Goal: Information Seeking & Learning: Learn about a topic

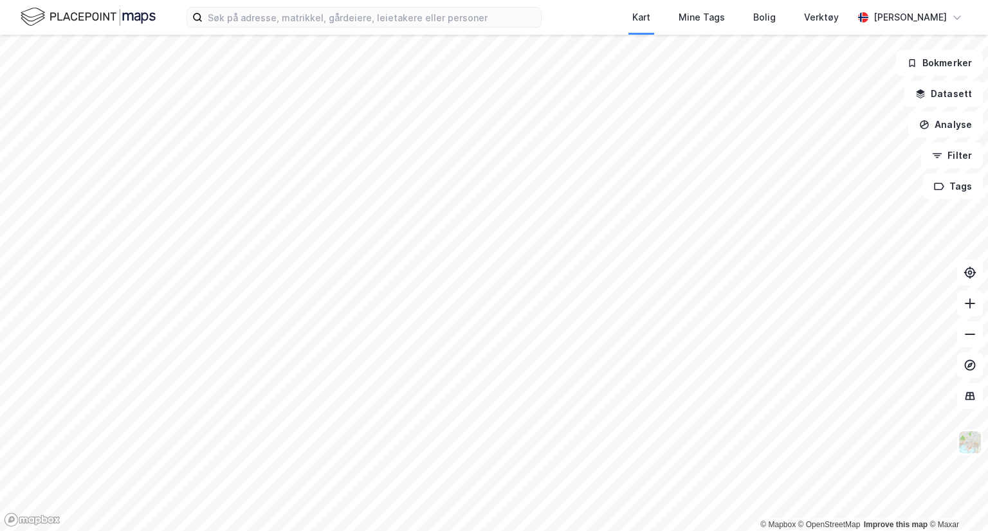
click at [446, 30] on div "Kart Mine Tags [PERSON_NAME] Verktøy [PERSON_NAME]" at bounding box center [494, 17] width 988 height 35
click at [438, 20] on input at bounding box center [372, 17] width 338 height 19
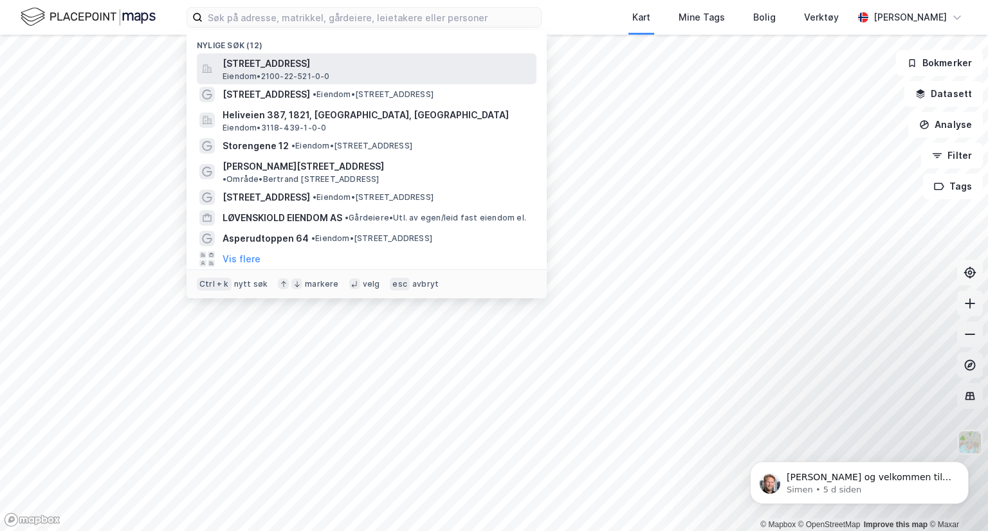
click at [385, 77] on div "[STREET_ADDRESS] • 2100-22-521-0-0" at bounding box center [378, 69] width 311 height 26
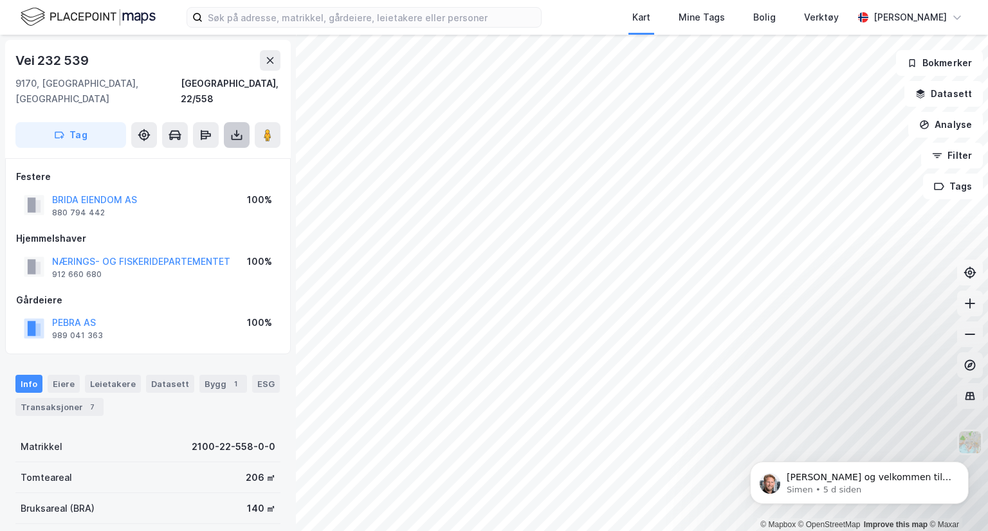
click at [234, 129] on icon at bounding box center [236, 135] width 13 height 13
click at [201, 156] on div "Last ned grunnbok" at bounding box center [173, 161] width 75 height 10
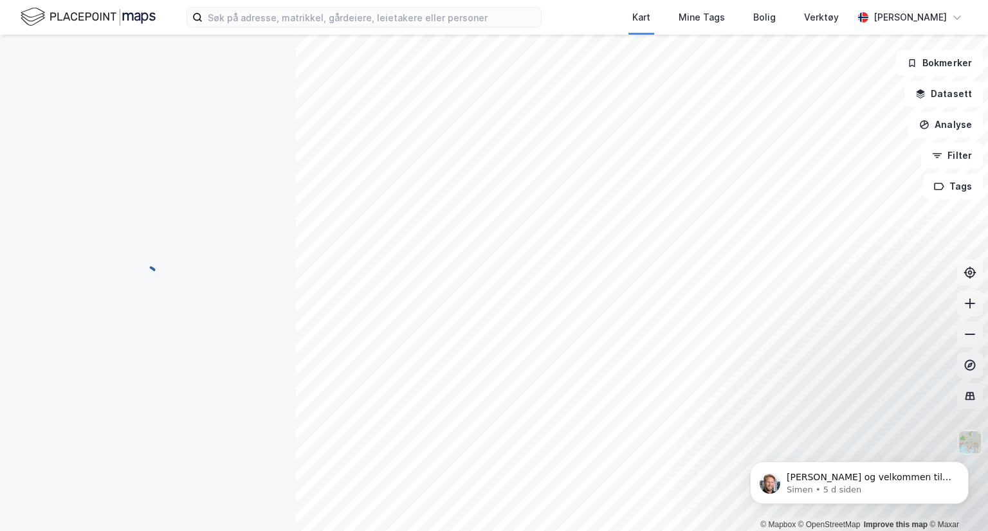
scroll to position [12, 0]
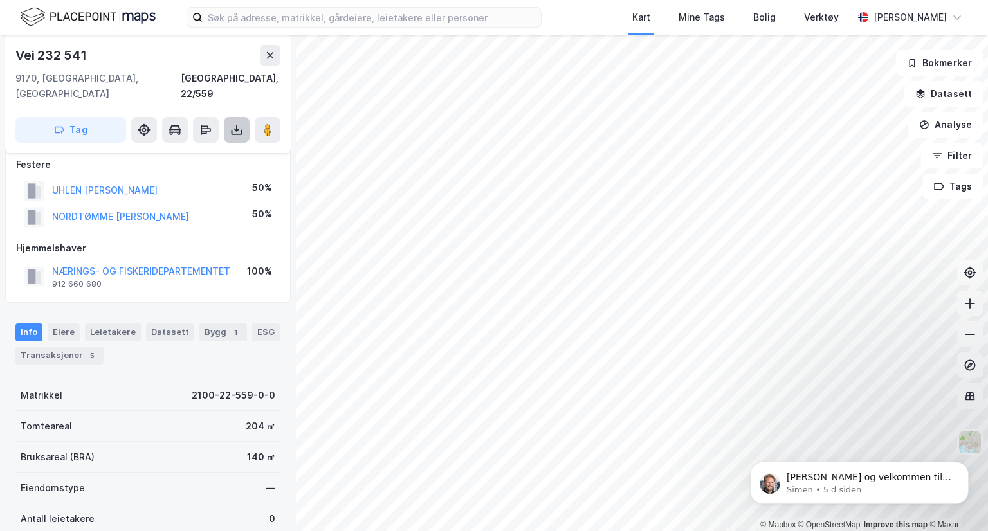
click at [236, 125] on icon at bounding box center [236, 128] width 1 height 7
click at [201, 151] on div "Last ned grunnbok" at bounding box center [173, 156] width 75 height 10
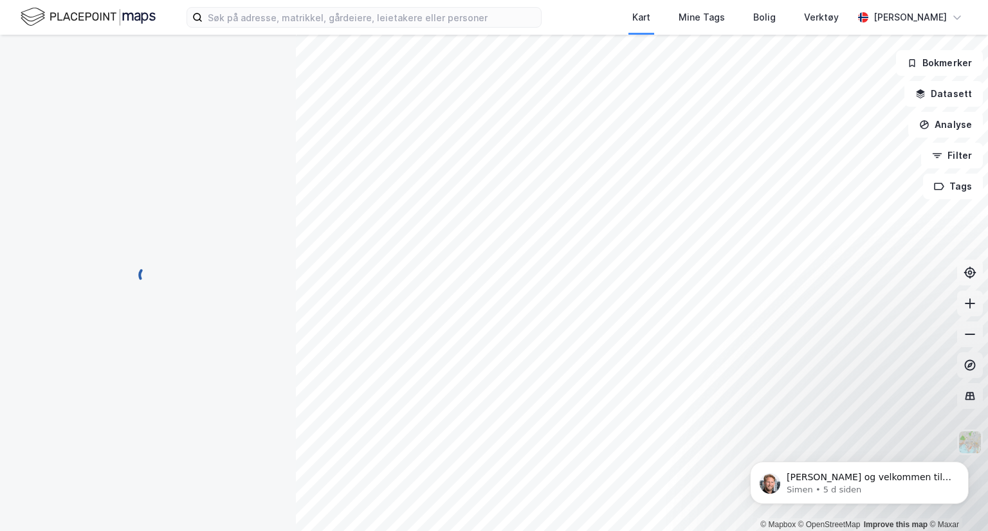
scroll to position [12, 0]
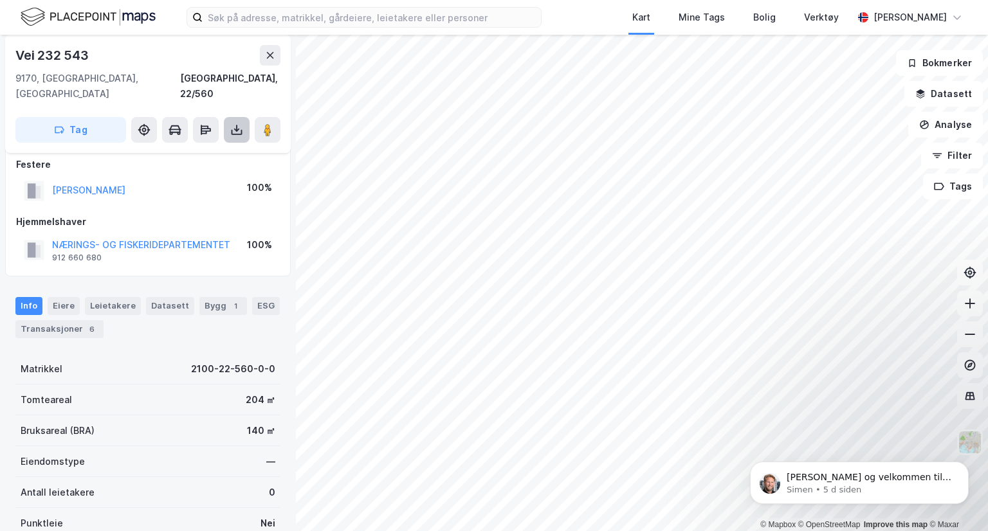
click at [237, 124] on icon at bounding box center [236, 130] width 13 height 13
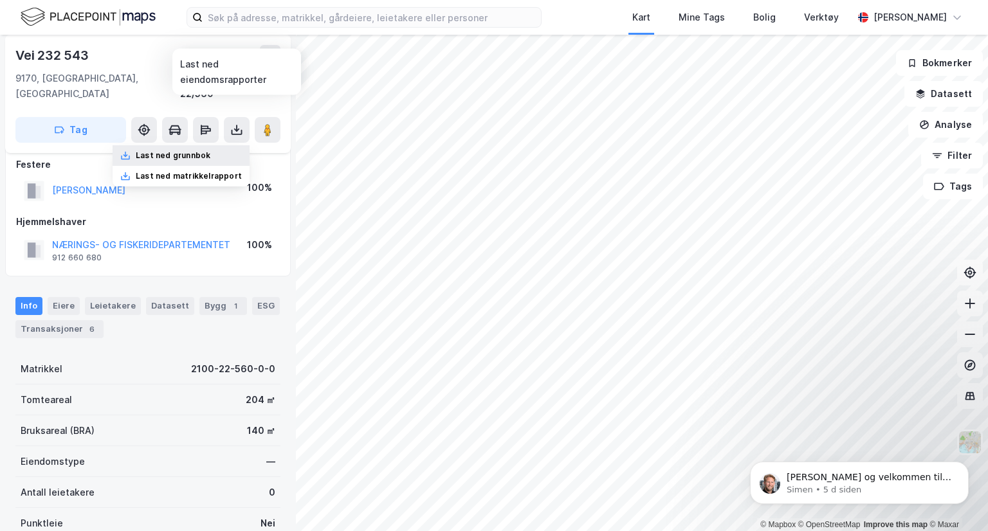
click at [195, 151] on div "Last ned grunnbok" at bounding box center [173, 156] width 75 height 10
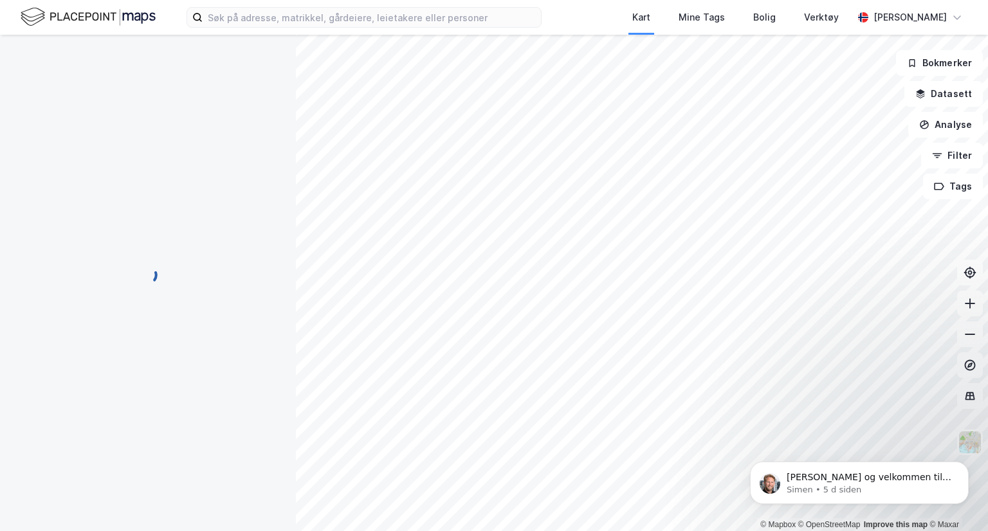
scroll to position [12, 0]
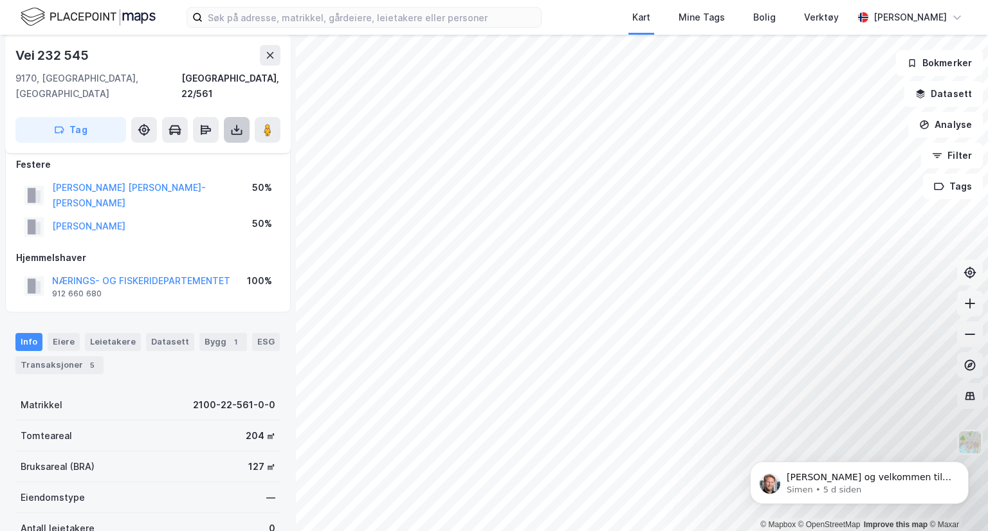
click at [230, 124] on icon at bounding box center [236, 130] width 13 height 13
click at [192, 151] on div "Last ned grunnbok" at bounding box center [173, 156] width 75 height 10
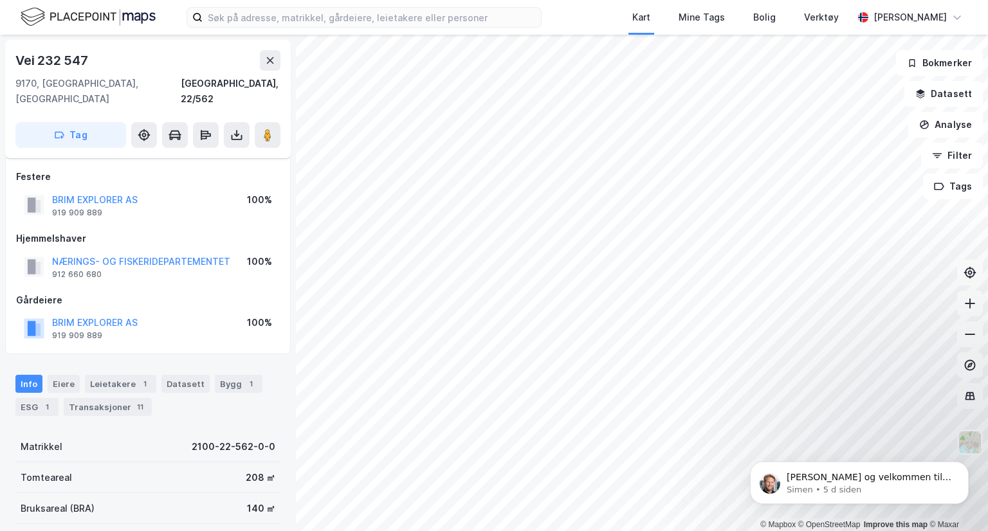
scroll to position [12, 0]
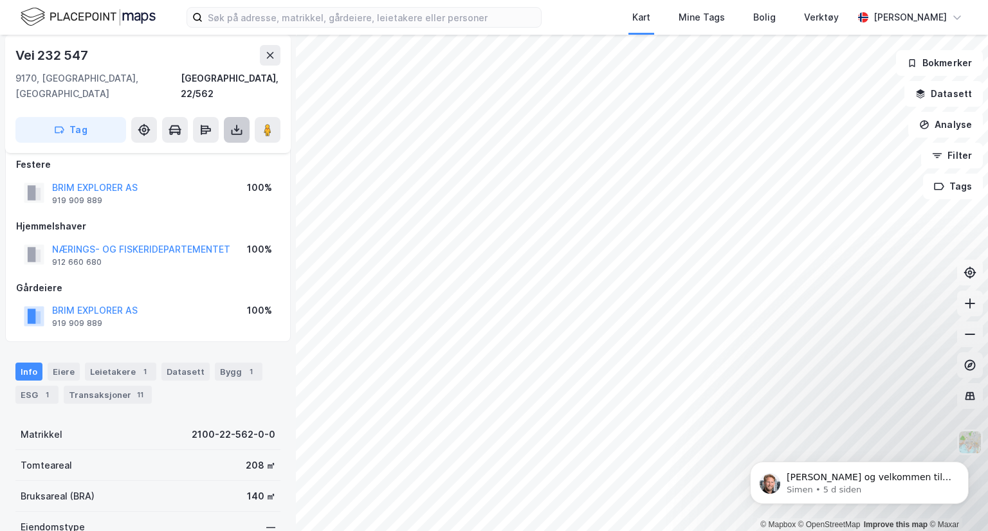
click at [242, 124] on button at bounding box center [237, 130] width 26 height 26
click at [193, 151] on div "Last ned grunnbok" at bounding box center [173, 156] width 75 height 10
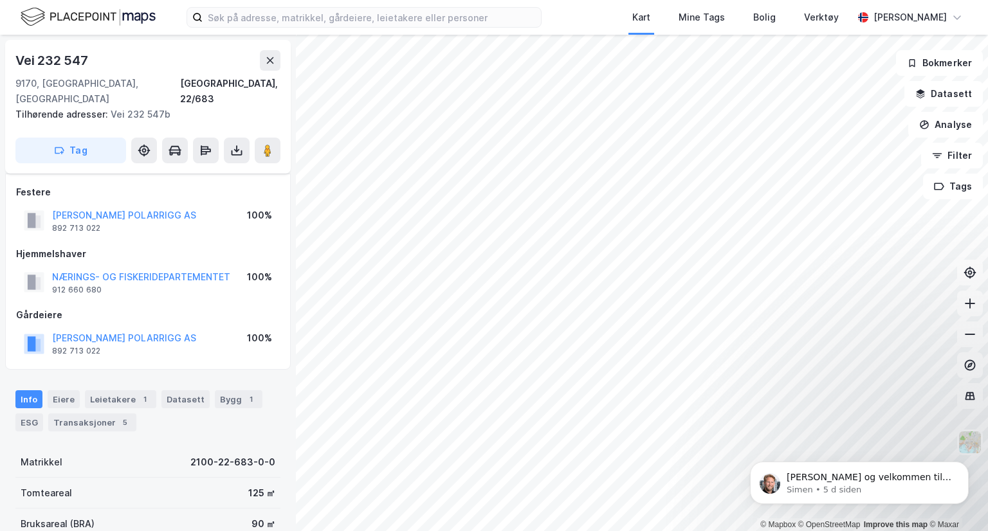
scroll to position [12, 0]
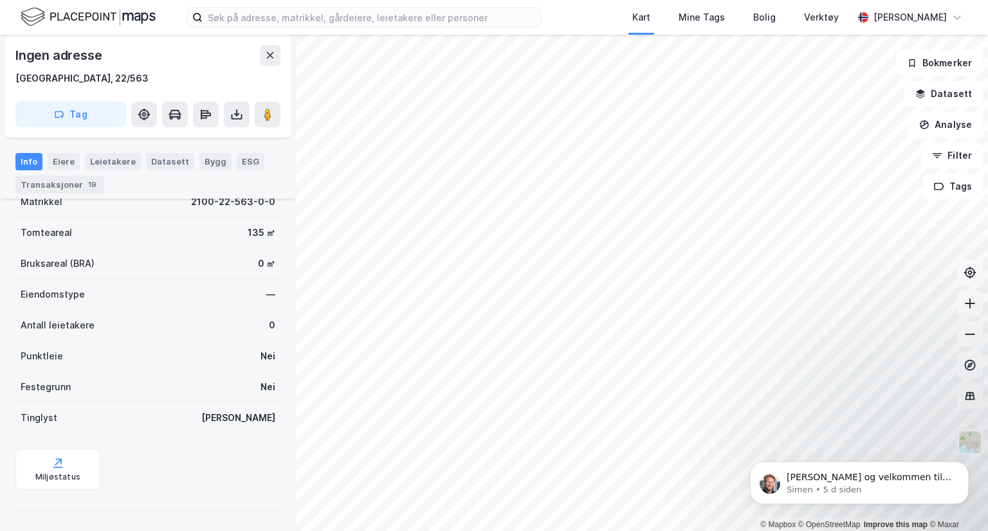
scroll to position [201, 0]
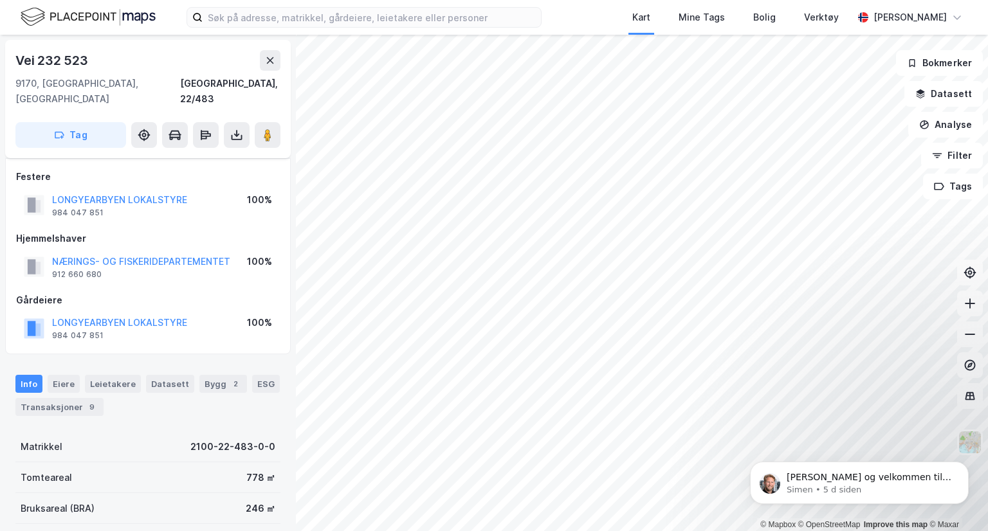
scroll to position [201, 0]
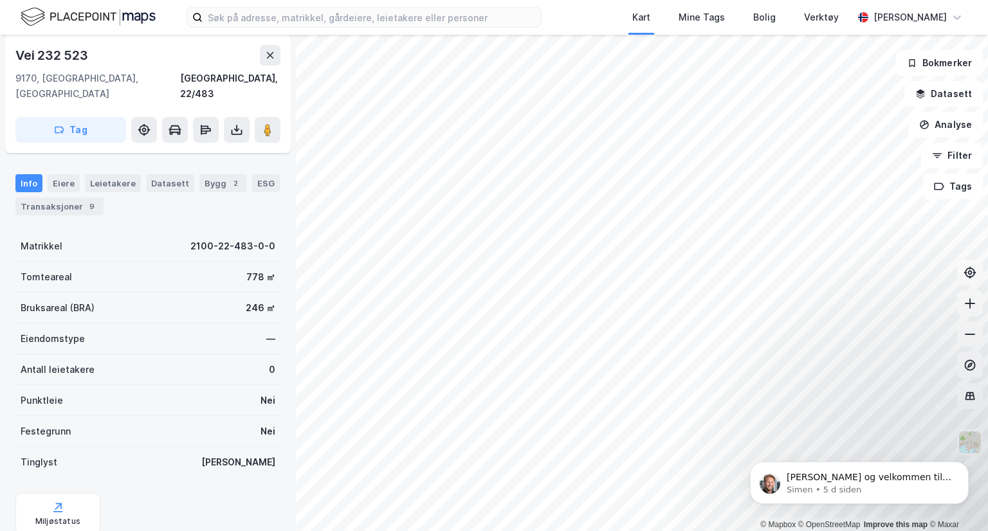
scroll to position [201, 0]
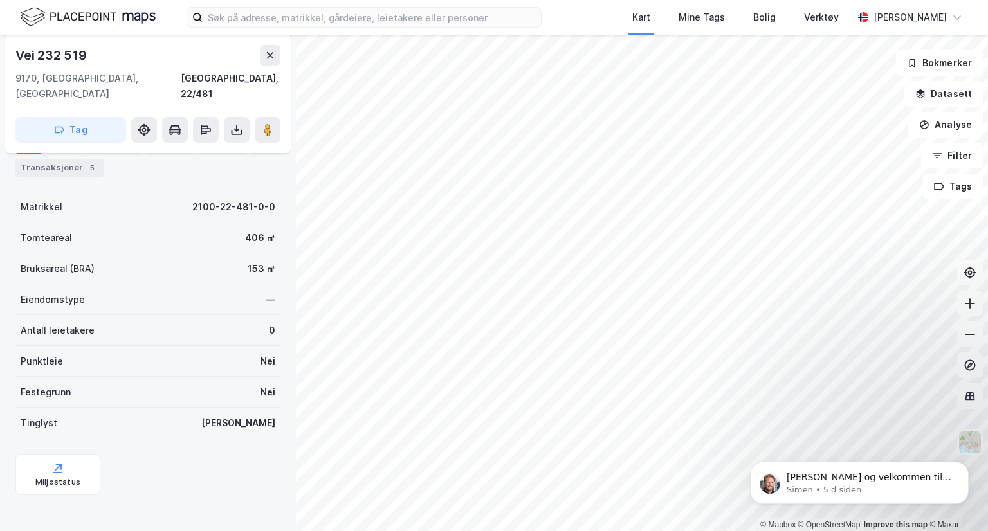
scroll to position [190, 0]
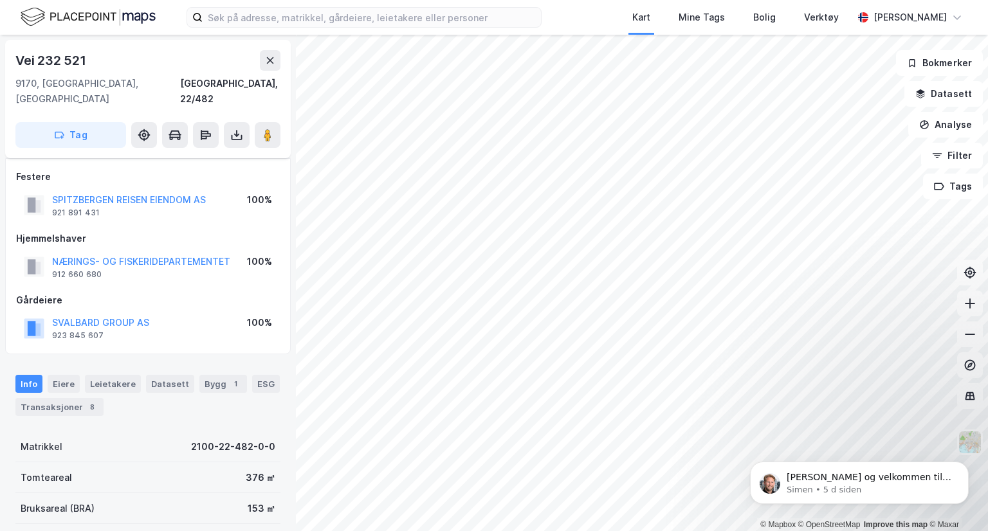
scroll to position [190, 0]
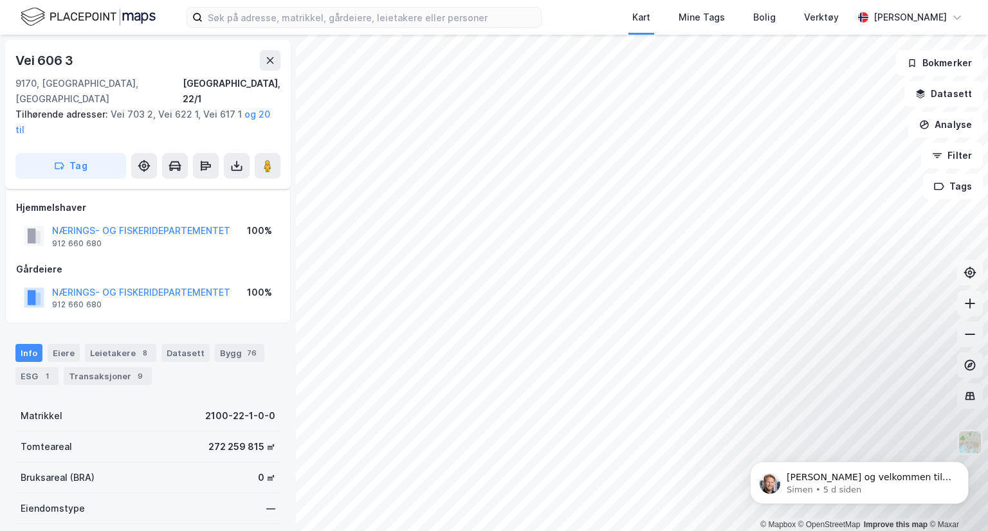
scroll to position [190, 0]
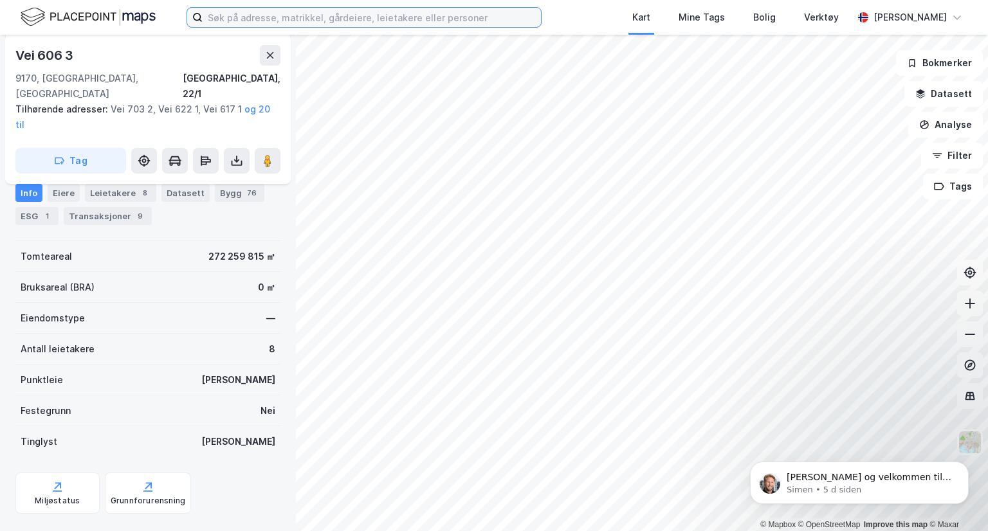
click at [444, 24] on input at bounding box center [372, 17] width 338 height 19
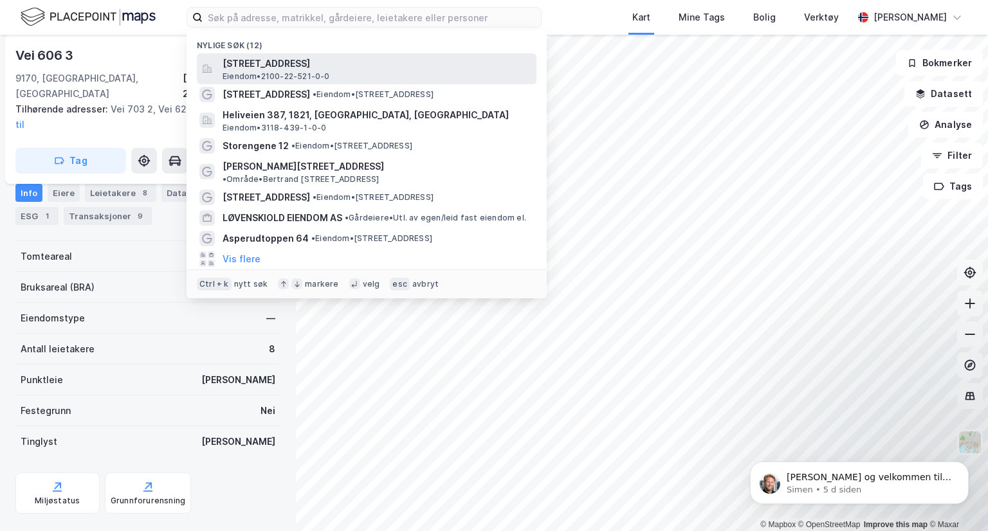
click at [375, 70] on span "[STREET_ADDRESS]" at bounding box center [377, 63] width 309 height 15
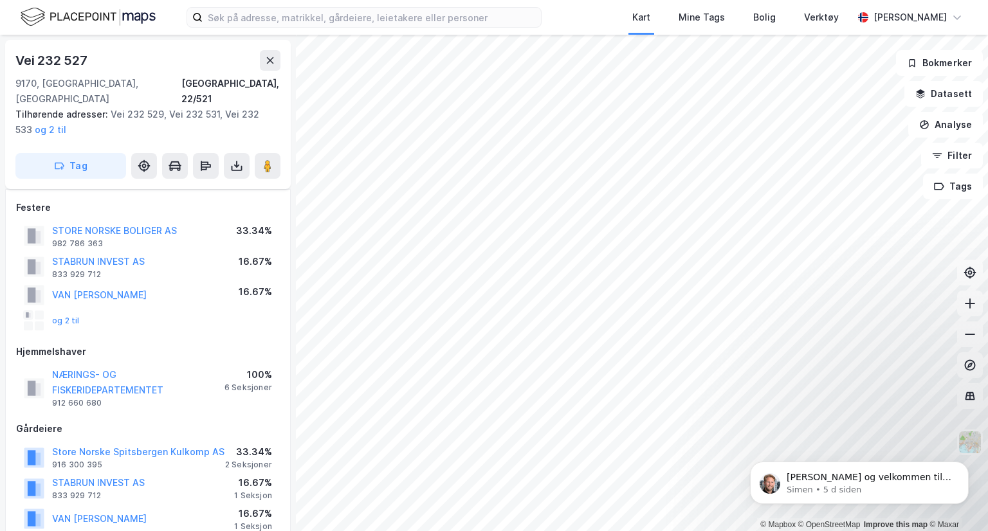
scroll to position [190, 0]
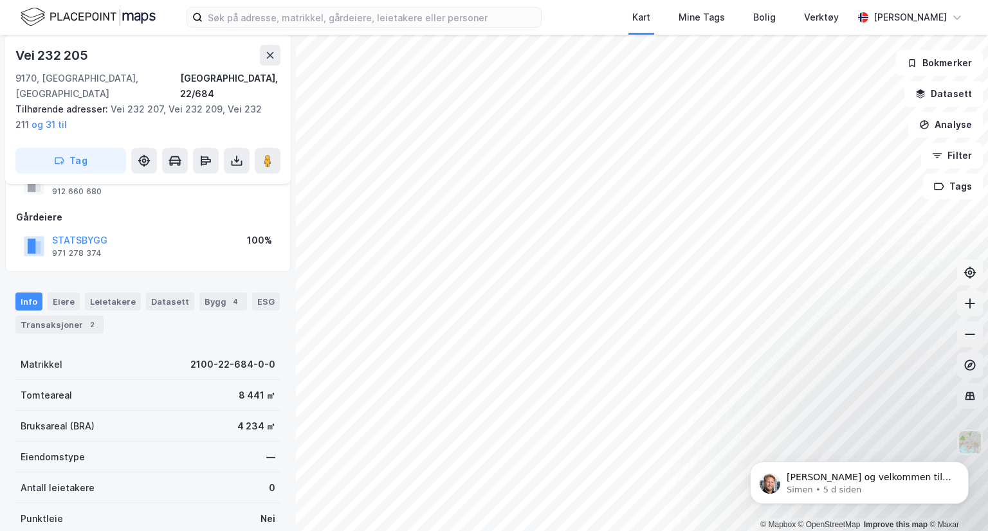
scroll to position [77, 0]
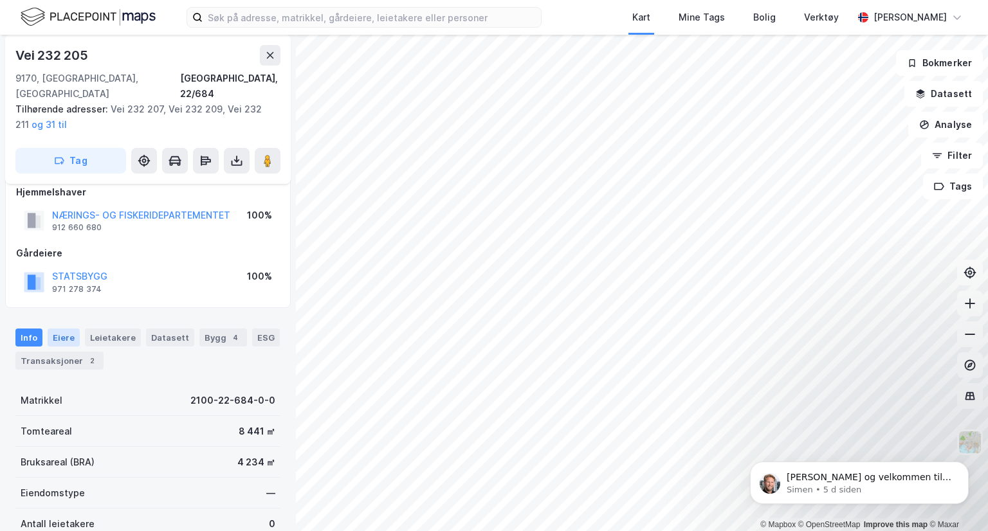
click at [62, 329] on div "Eiere" at bounding box center [64, 338] width 32 height 18
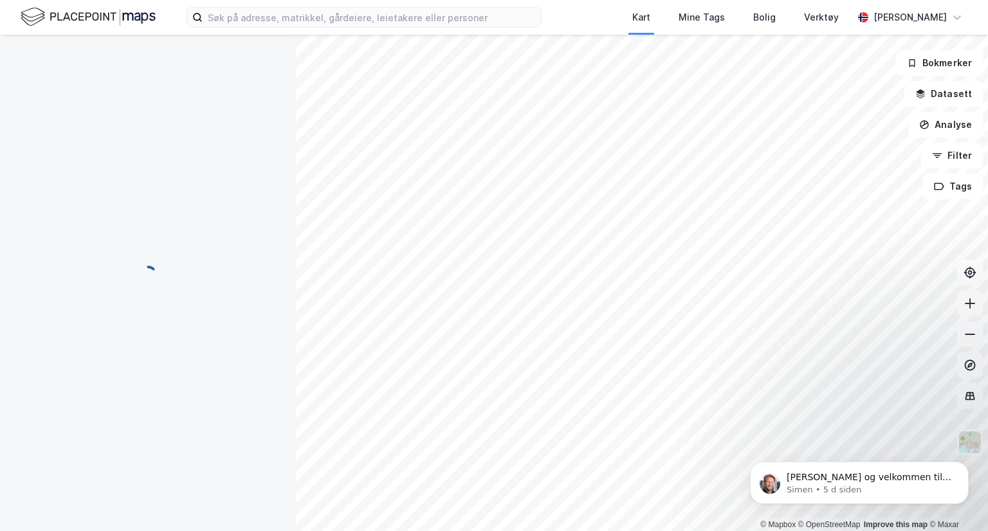
scroll to position [68, 0]
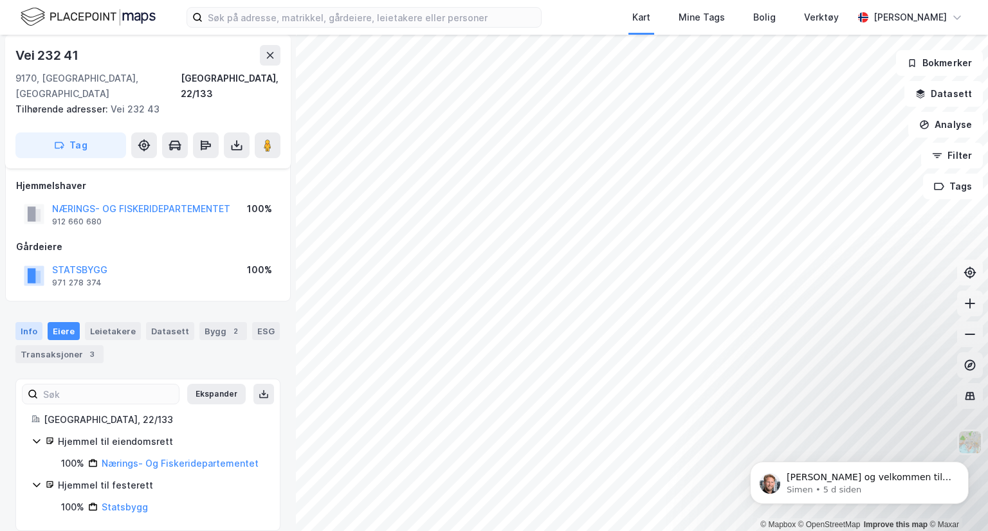
click at [28, 322] on div "Info" at bounding box center [28, 331] width 27 height 18
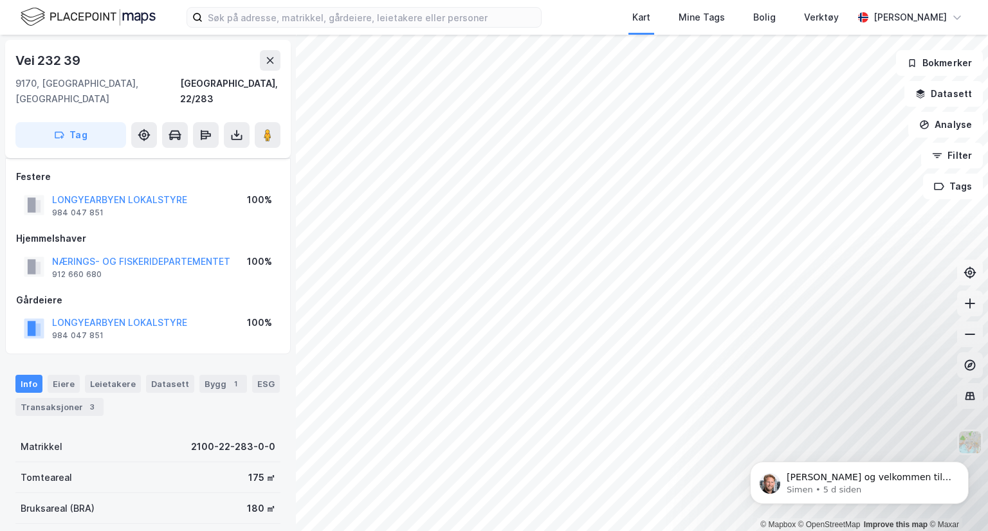
scroll to position [84, 0]
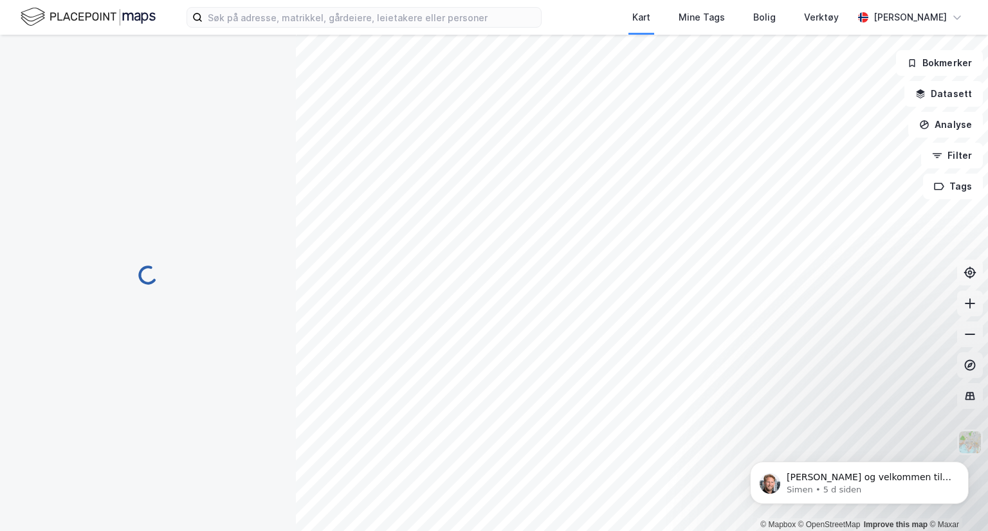
scroll to position [84, 0]
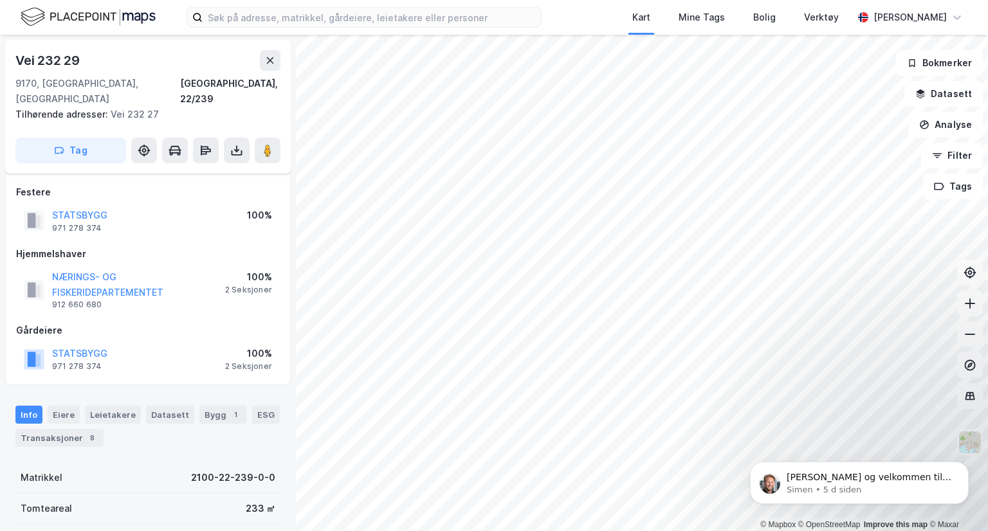
scroll to position [84, 0]
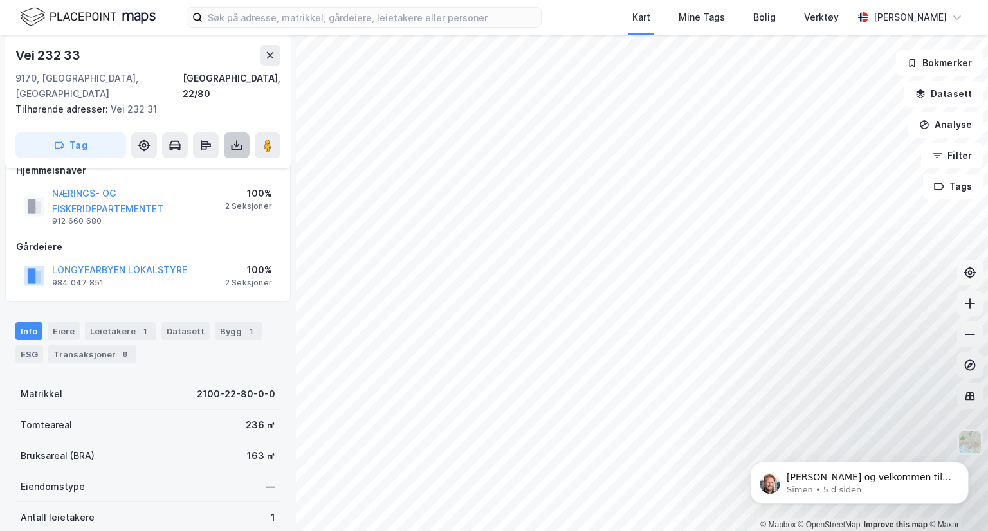
click at [237, 133] on button at bounding box center [237, 146] width 26 height 26
click at [203, 166] on div "Last ned grunnbok" at bounding box center [173, 171] width 75 height 10
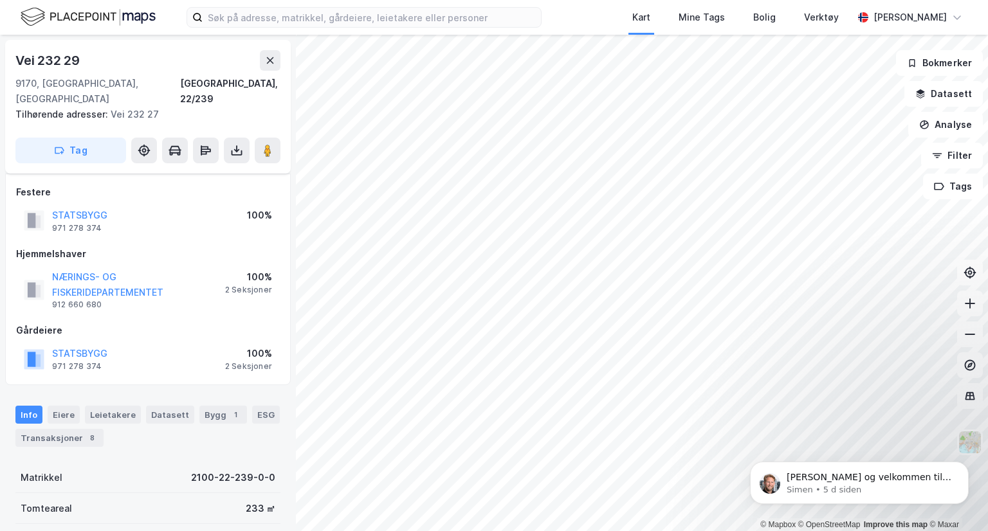
scroll to position [84, 0]
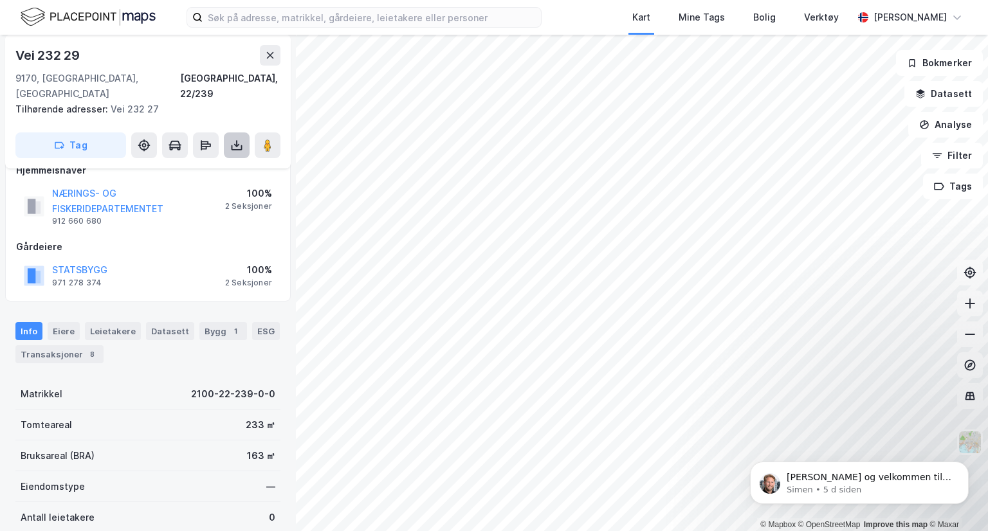
click at [241, 145] on icon at bounding box center [237, 147] width 11 height 5
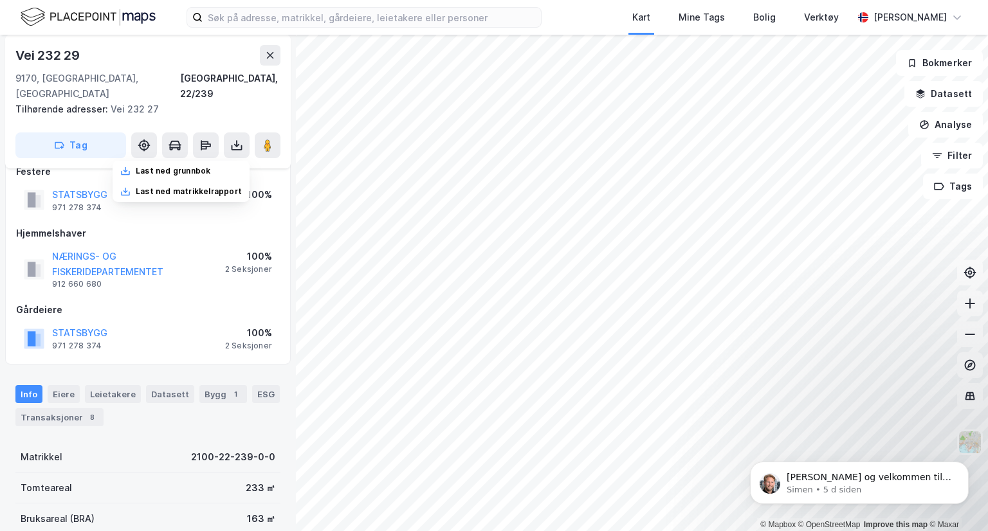
scroll to position [0, 0]
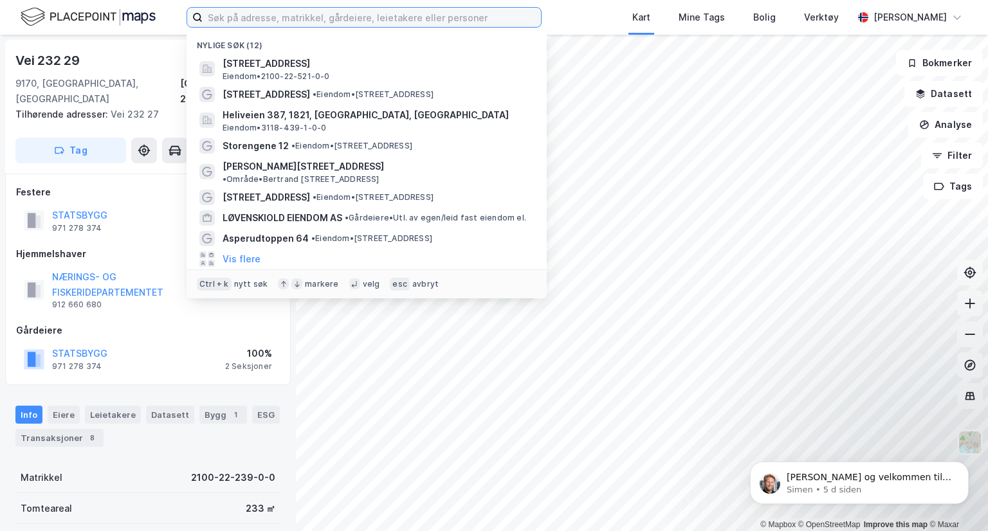
click at [275, 17] on input at bounding box center [372, 17] width 338 height 19
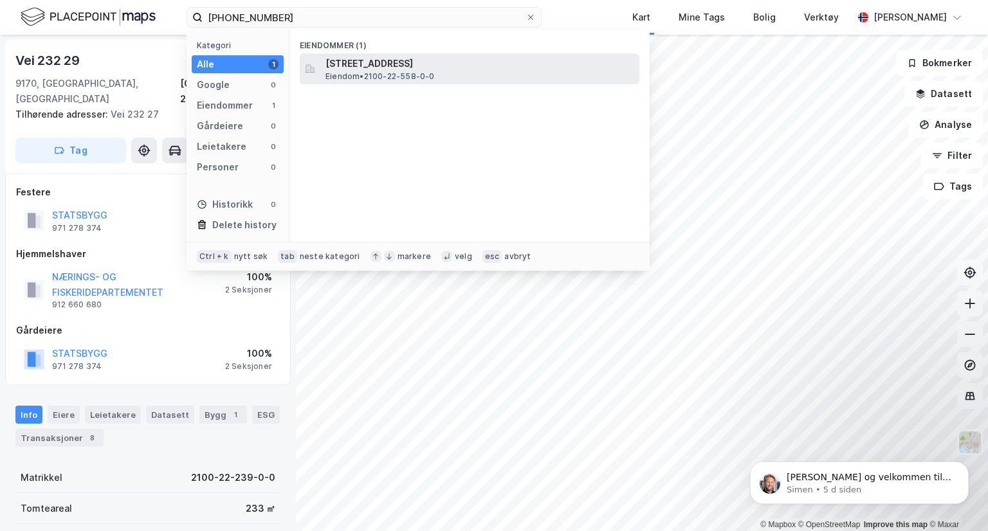
click at [368, 73] on span "Eiendom • 2100-22-558-0-0" at bounding box center [380, 76] width 109 height 10
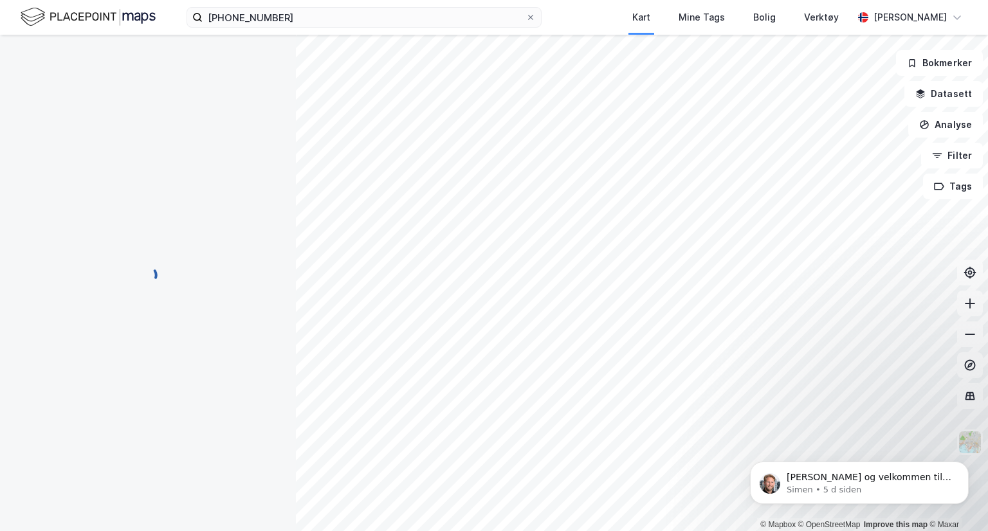
scroll to position [11, 0]
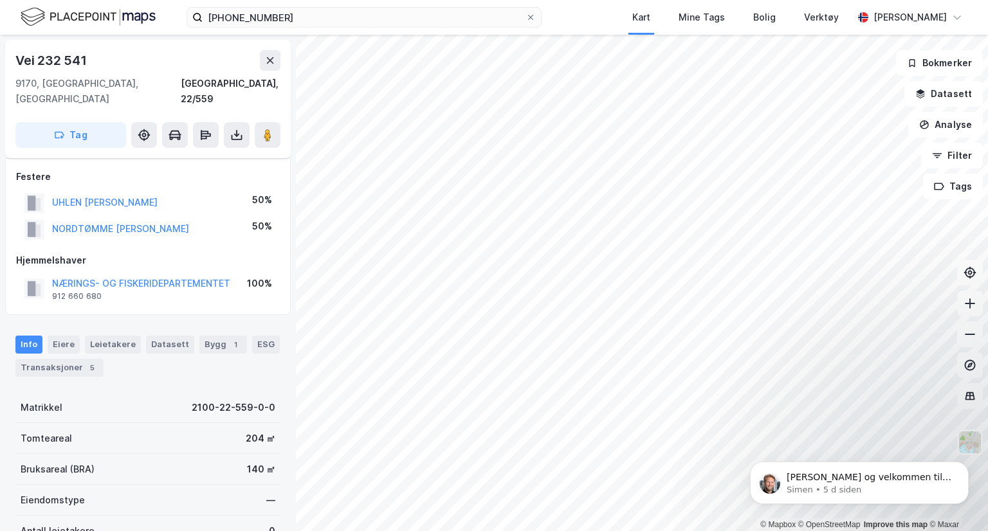
scroll to position [11, 0]
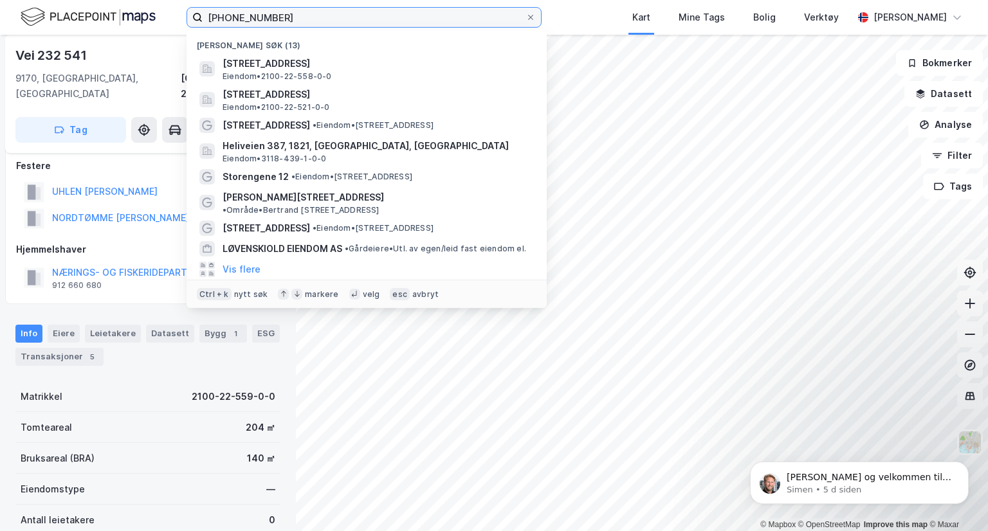
drag, startPoint x: 264, startPoint y: 17, endPoint x: 288, endPoint y: 28, distance: 26.2
click at [288, 28] on div "[PHONE_NUMBER] Nylige søk (13) Vei 232 539, 9170, [GEOGRAPHIC_DATA], [GEOGRAPHI…" at bounding box center [494, 17] width 988 height 35
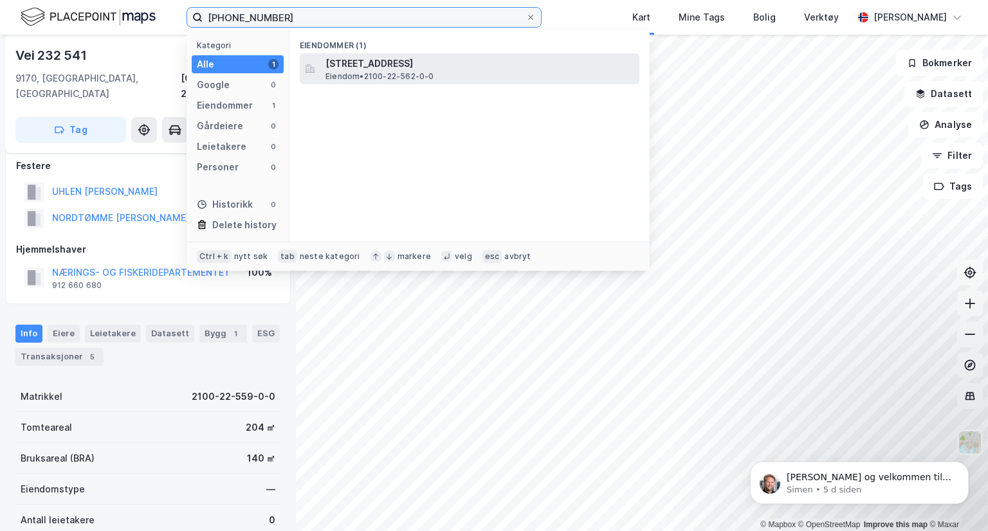
type input "[PHONE_NUMBER]"
click at [360, 68] on span "[STREET_ADDRESS]" at bounding box center [480, 63] width 309 height 15
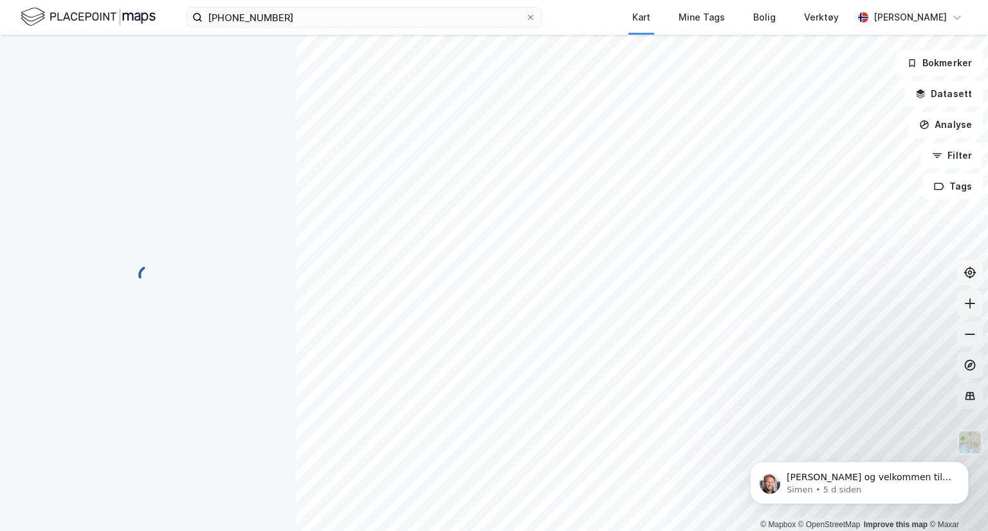
scroll to position [11, 0]
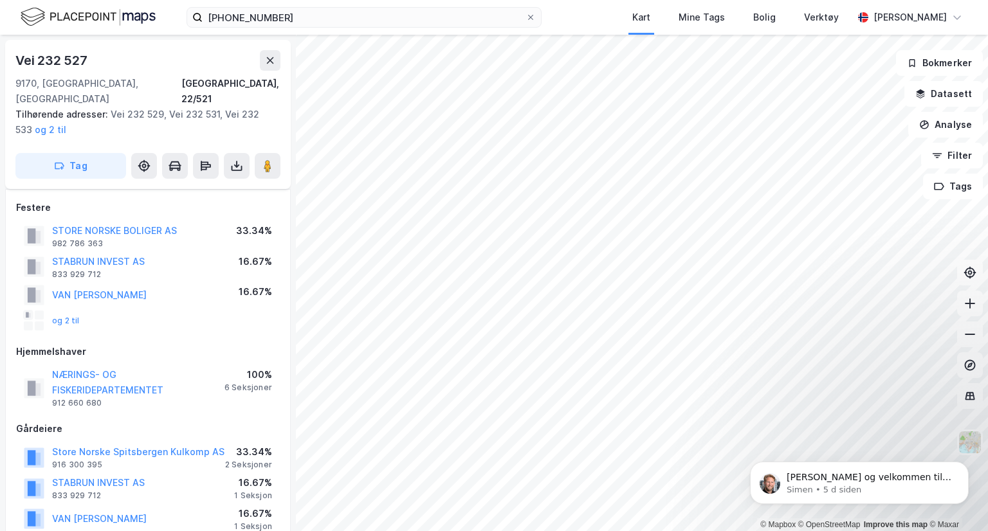
scroll to position [11, 0]
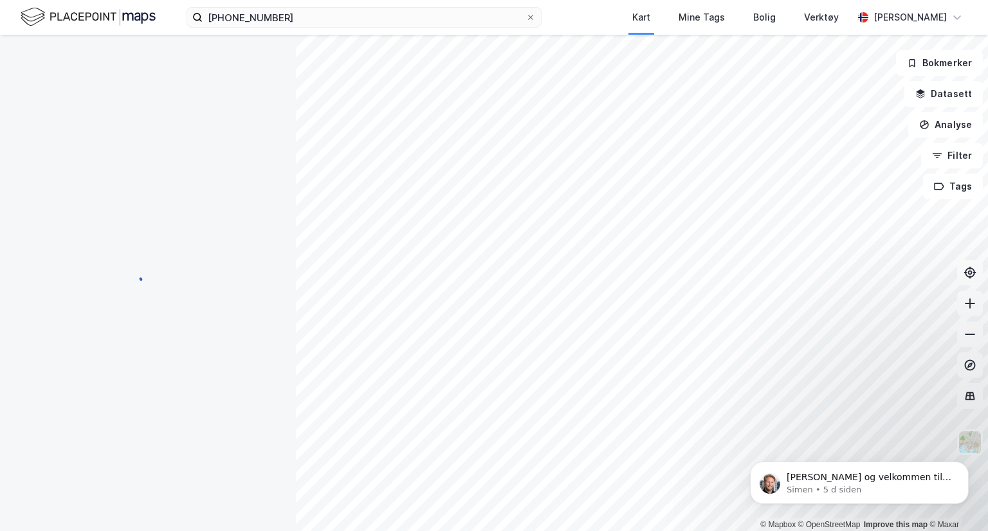
scroll to position [11, 0]
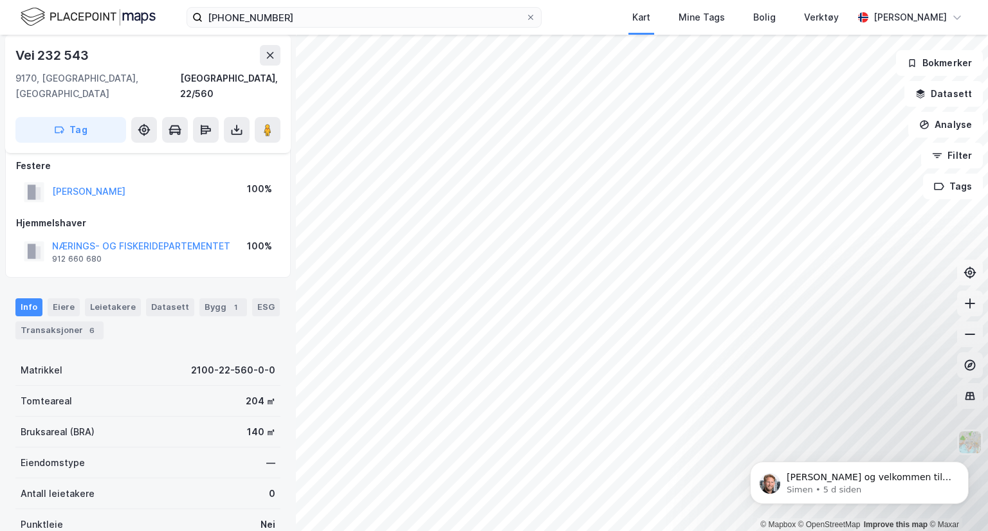
click at [94, 55] on div "Vei 232 543" at bounding box center [147, 55] width 265 height 21
copy div "Vei 232 543"
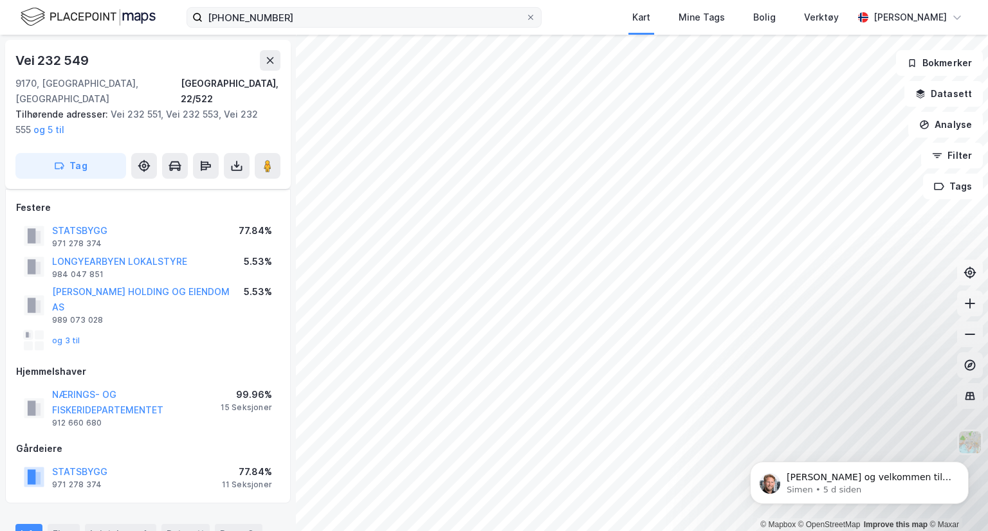
scroll to position [11, 0]
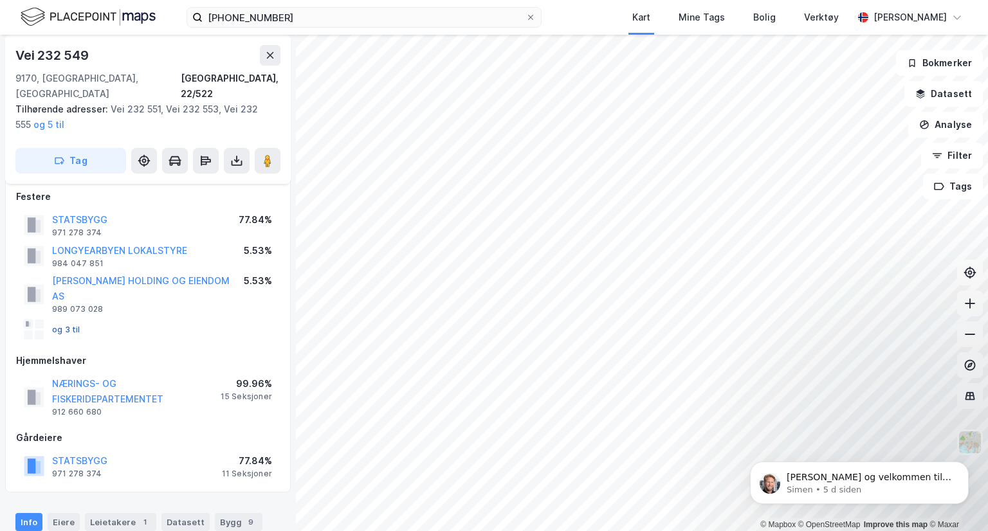
click at [0, 0] on button "og 3 til" at bounding box center [0, 0] width 0 height 0
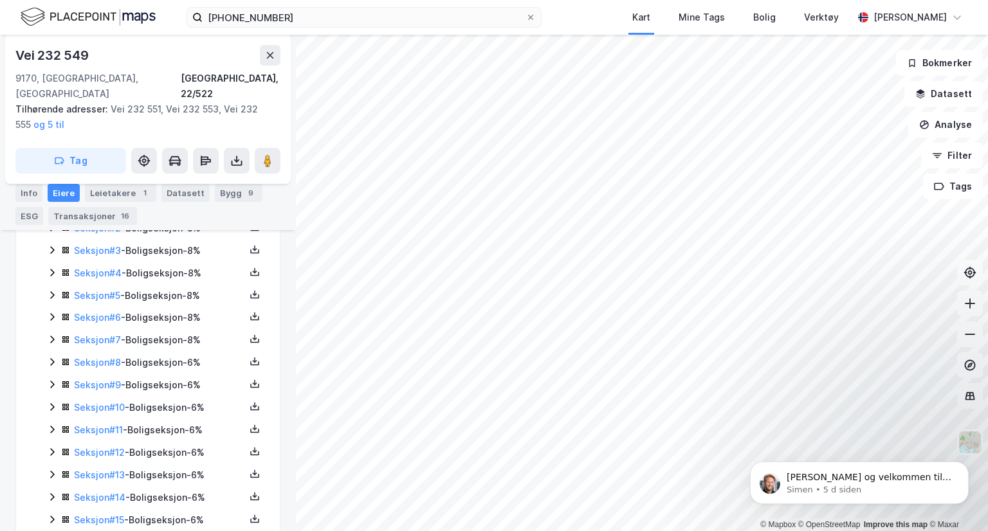
scroll to position [208, 0]
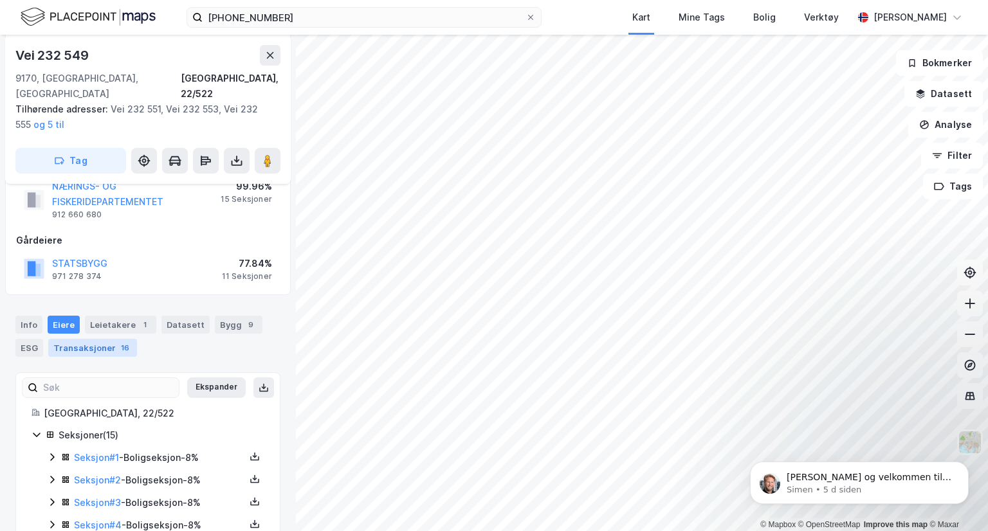
click at [98, 339] on div "Transaksjoner 16" at bounding box center [92, 348] width 89 height 18
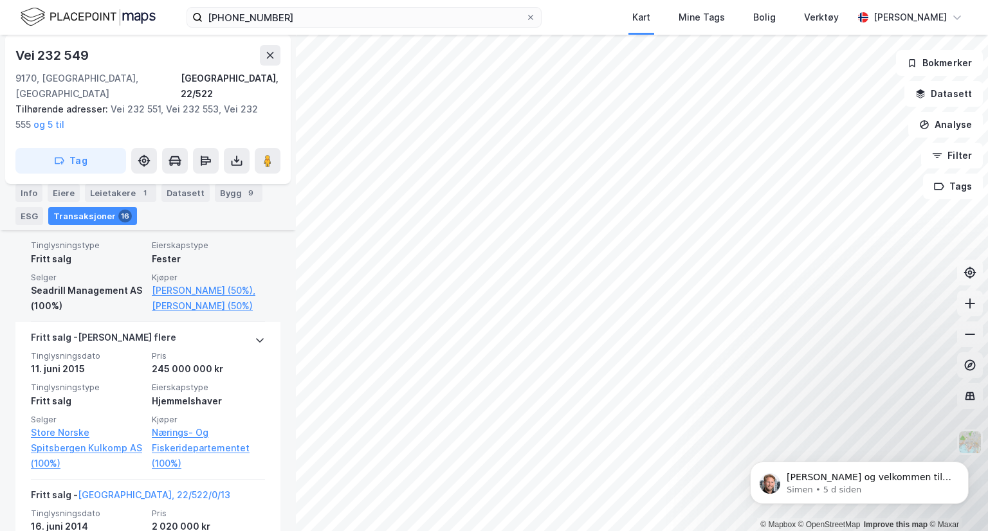
scroll to position [1002, 0]
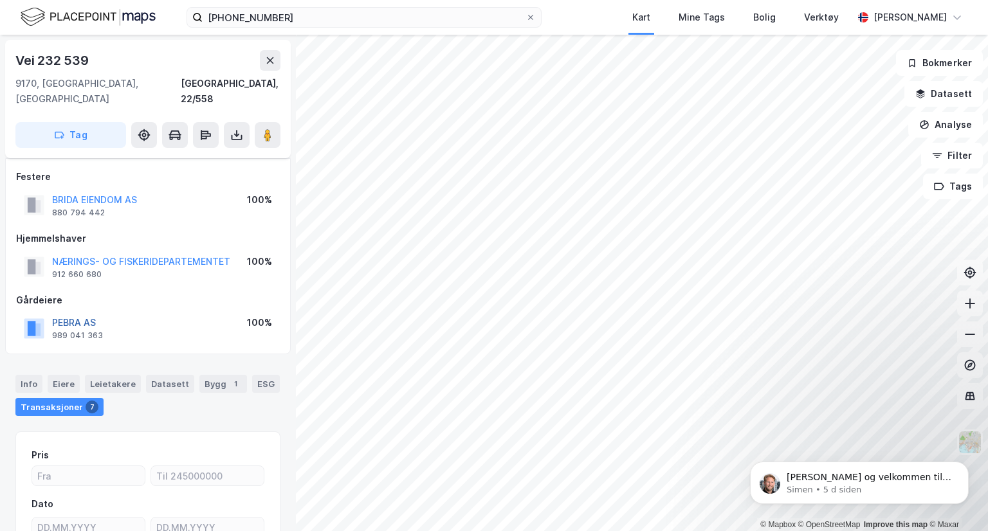
scroll to position [15, 0]
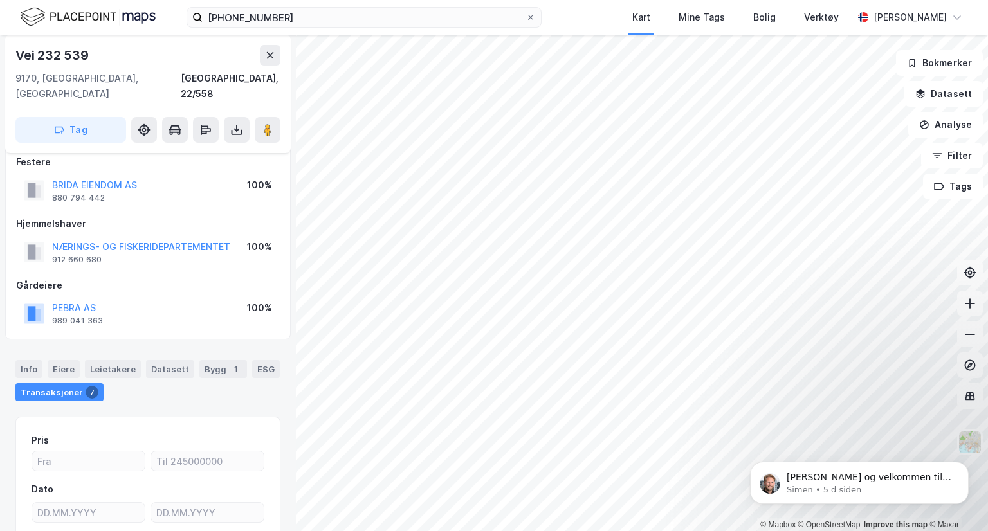
click at [80, 383] on div "Transaksjoner 7" at bounding box center [59, 392] width 88 height 18
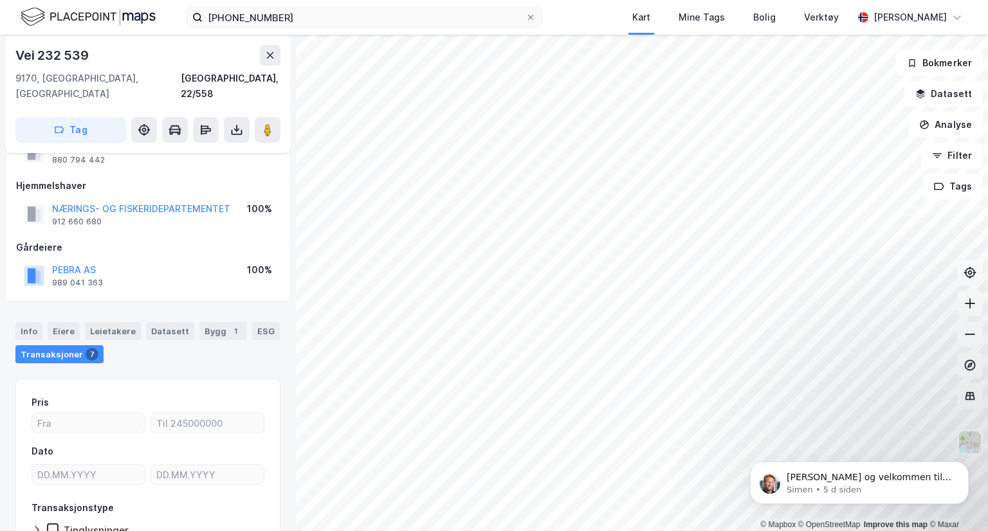
scroll to position [0, 0]
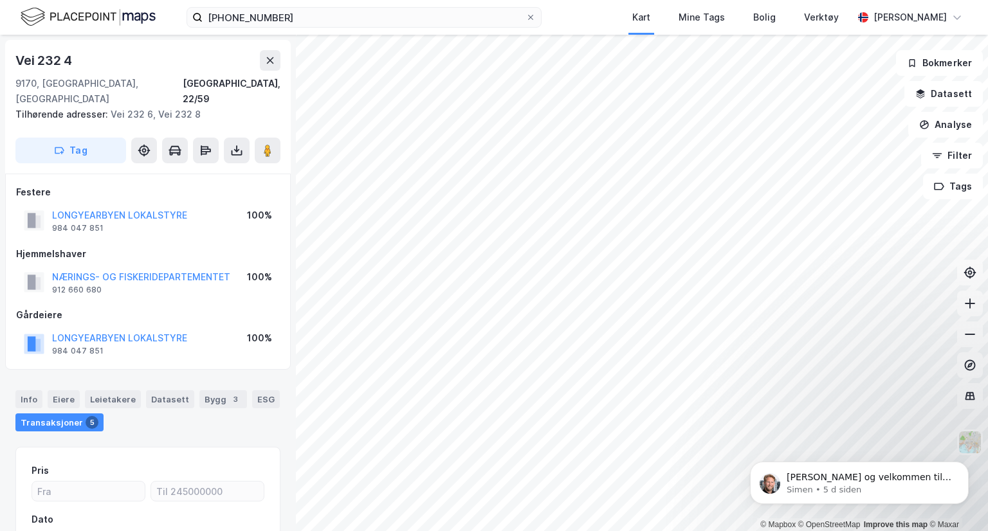
scroll to position [1, 0]
click at [24, 389] on div "Info" at bounding box center [28, 398] width 27 height 18
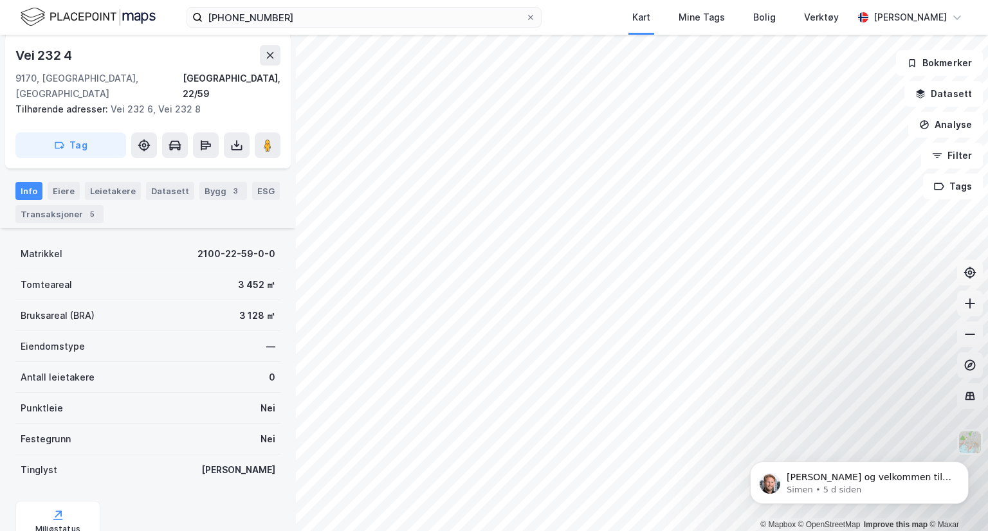
scroll to position [210, 0]
click at [77, 180] on div "Info [PERSON_NAME] Datasett Bygg 3 ESG Transaksjoner 5" at bounding box center [147, 200] width 265 height 41
click at [64, 180] on div "Eiere" at bounding box center [64, 189] width 32 height 18
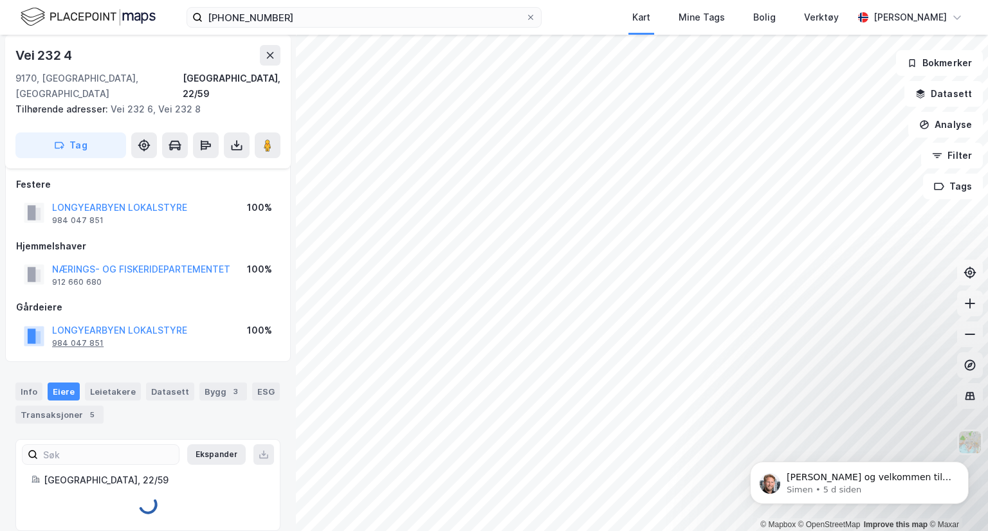
scroll to position [68, 0]
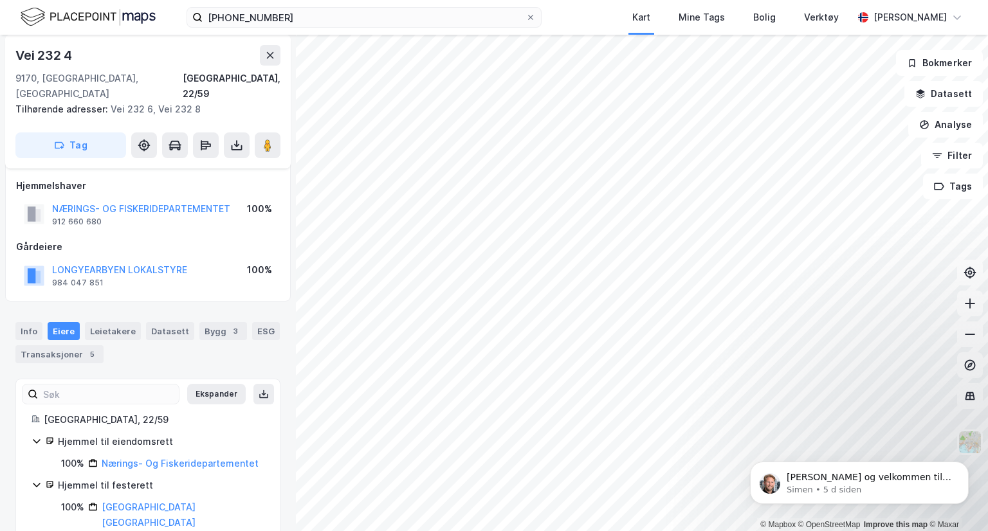
click at [39, 480] on icon at bounding box center [37, 485] width 10 height 10
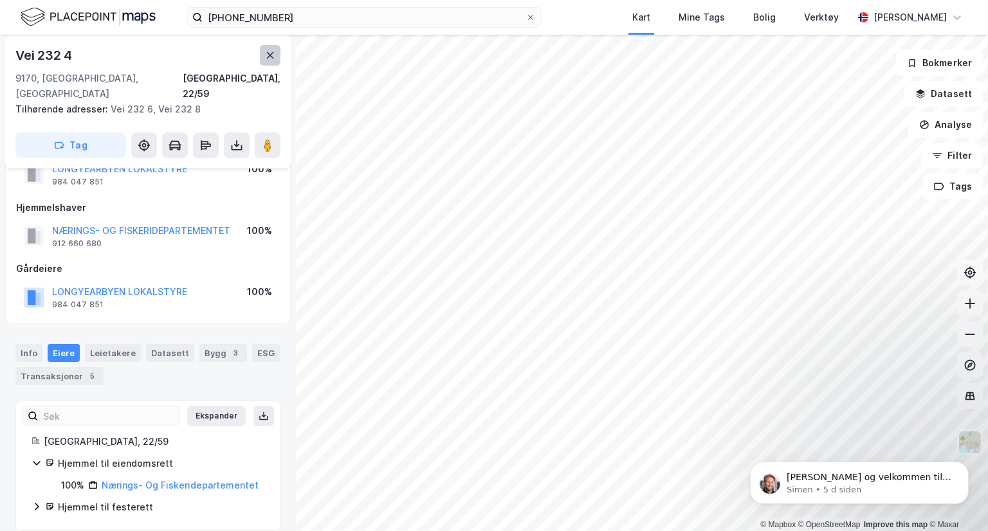
click at [268, 63] on button at bounding box center [270, 55] width 21 height 21
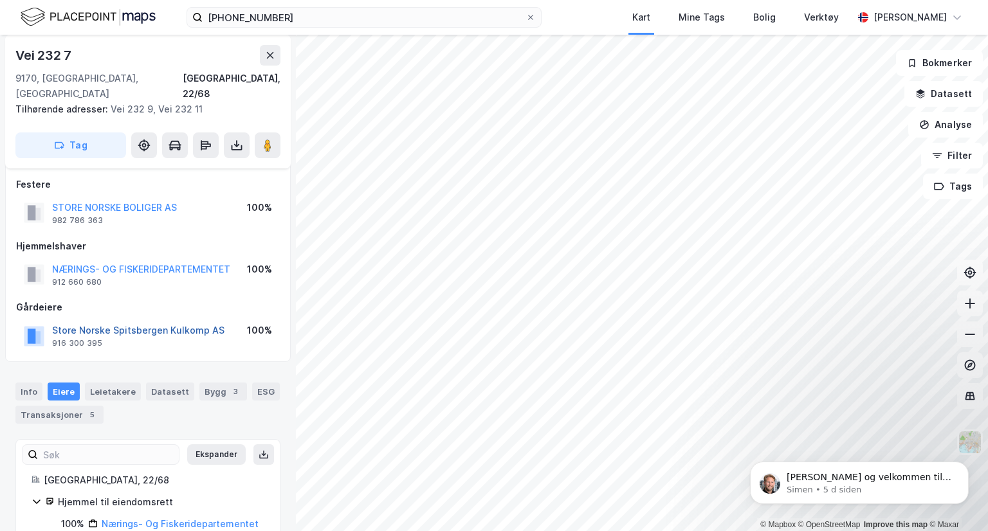
scroll to position [68, 0]
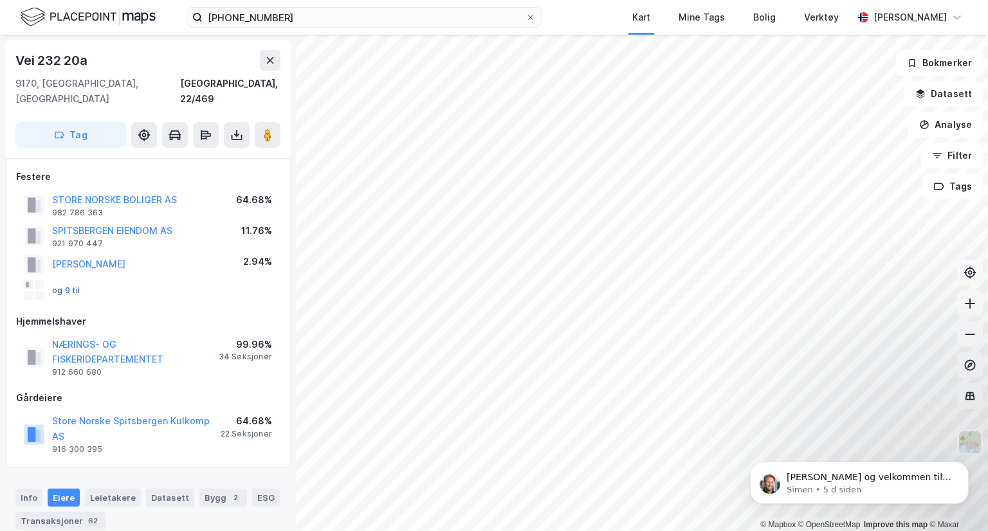
click at [0, 0] on button "og 9 til" at bounding box center [0, 0] width 0 height 0
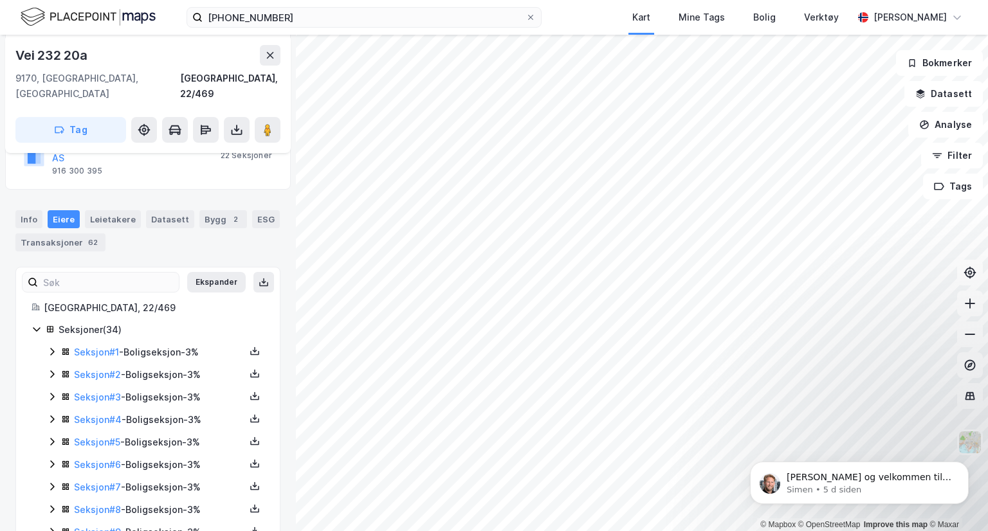
scroll to position [276, 0]
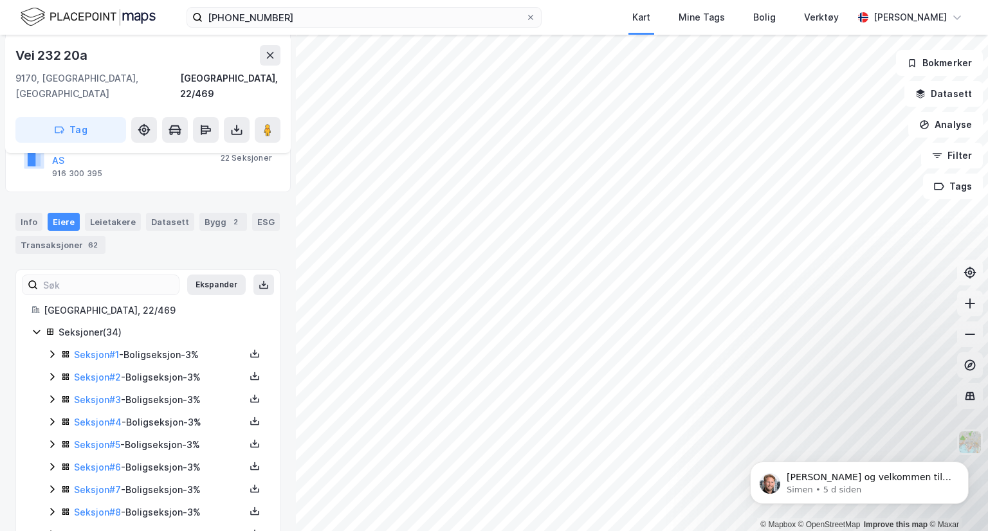
click at [35, 327] on icon at bounding box center [37, 332] width 10 height 10
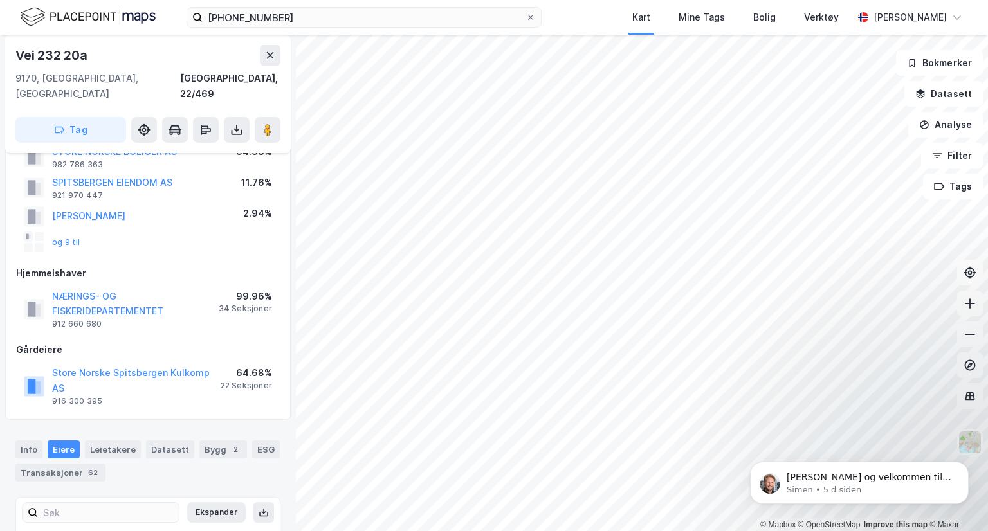
scroll to position [44, 0]
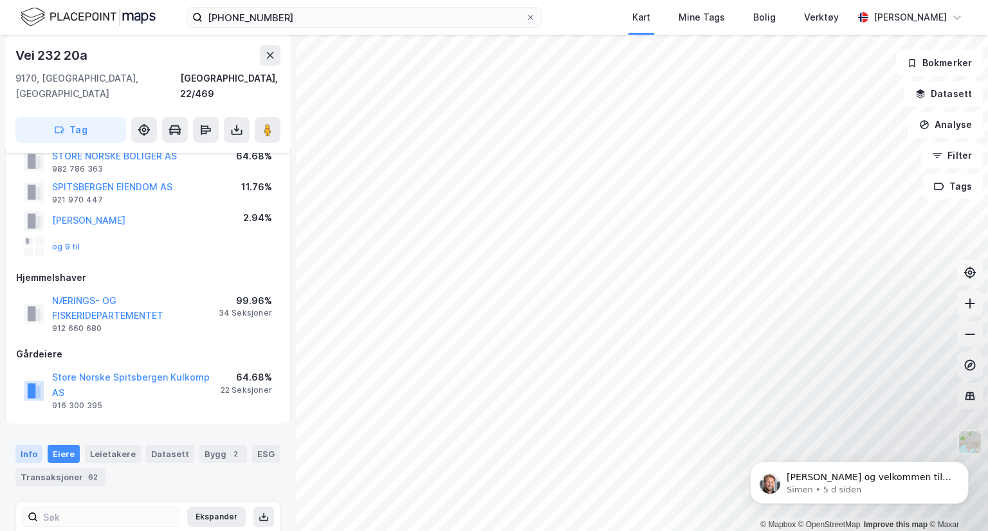
click at [19, 445] on div "Info" at bounding box center [28, 454] width 27 height 18
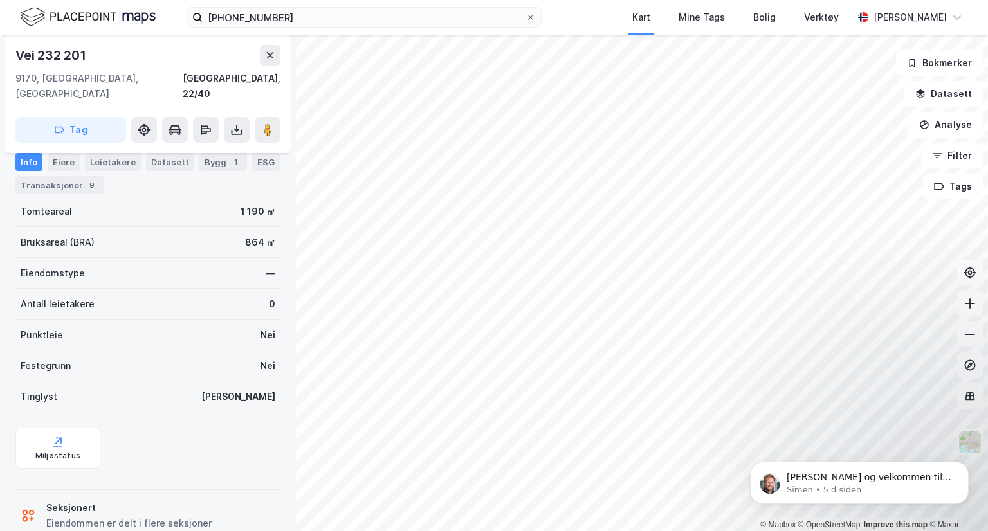
scroll to position [170, 0]
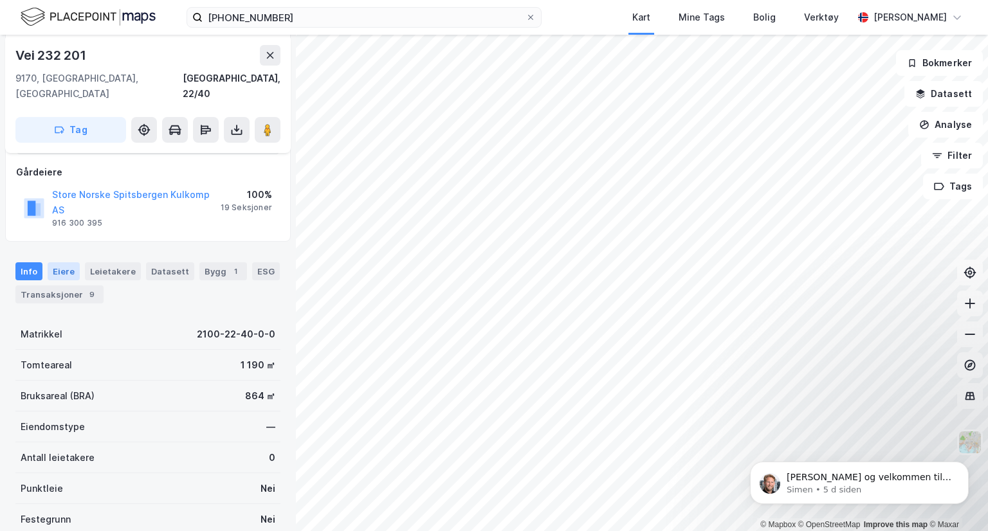
click at [64, 262] on div "Eiere" at bounding box center [64, 271] width 32 height 18
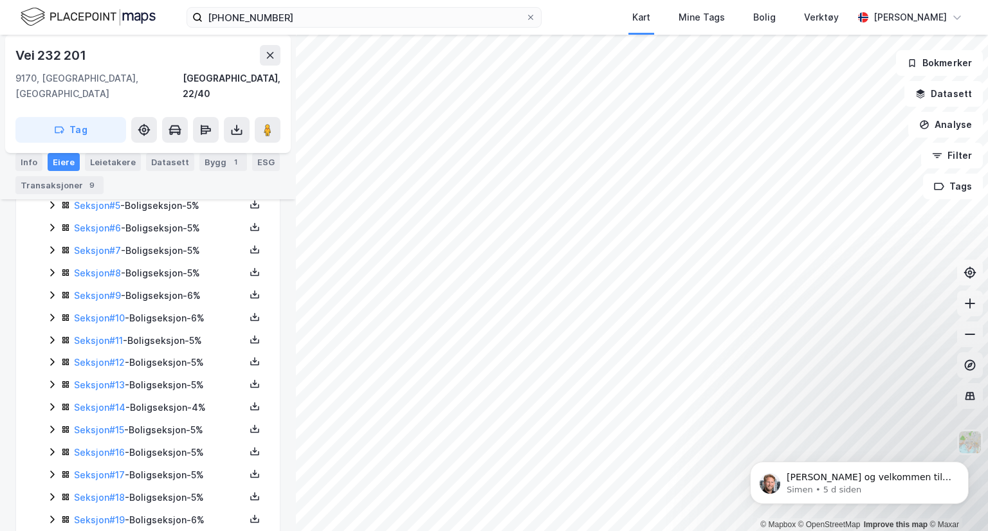
scroll to position [190, 0]
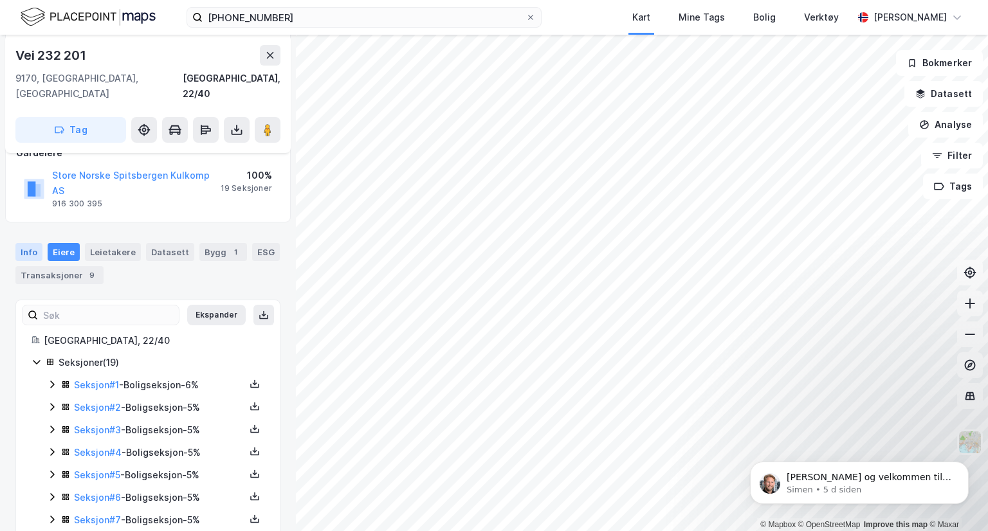
click at [36, 243] on div "Info" at bounding box center [28, 252] width 27 height 18
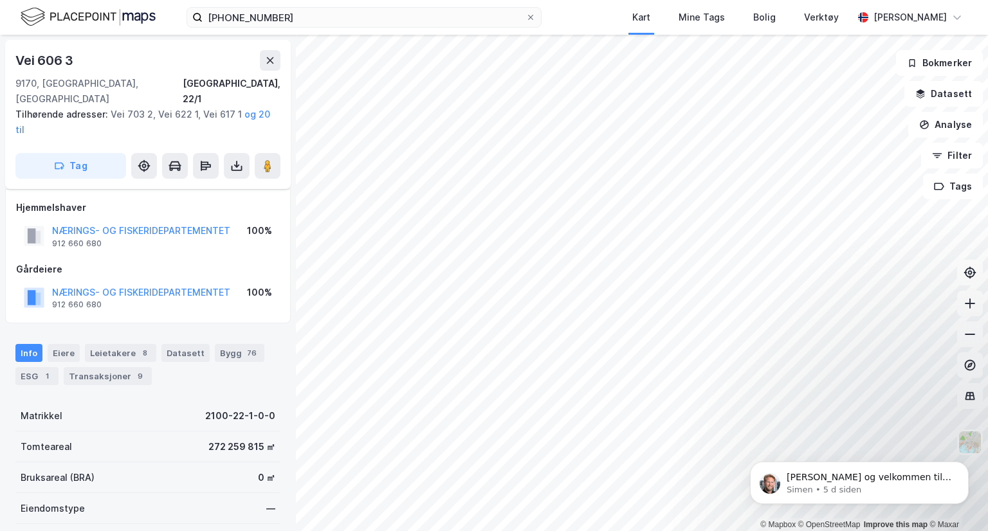
scroll to position [190, 0]
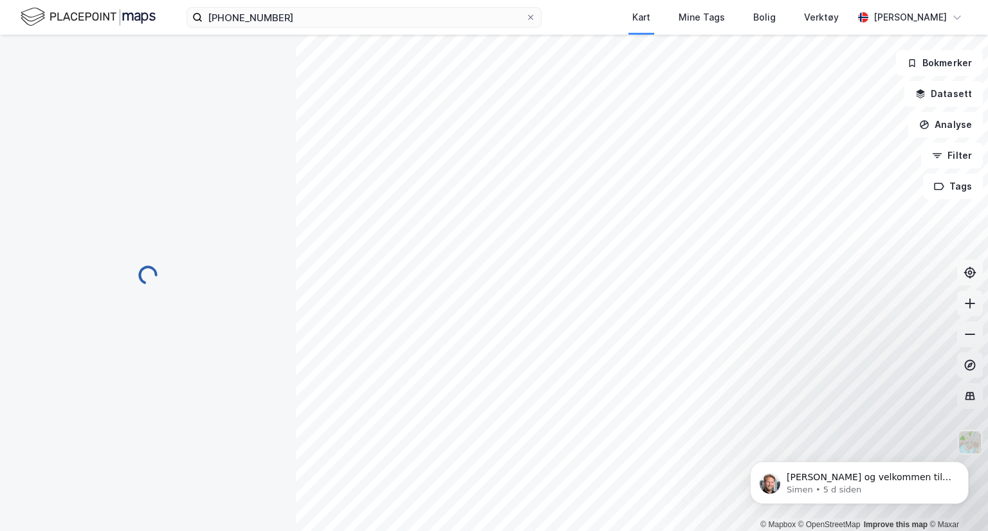
scroll to position [190, 0]
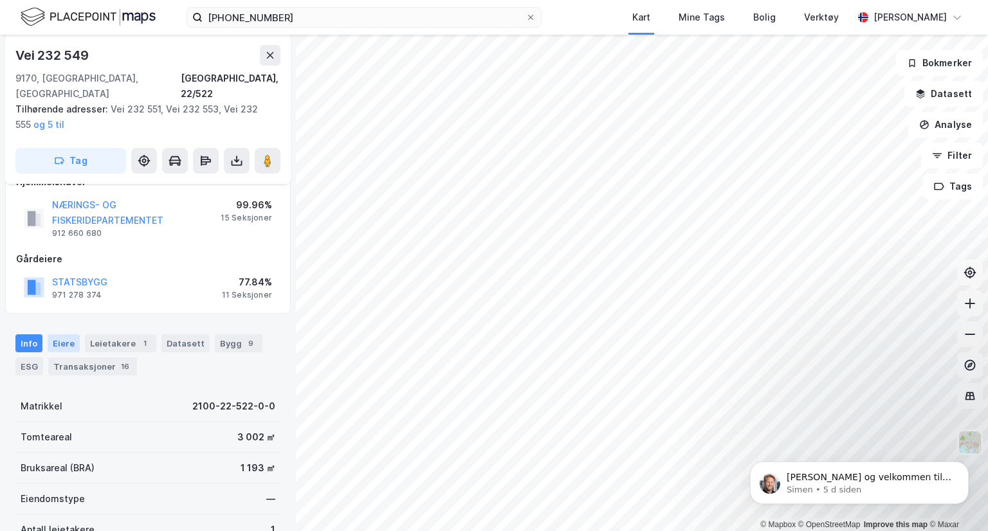
click at [72, 335] on div "Eiere" at bounding box center [64, 344] width 32 height 18
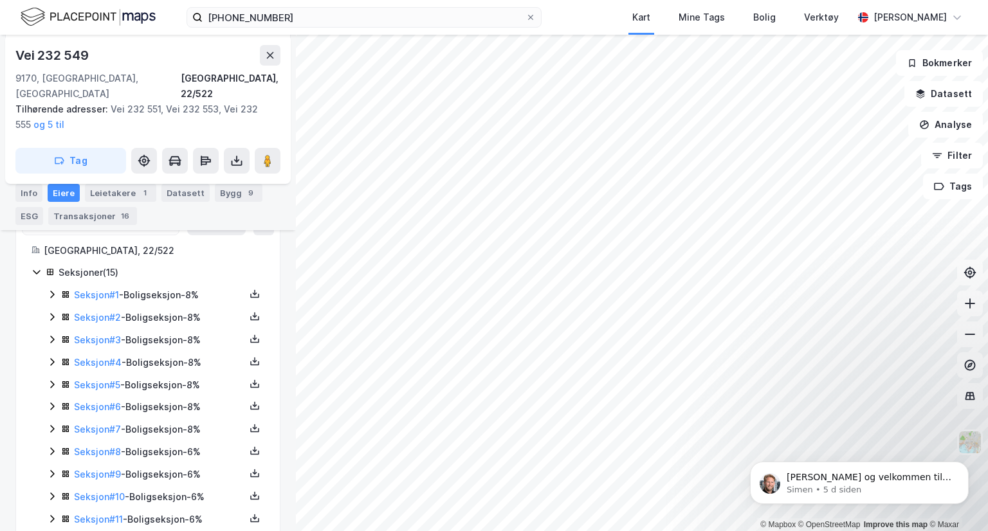
scroll to position [461, 0]
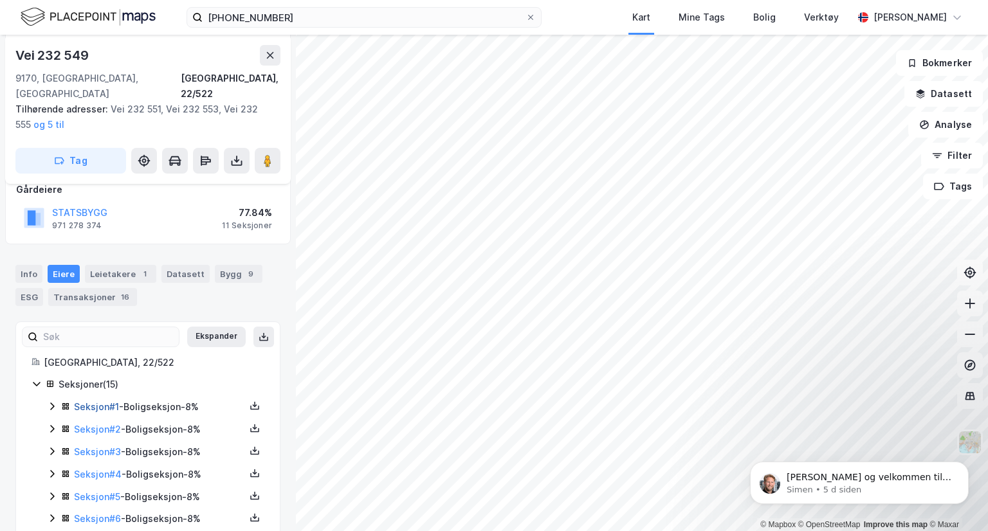
click at [91, 401] on link "Seksjon # 1" at bounding box center [96, 406] width 45 height 11
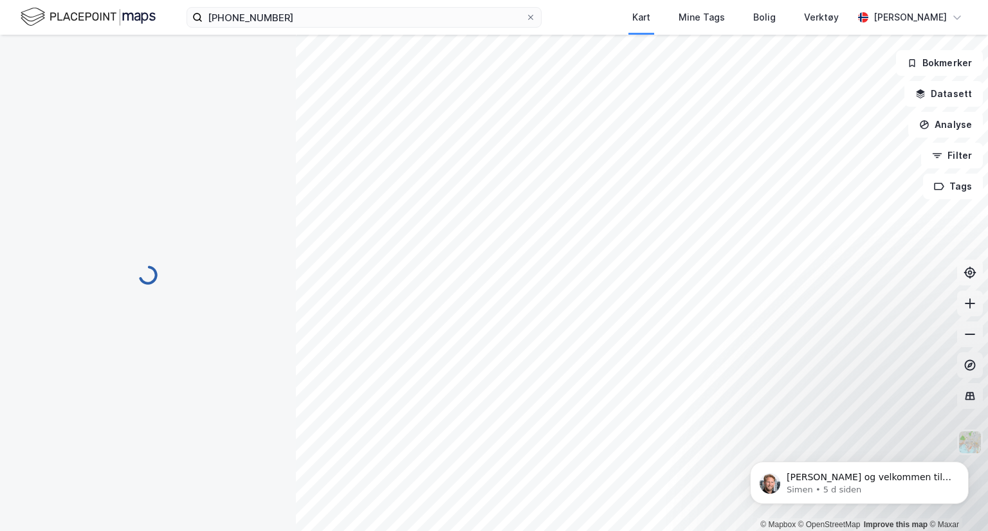
scroll to position [180, 0]
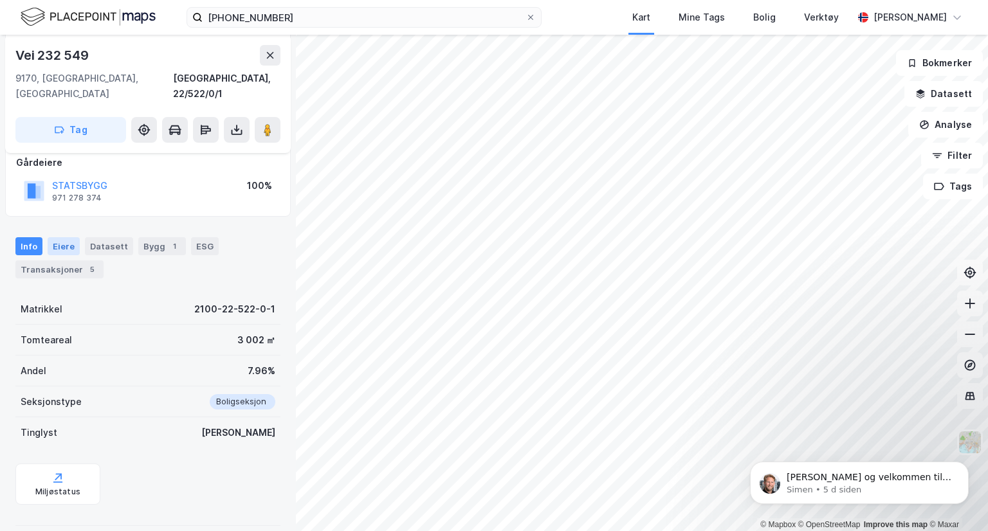
click at [66, 237] on div "Eiere" at bounding box center [64, 246] width 32 height 18
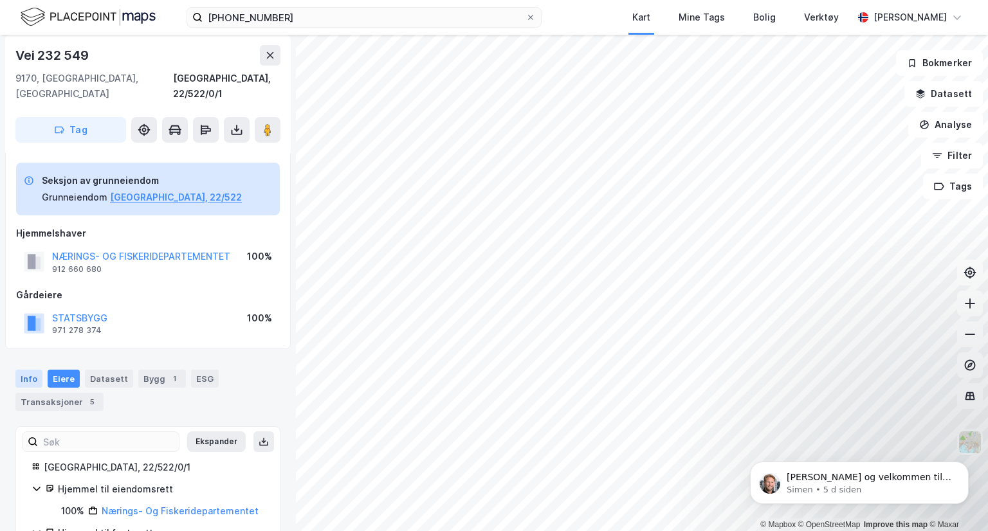
scroll to position [54, 0]
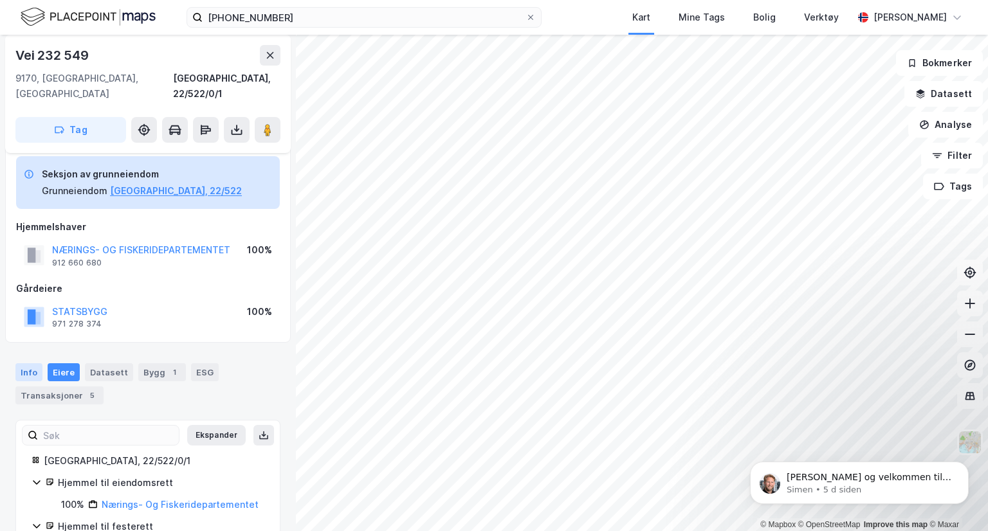
click at [28, 363] on div "Info" at bounding box center [28, 372] width 27 height 18
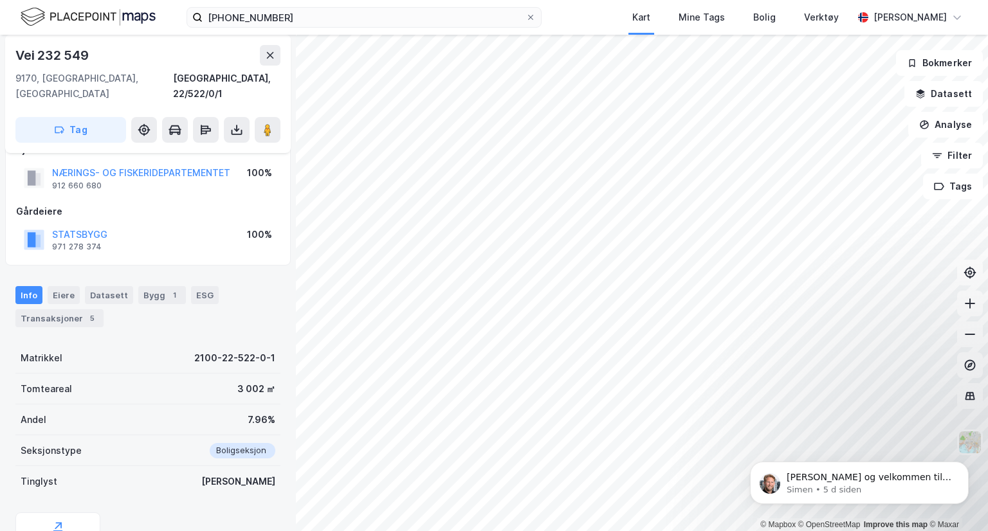
scroll to position [131, 0]
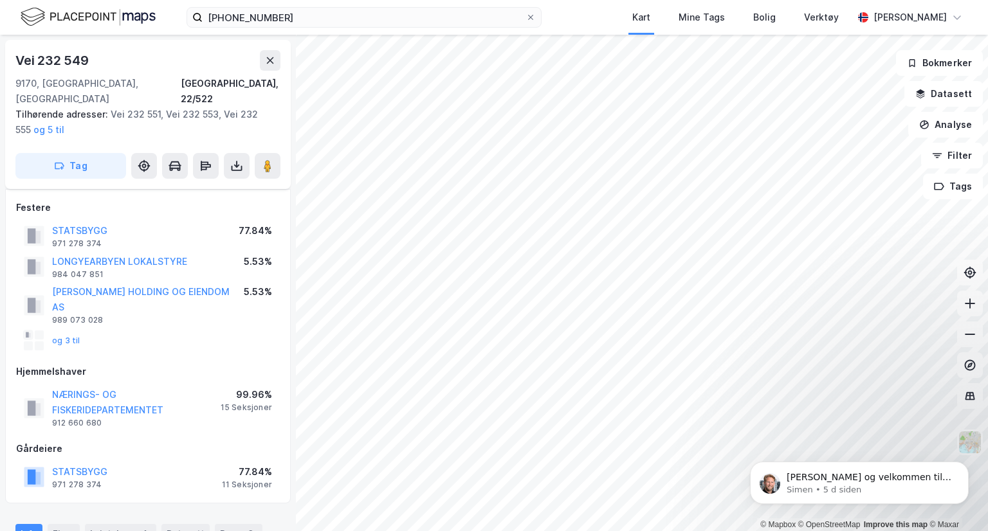
scroll to position [131, 0]
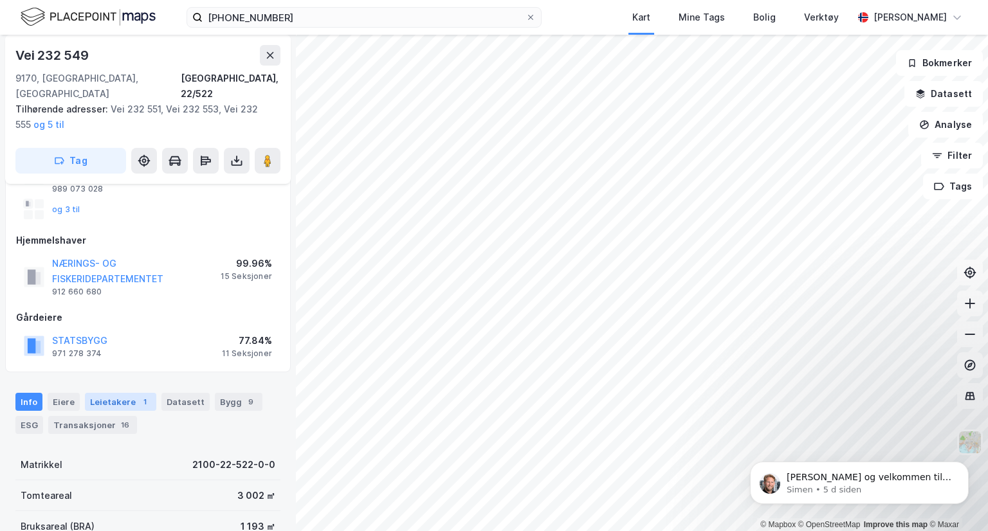
click at [111, 393] on div "Leietakere 1" at bounding box center [120, 402] width 71 height 18
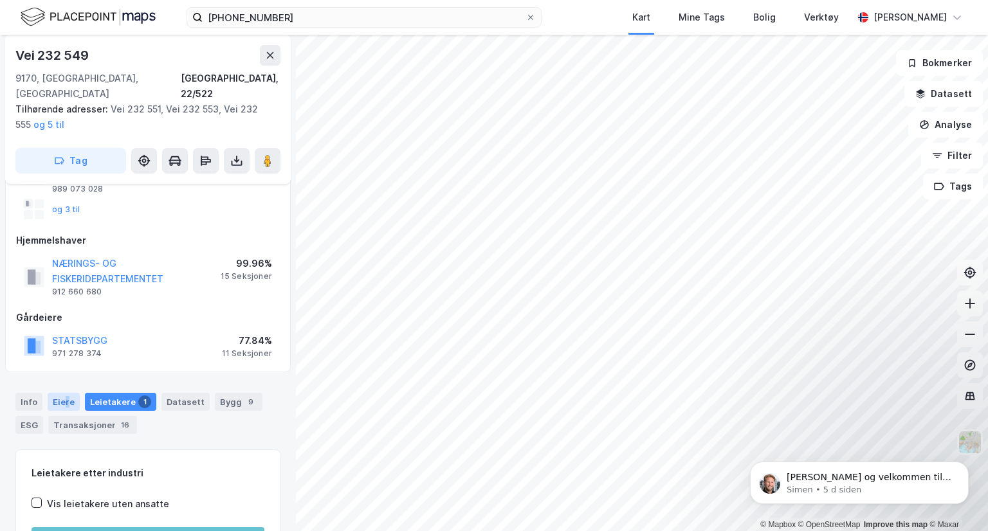
click at [64, 393] on div "Eiere" at bounding box center [64, 402] width 32 height 18
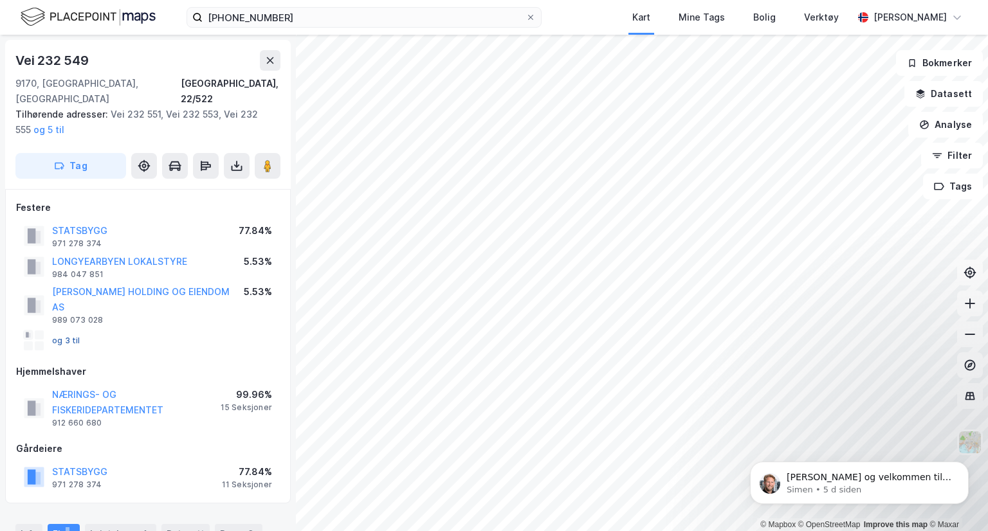
click at [0, 0] on button "og 3 til" at bounding box center [0, 0] width 0 height 0
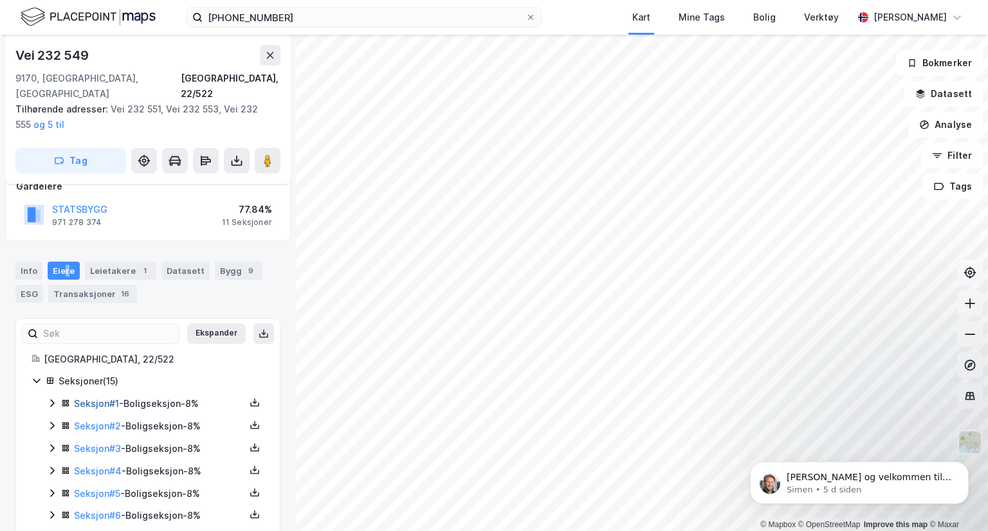
scroll to position [259, 0]
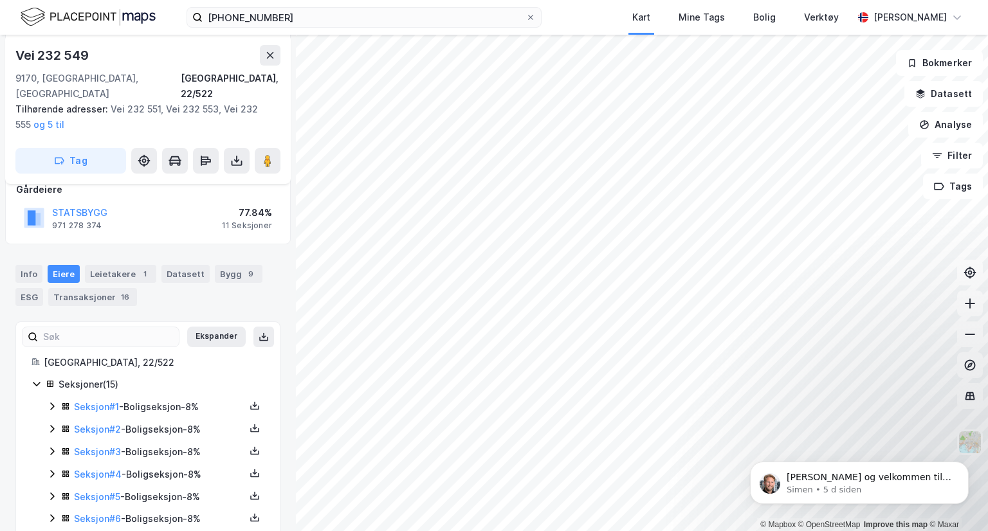
click at [39, 379] on icon at bounding box center [37, 384] width 10 height 10
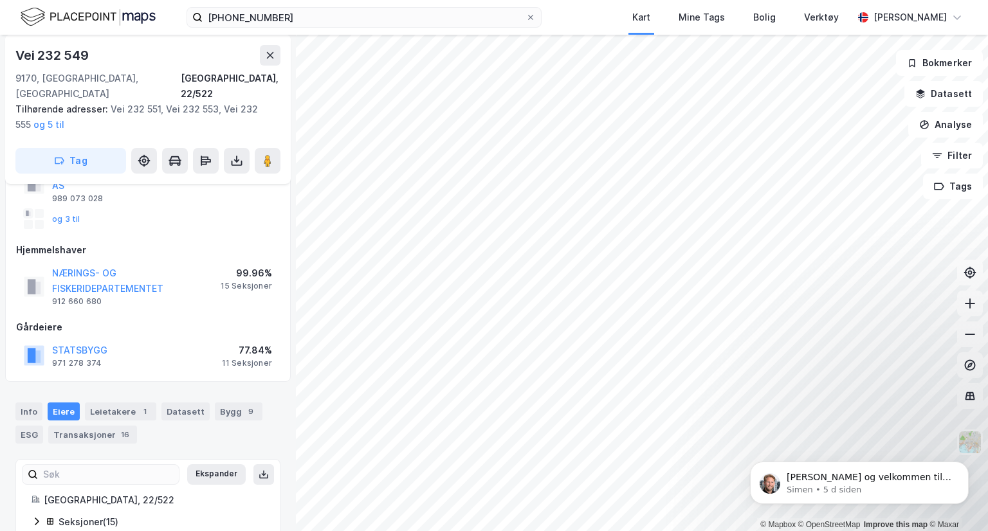
scroll to position [121, 0]
click at [71, 427] on div "Transaksjoner 16" at bounding box center [92, 436] width 89 height 18
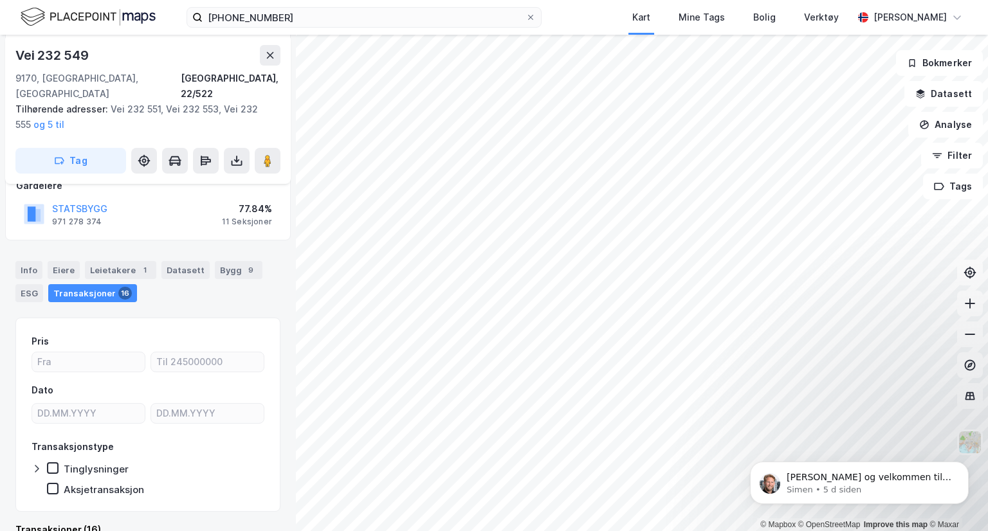
scroll to position [214, 0]
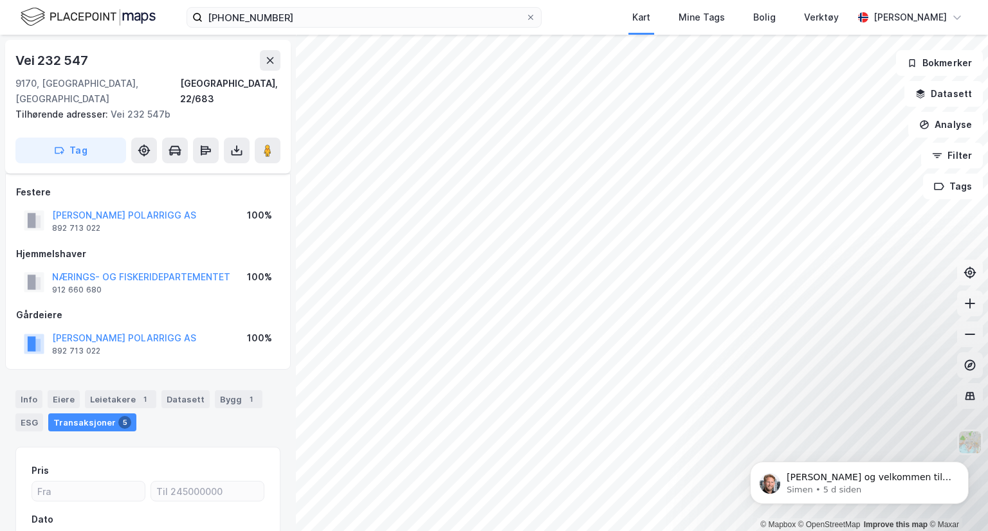
scroll to position [142, 0]
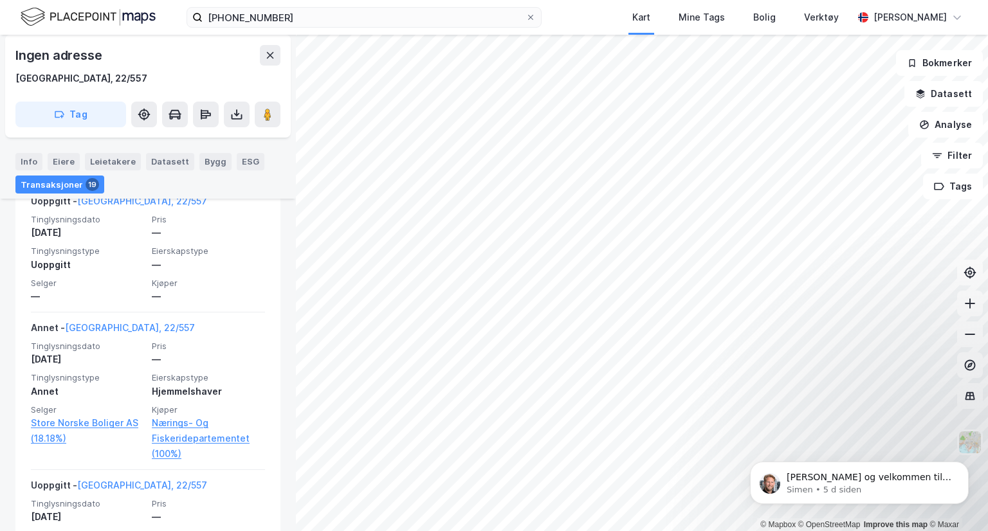
scroll to position [576, 0]
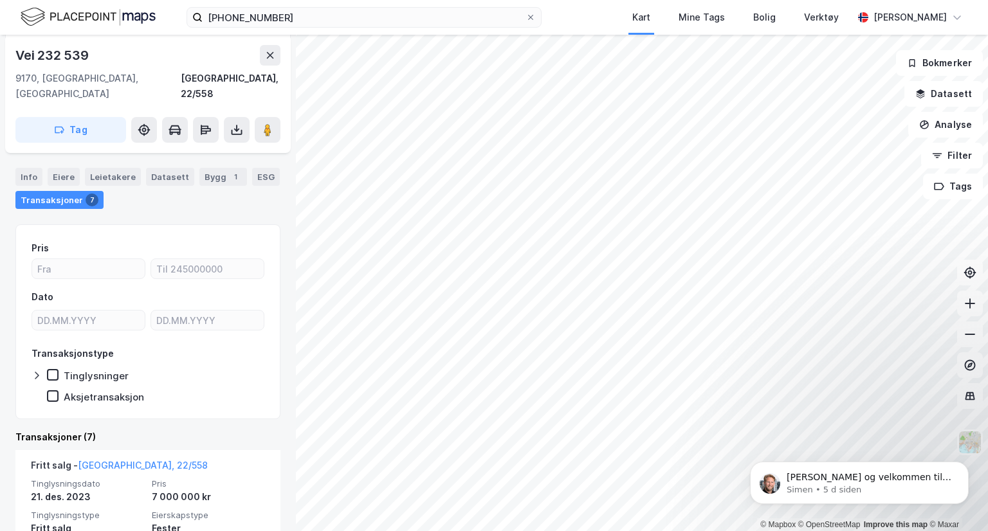
scroll to position [206, 0]
click at [23, 169] on div "Info" at bounding box center [28, 178] width 27 height 18
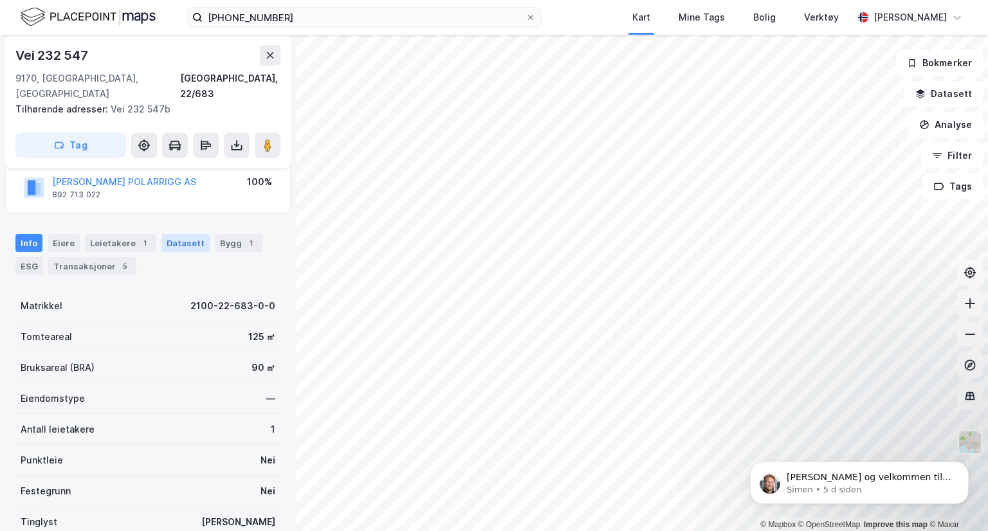
scroll to position [157, 0]
click at [69, 257] on div "Transaksjoner 5" at bounding box center [92, 266] width 88 height 18
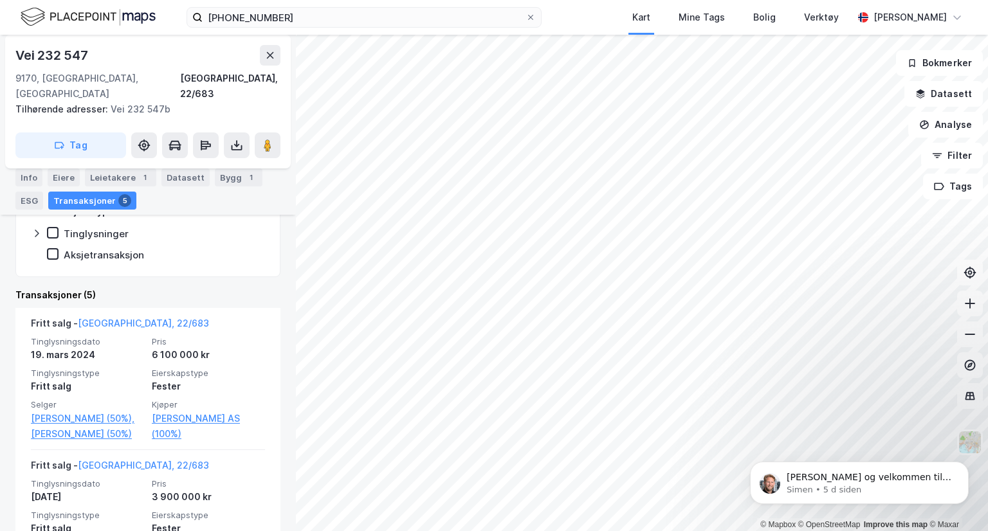
scroll to position [368, 0]
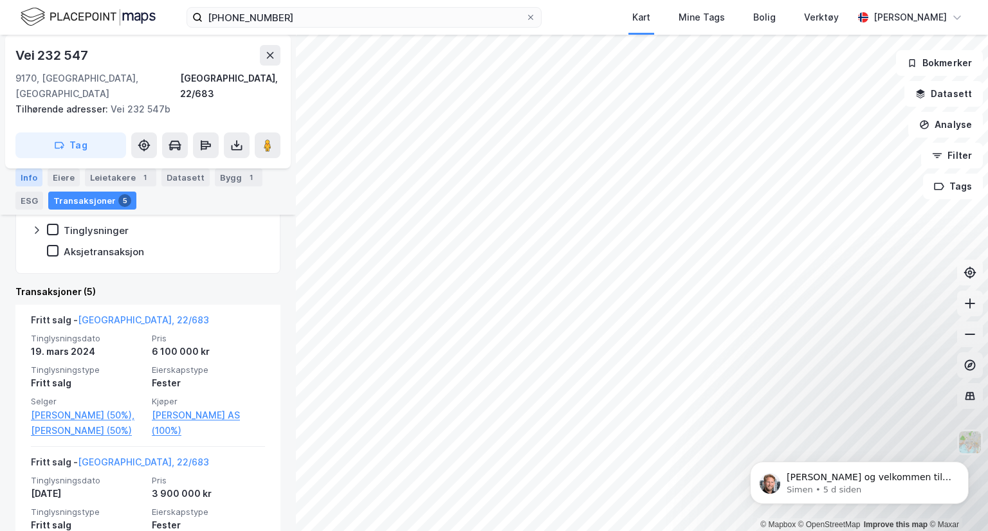
click at [30, 179] on div "Info" at bounding box center [28, 178] width 27 height 18
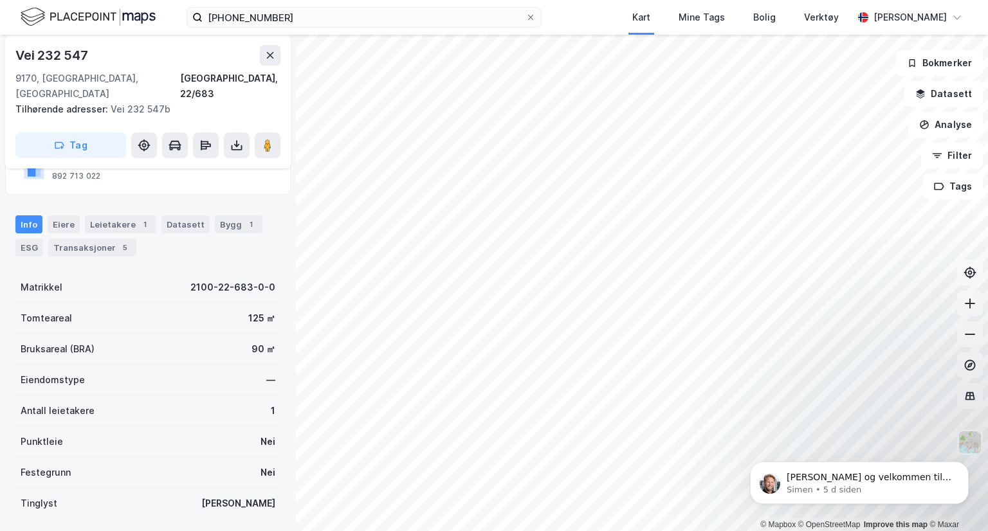
scroll to position [174, 0]
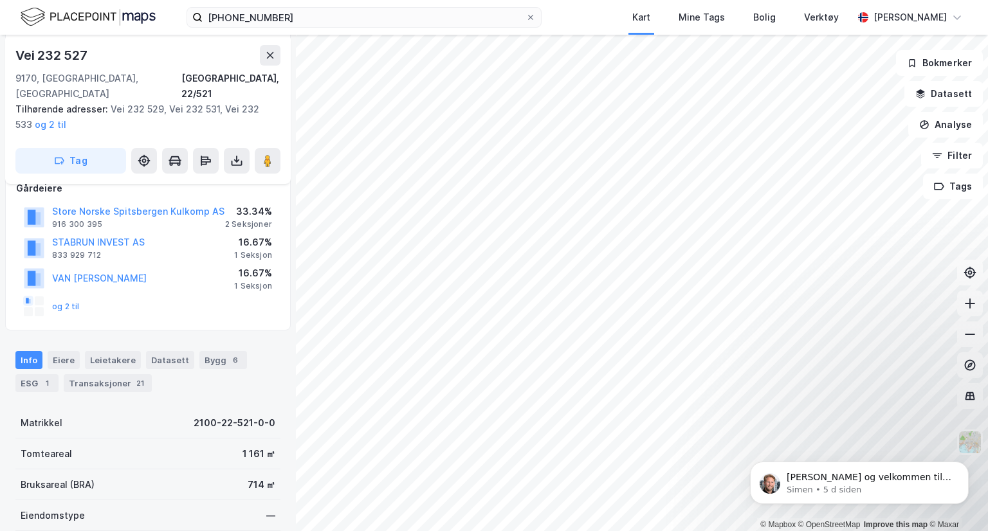
scroll to position [240, 0]
click at [0, 0] on button "og 2 til" at bounding box center [0, 0] width 0 height 0
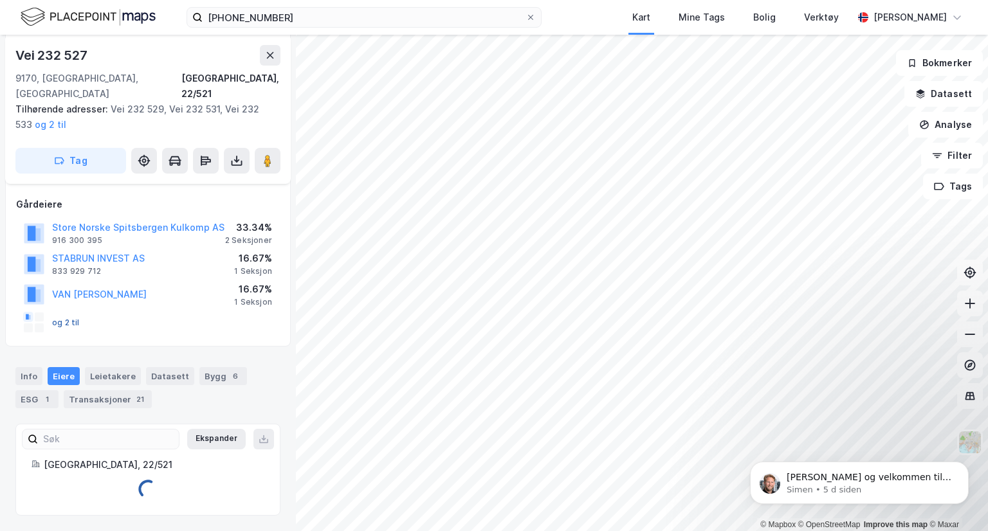
scroll to position [340, 0]
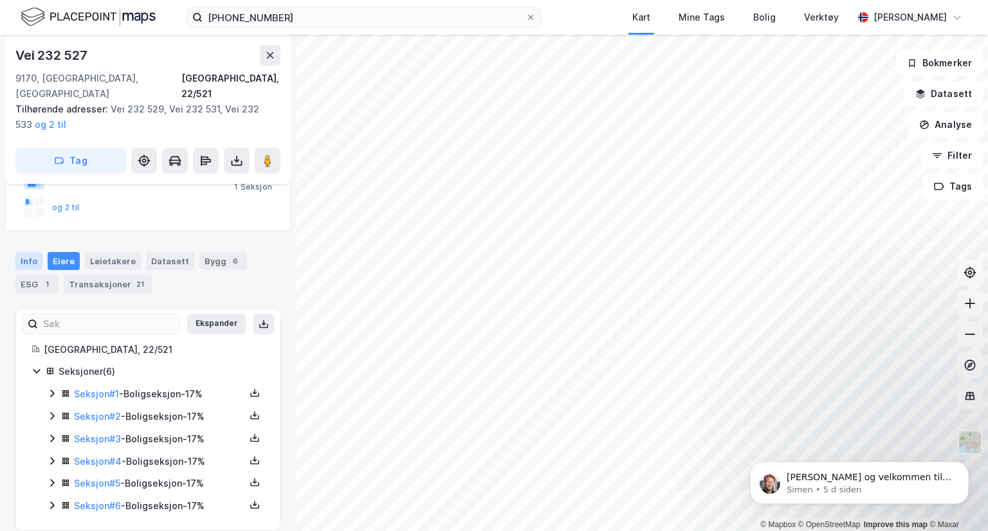
click at [33, 252] on div "Info" at bounding box center [28, 261] width 27 height 18
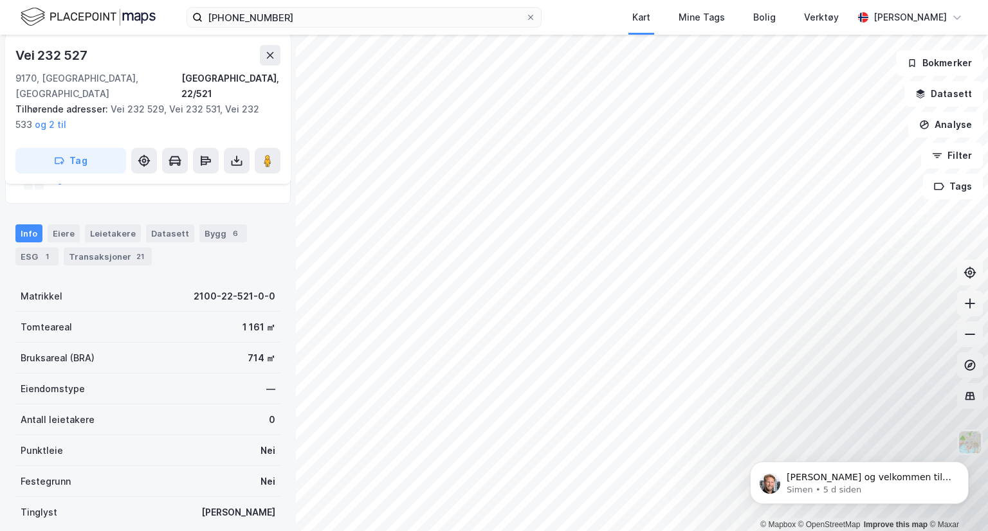
scroll to position [367, 0]
click at [209, 225] on div "Bygg 6" at bounding box center [223, 234] width 48 height 18
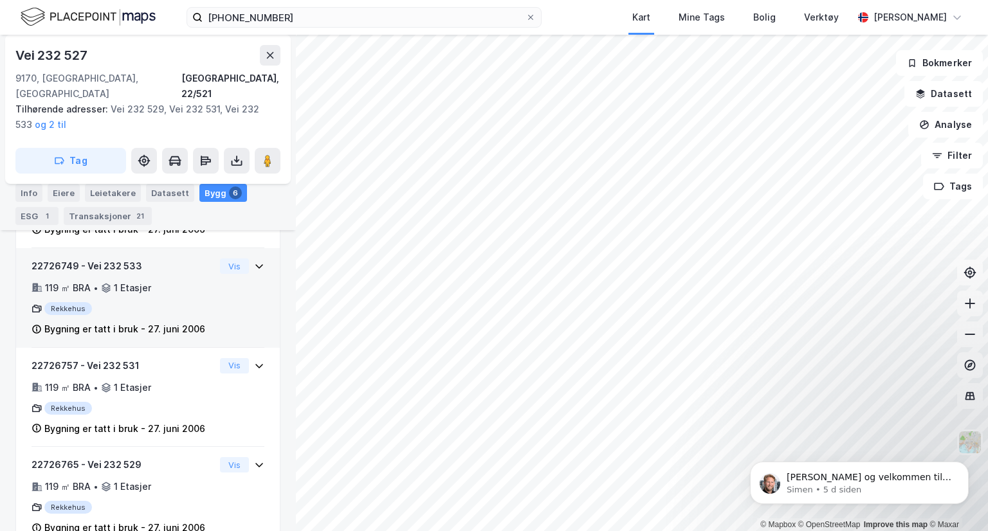
scroll to position [798, 0]
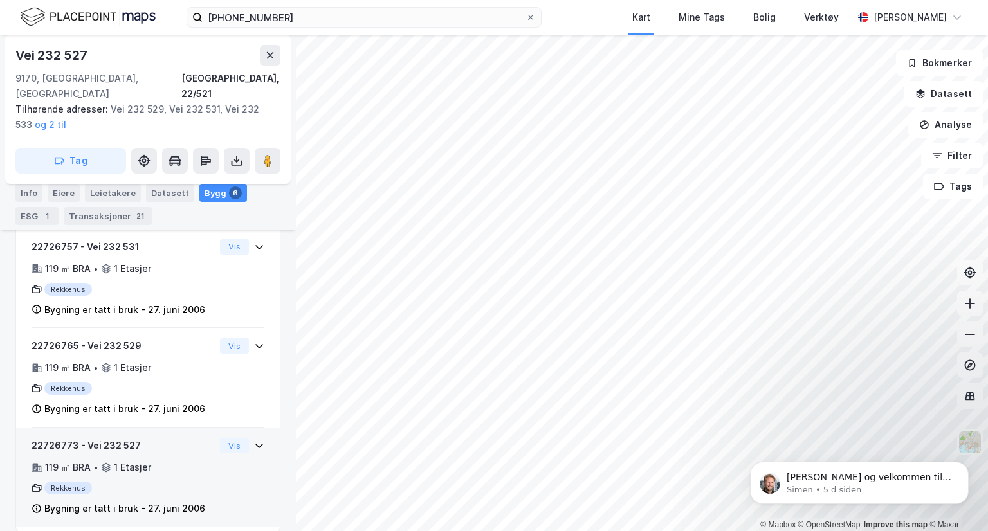
click at [254, 441] on icon at bounding box center [259, 446] width 10 height 10
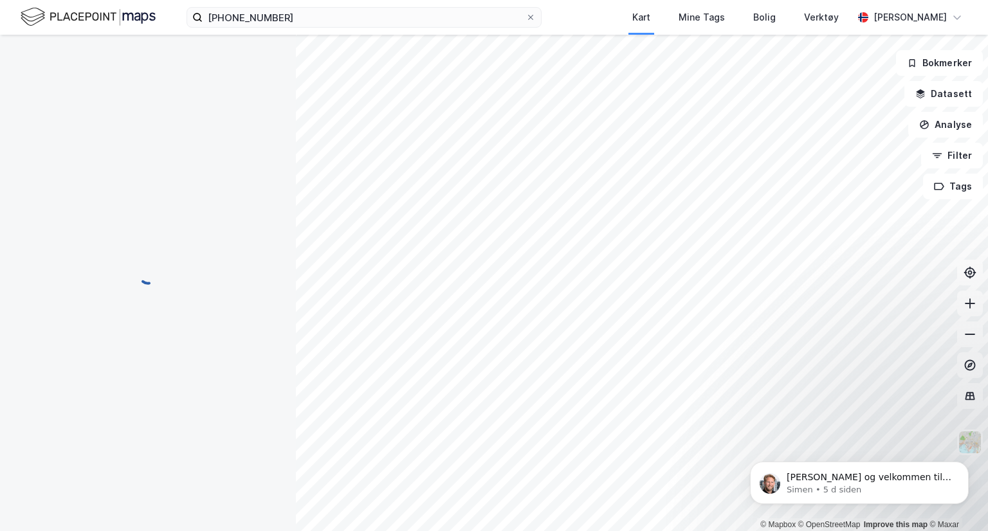
scroll to position [8, 0]
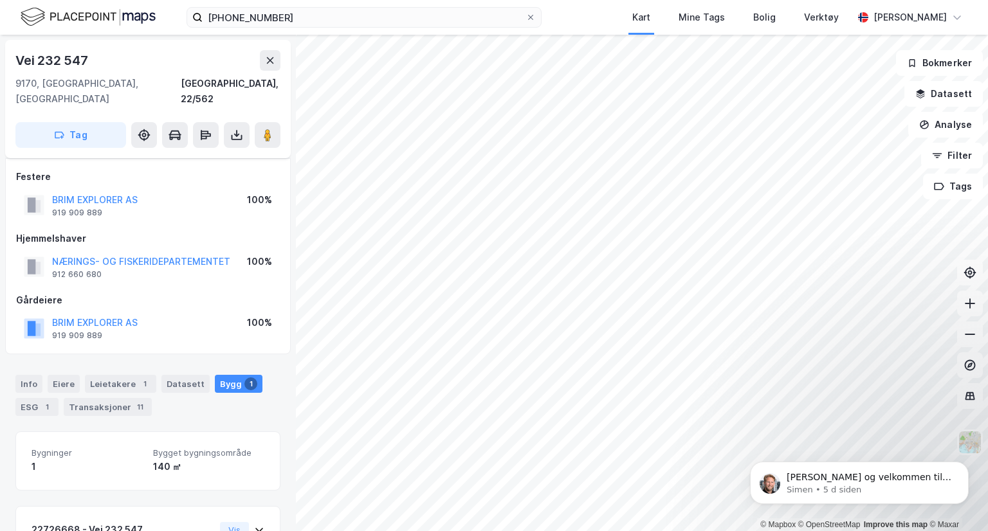
scroll to position [8, 0]
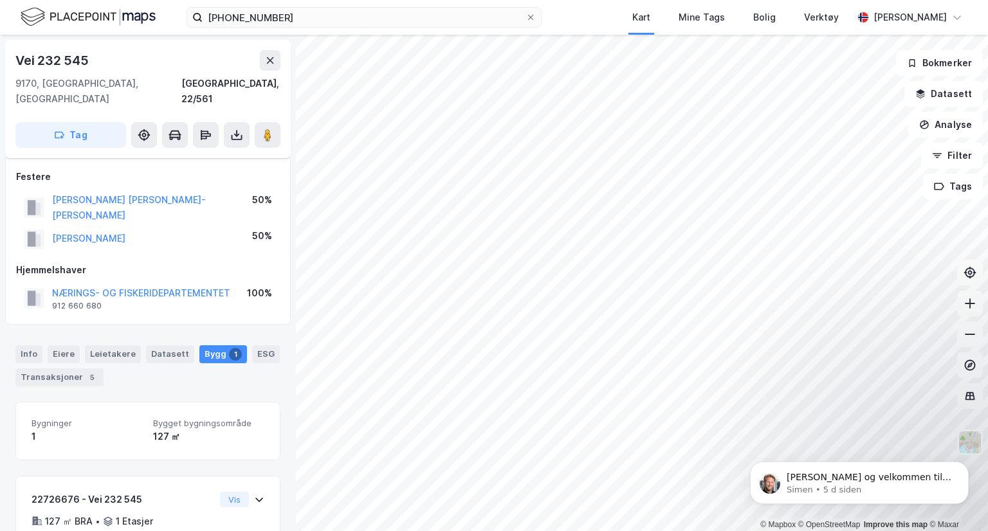
scroll to position [8, 0]
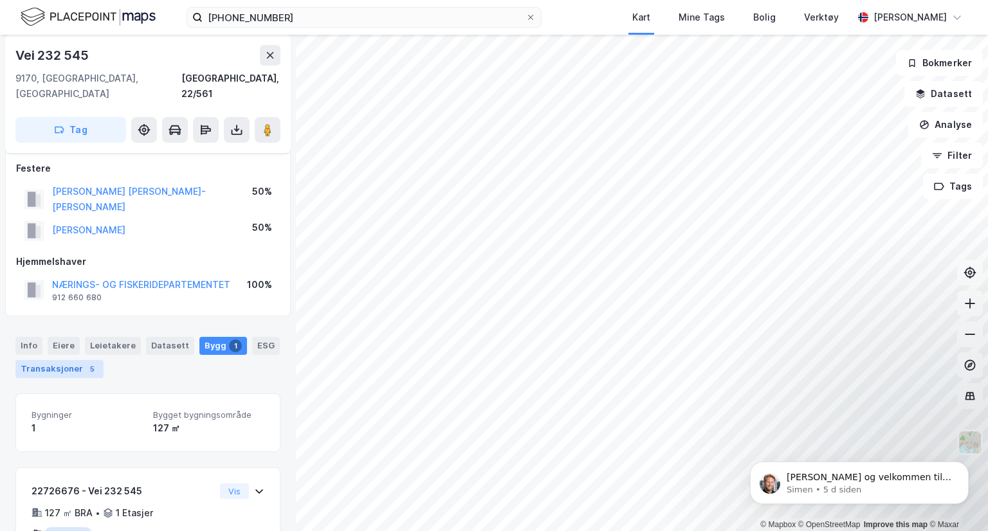
click at [53, 360] on div "Transaksjoner 5" at bounding box center [59, 369] width 88 height 18
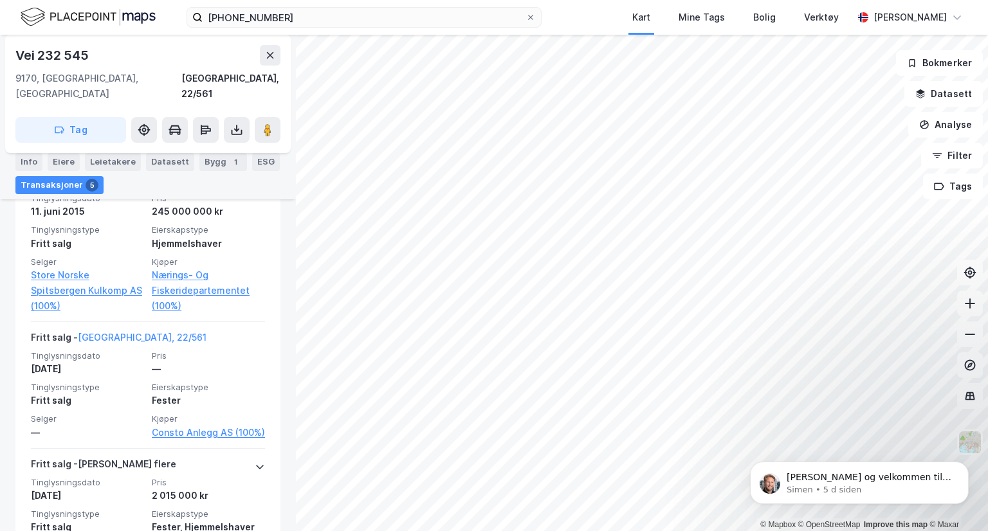
scroll to position [463, 0]
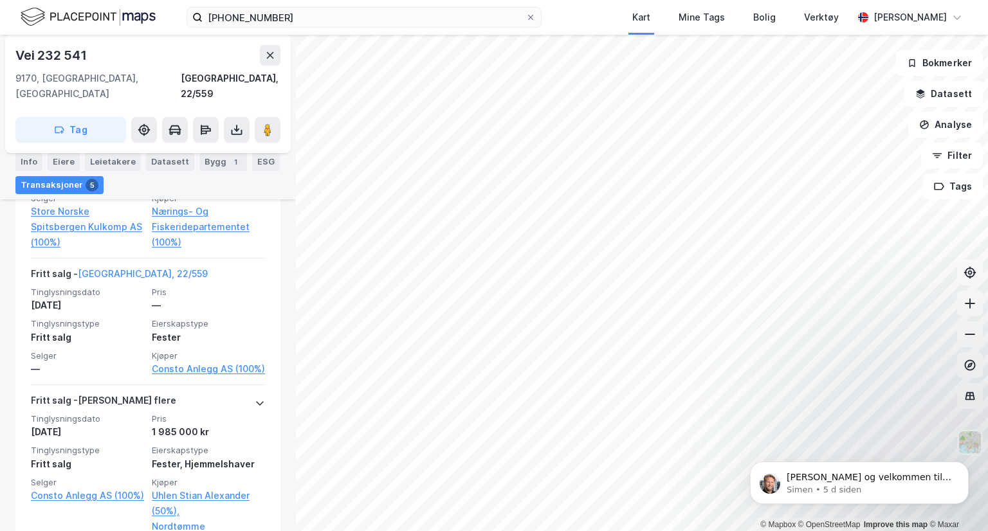
scroll to position [516, 0]
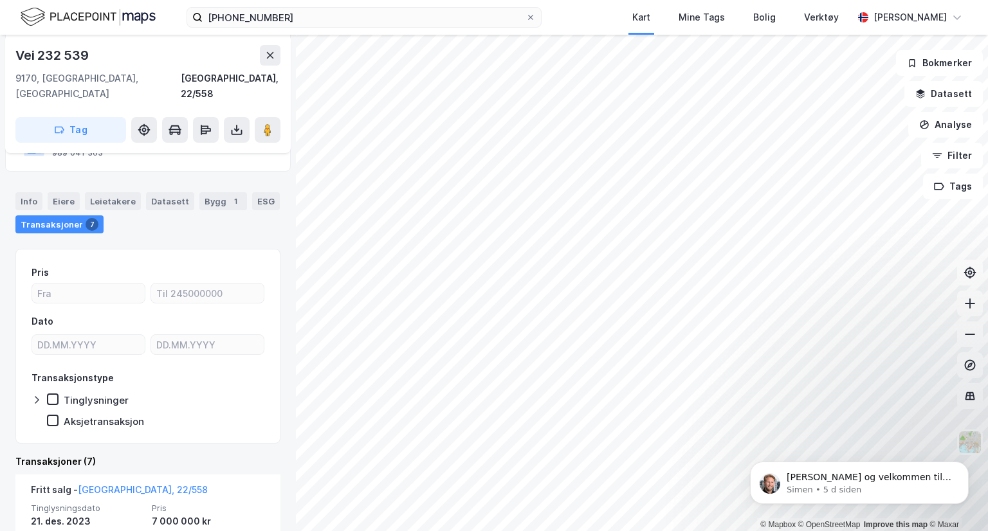
scroll to position [183, 0]
click at [29, 192] on div "Info" at bounding box center [28, 201] width 27 height 18
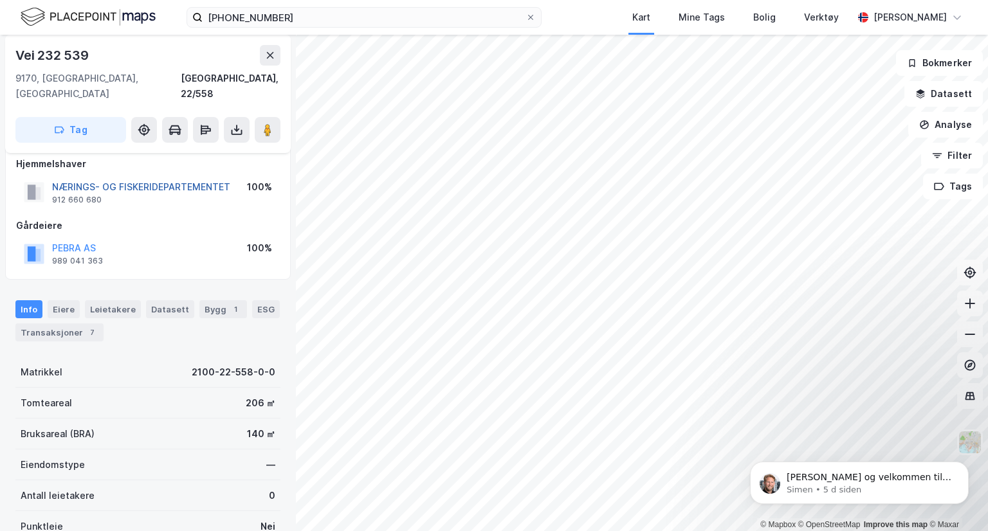
scroll to position [230, 0]
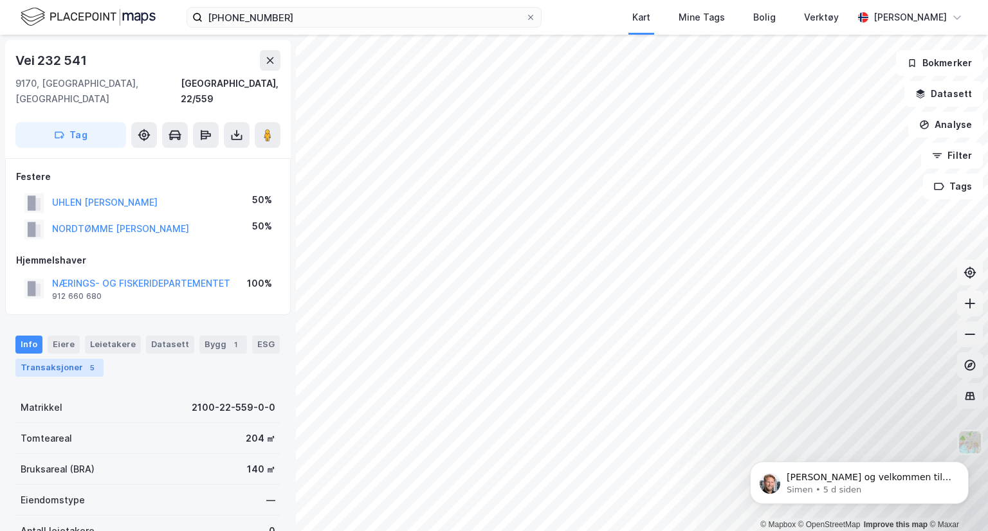
click at [72, 359] on div "Transaksjoner 5" at bounding box center [59, 368] width 88 height 18
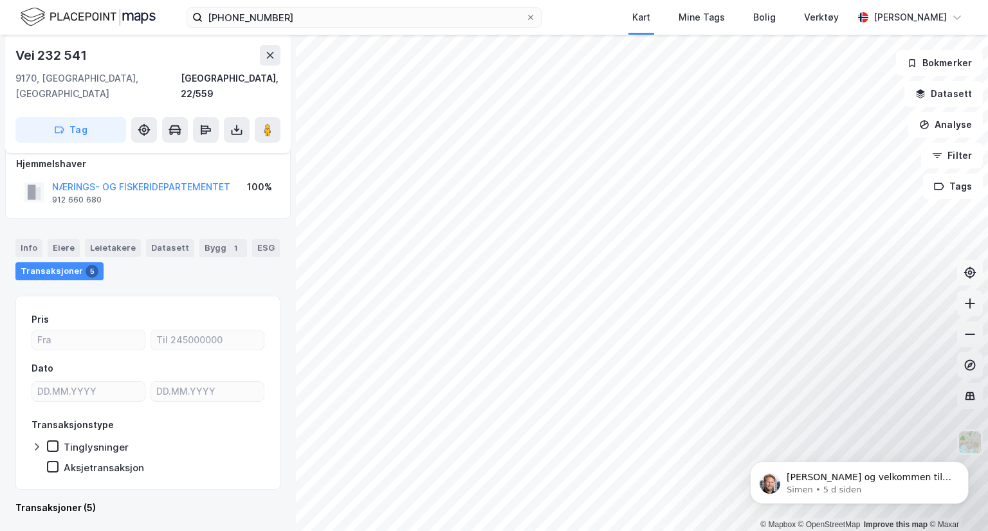
scroll to position [98, 0]
click at [23, 238] on div "Info" at bounding box center [28, 247] width 27 height 18
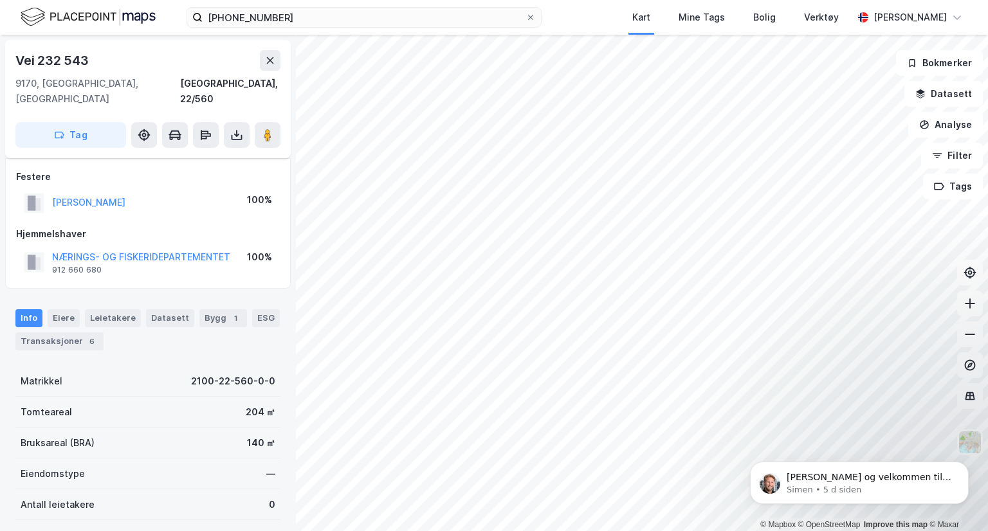
scroll to position [134, 0]
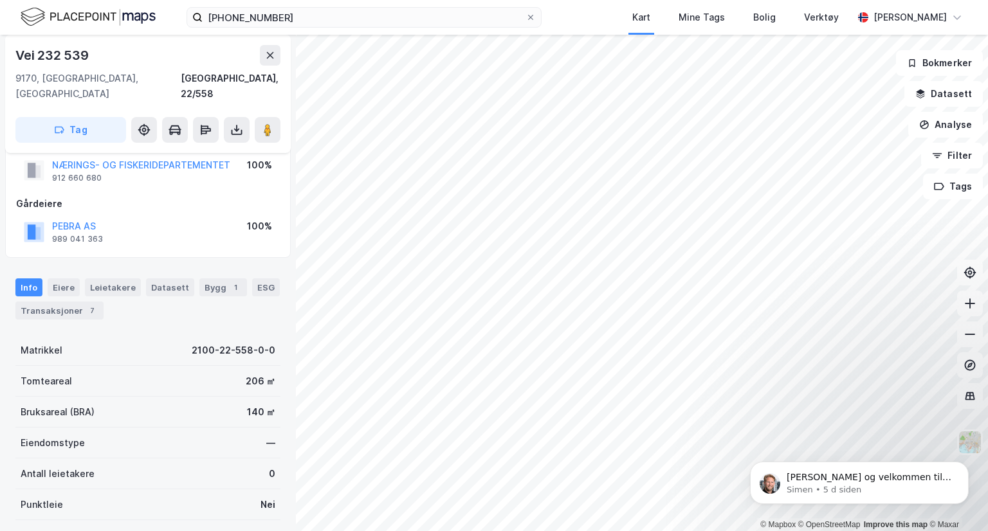
scroll to position [98, 0]
click at [215, 262] on div "Info [PERSON_NAME] Datasett Bygg 1 ESG Transaksjoner 7" at bounding box center [148, 293] width 296 height 62
click at [215, 277] on div "Bygg 1" at bounding box center [223, 286] width 48 height 18
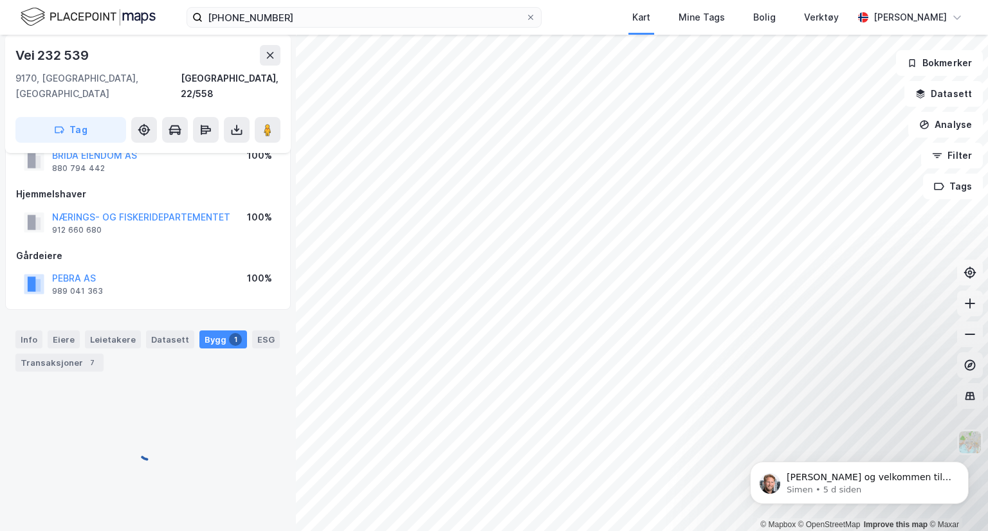
scroll to position [85, 0]
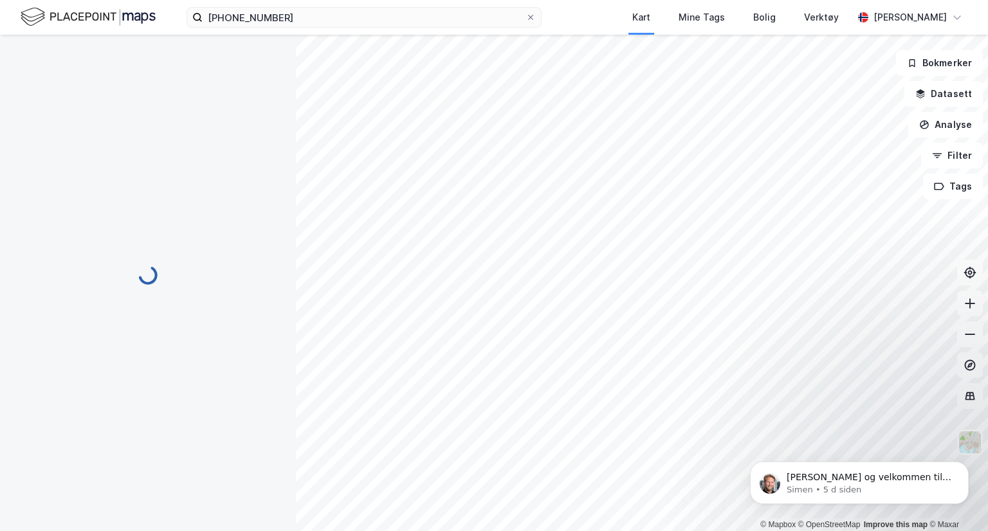
scroll to position [19, 0]
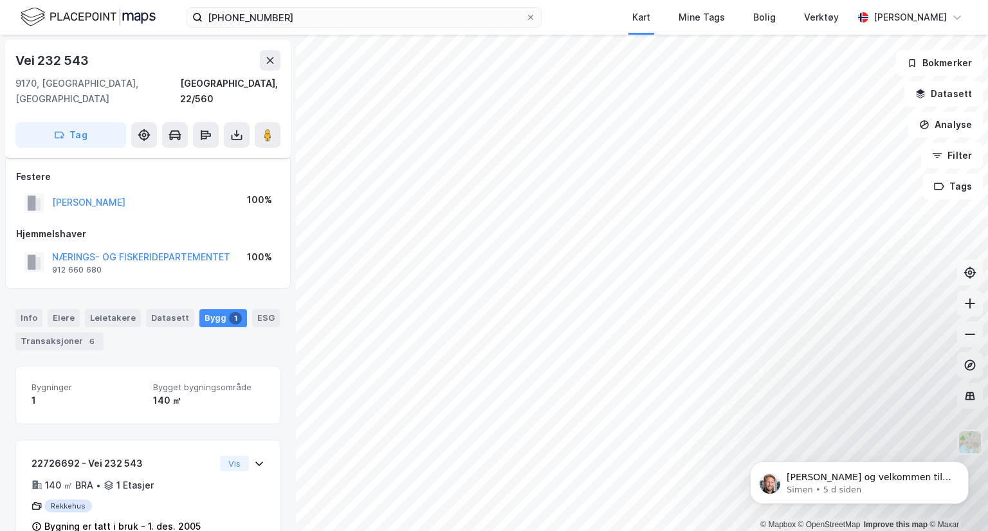
scroll to position [19, 0]
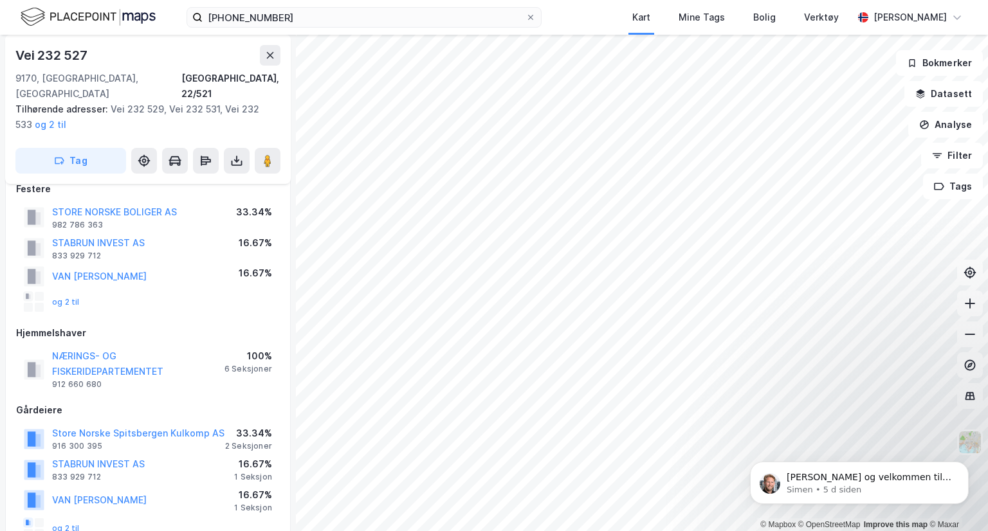
scroll to position [75, 0]
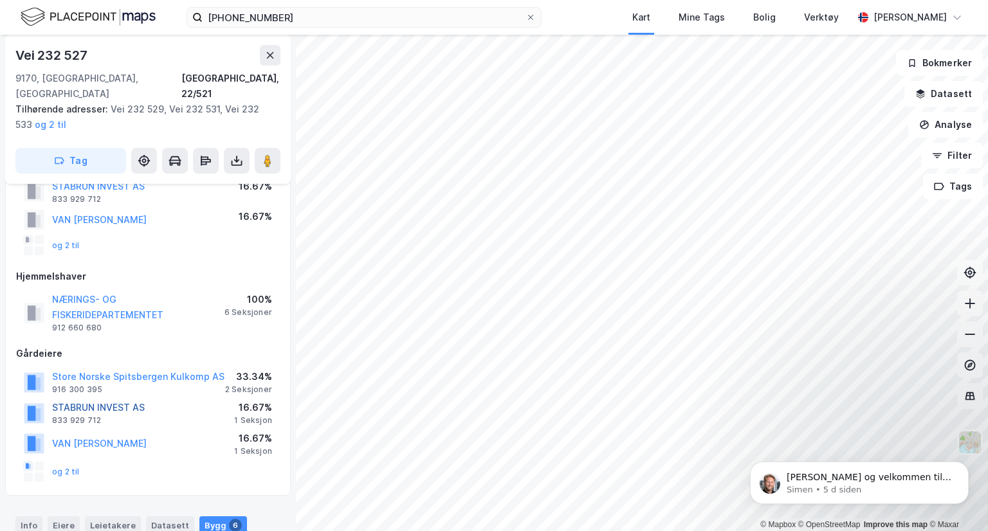
click at [0, 0] on button "STABRUN INVEST AS" at bounding box center [0, 0] width 0 height 0
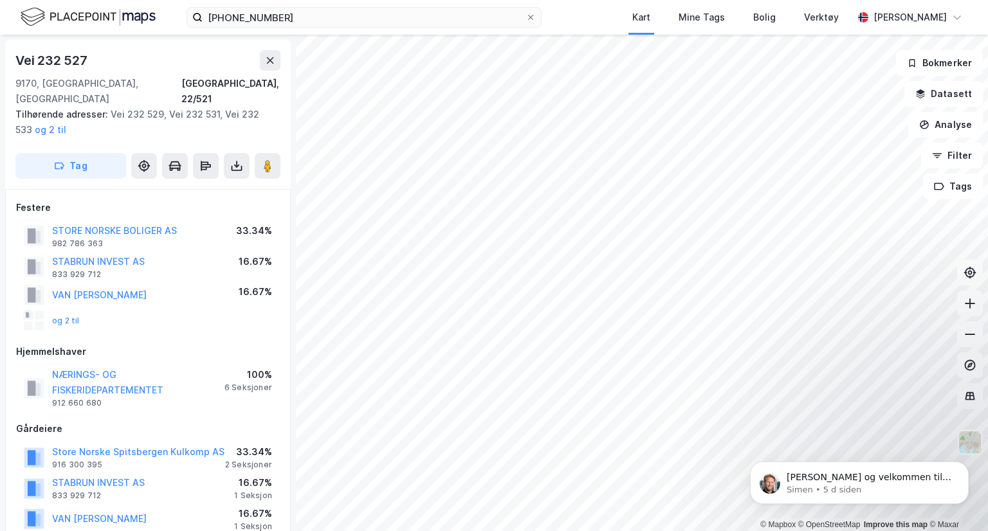
click at [66, 314] on div "og 2 til" at bounding box center [52, 321] width 56 height 21
click at [0, 0] on button "og 2 til" at bounding box center [0, 0] width 0 height 0
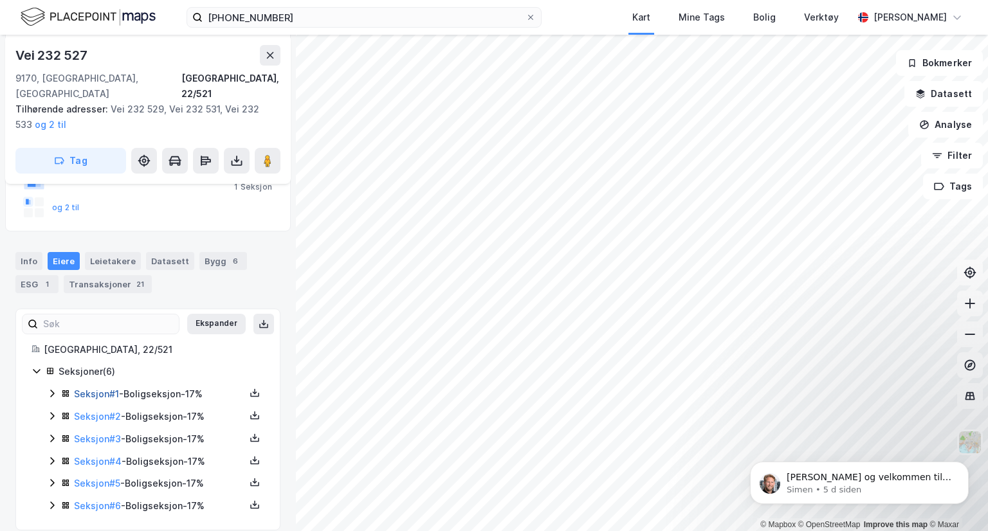
click at [95, 389] on link "Seksjon # 1" at bounding box center [96, 394] width 45 height 11
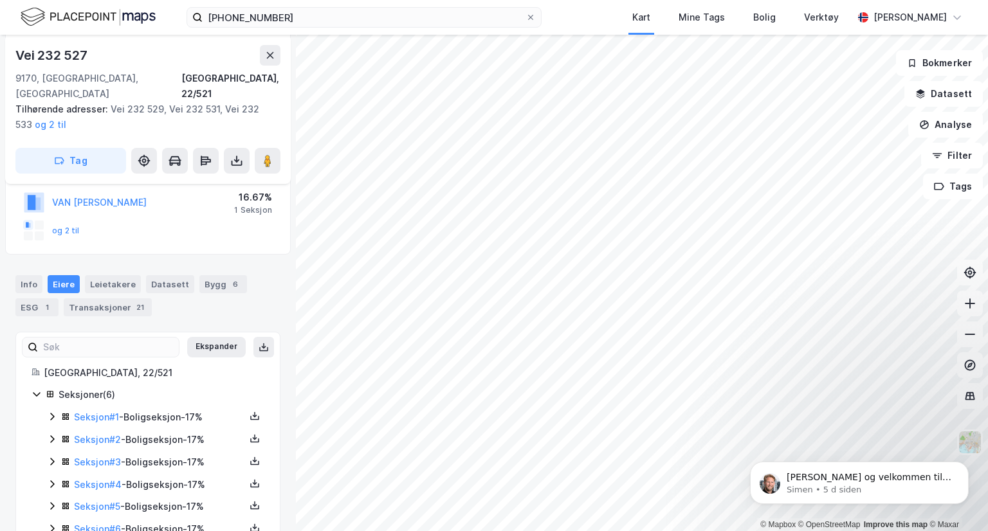
scroll to position [340, 0]
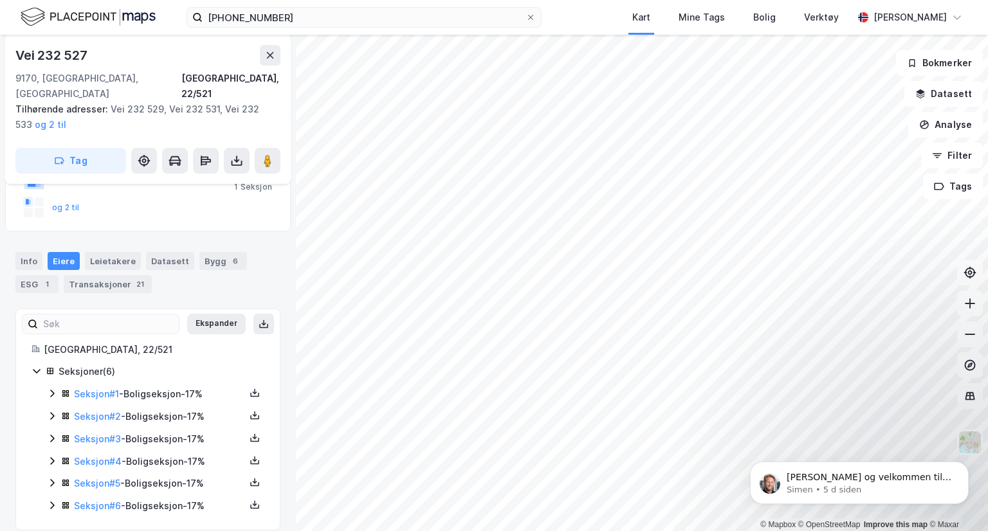
click at [53, 389] on icon at bounding box center [52, 394] width 10 height 10
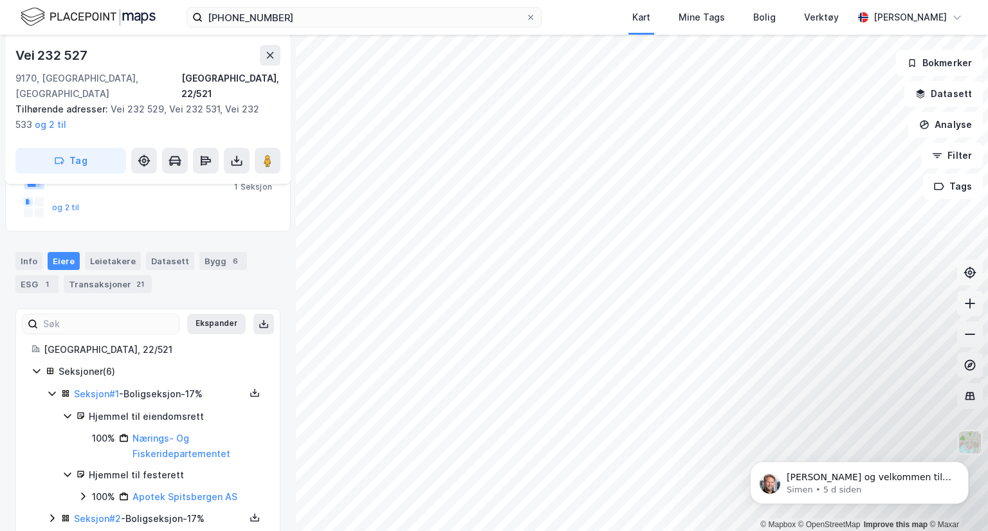
scroll to position [420, 0]
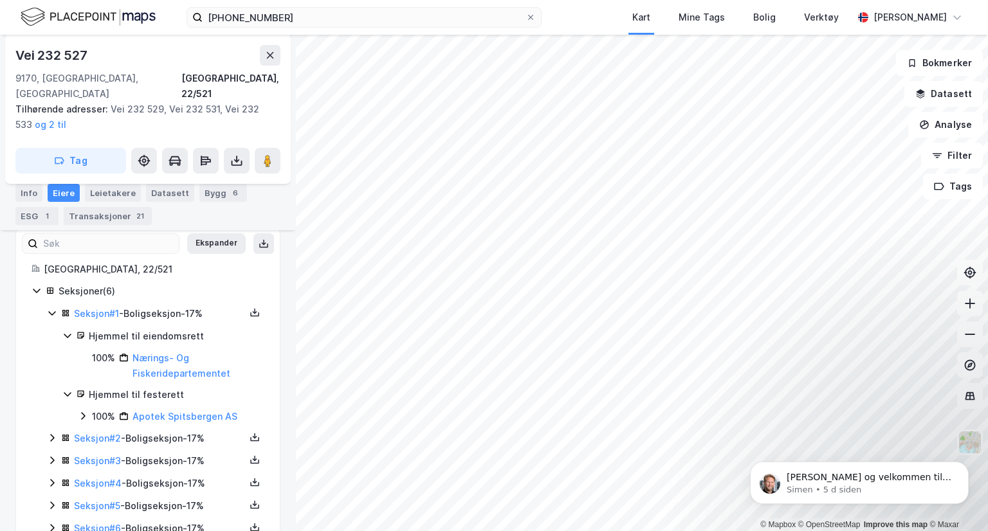
click at [53, 521] on div "Seksjon # 6 - Boligseksjon - 17%" at bounding box center [155, 529] width 217 height 16
click at [54, 500] on icon at bounding box center [52, 505] width 10 height 10
click at [53, 478] on icon at bounding box center [52, 483] width 10 height 10
click at [53, 455] on icon at bounding box center [52, 460] width 10 height 10
click at [54, 433] on icon at bounding box center [52, 438] width 10 height 10
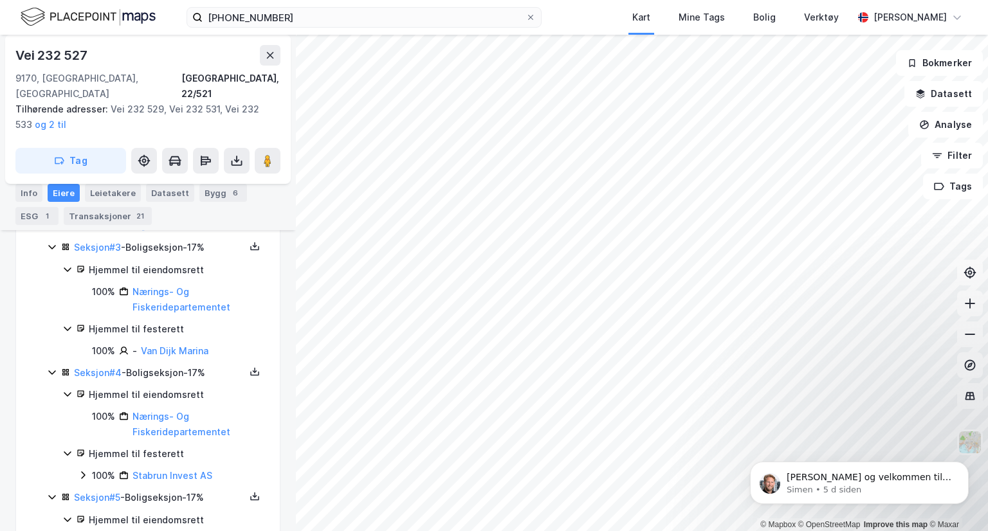
scroll to position [753, 0]
click at [108, 366] on link "Seksjon # 4" at bounding box center [98, 371] width 48 height 11
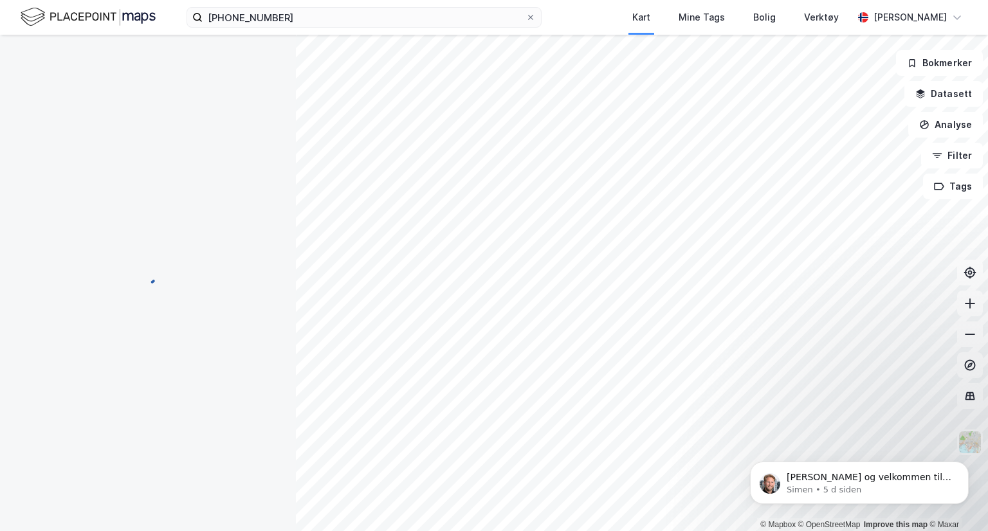
scroll to position [180, 0]
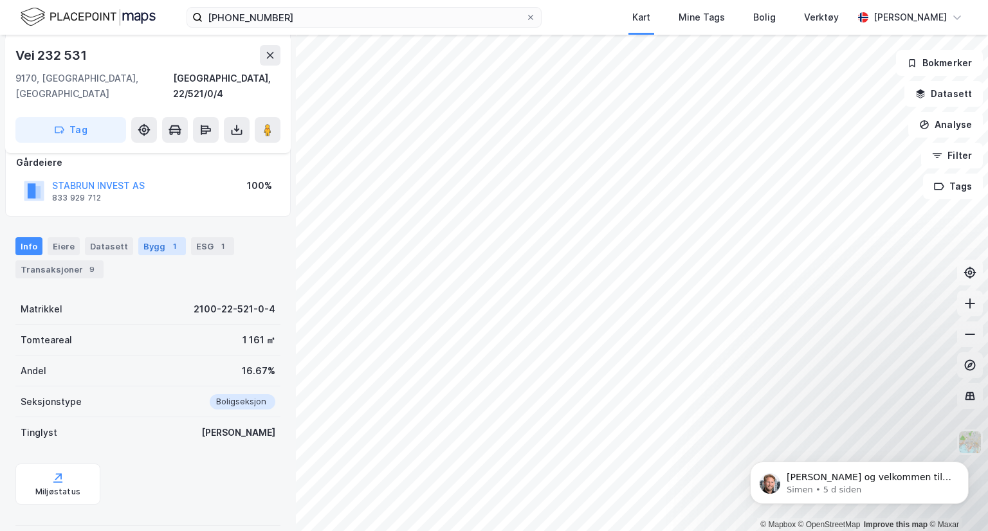
click at [168, 240] on div "1" at bounding box center [174, 246] width 13 height 13
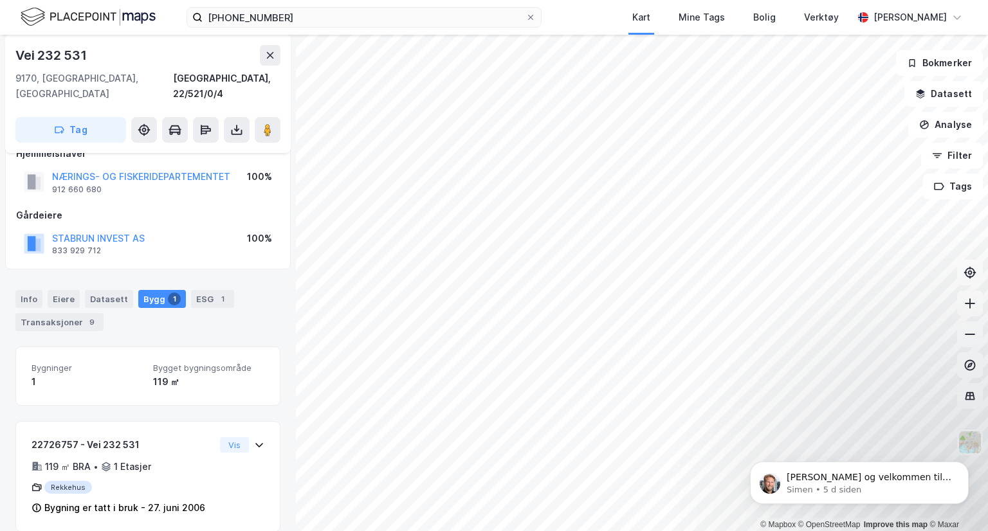
click at [481, 531] on html "[PHONE_NUMBER] Kart Mine Tags [PERSON_NAME] Verktøy [PERSON_NAME] © Mapbox © Op…" at bounding box center [494, 265] width 988 height 531
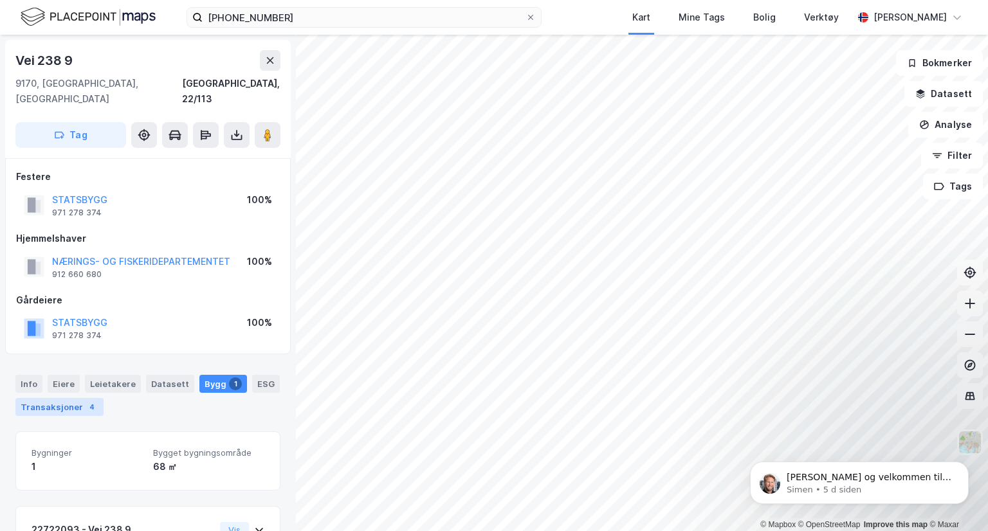
click at [71, 398] on div "Transaksjoner 4" at bounding box center [59, 407] width 88 height 18
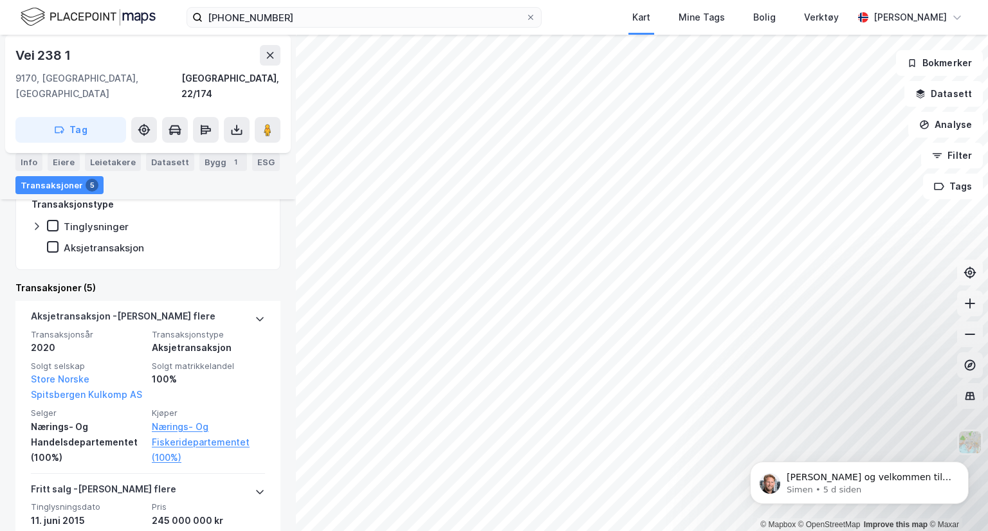
scroll to position [355, 0]
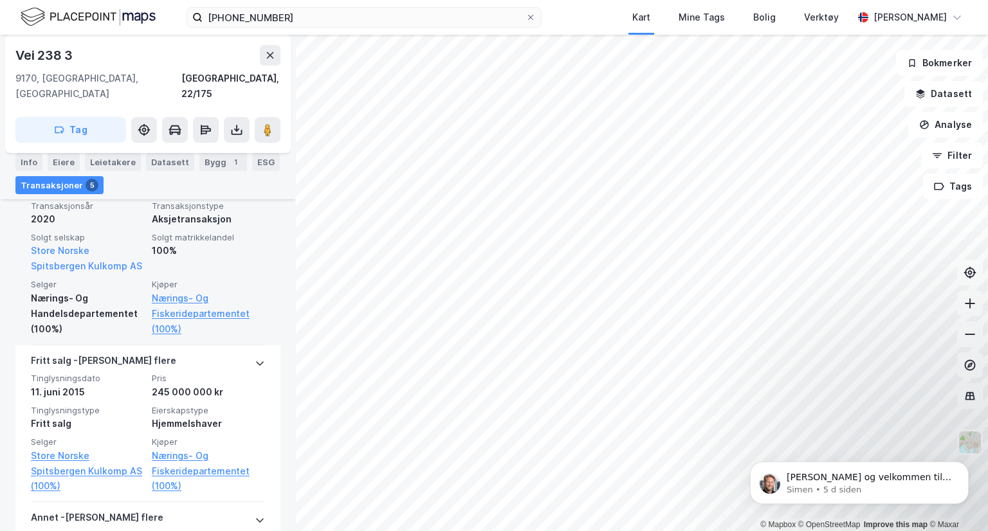
scroll to position [486, 0]
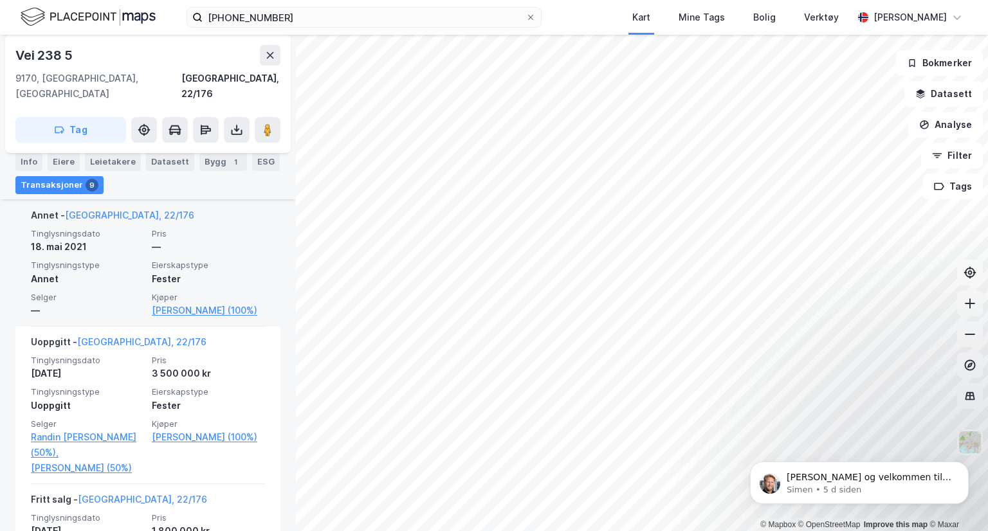
scroll to position [392, 0]
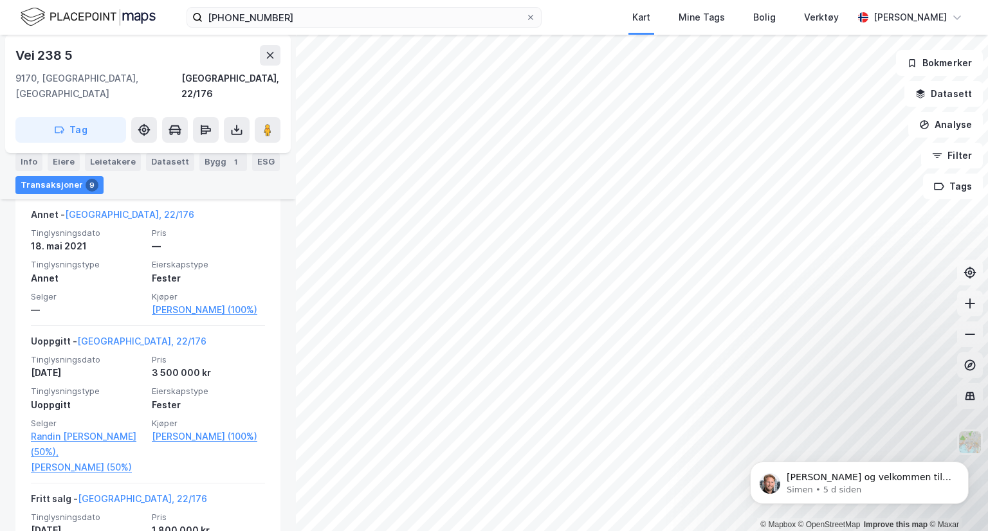
click at [564, 0] on html "[PHONE_NUMBER] Kart Mine Tags [PERSON_NAME] Verktøy Marko Hegrand © Mapbox © Op…" at bounding box center [494, 265] width 988 height 531
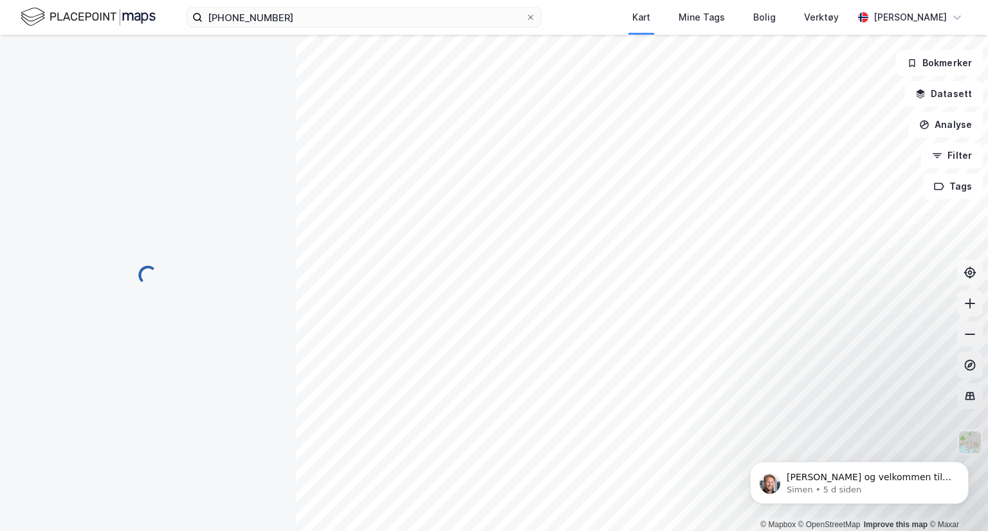
scroll to position [0, 0]
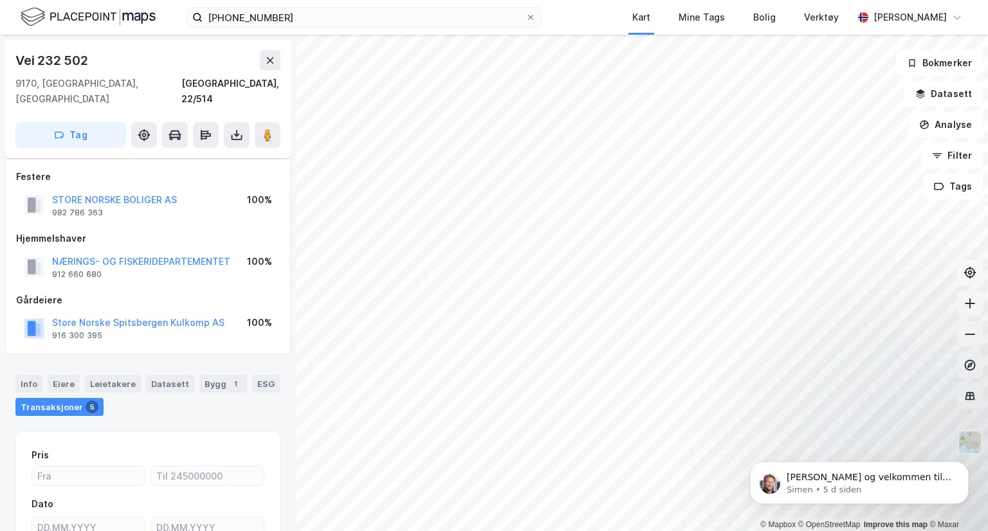
scroll to position [86, 0]
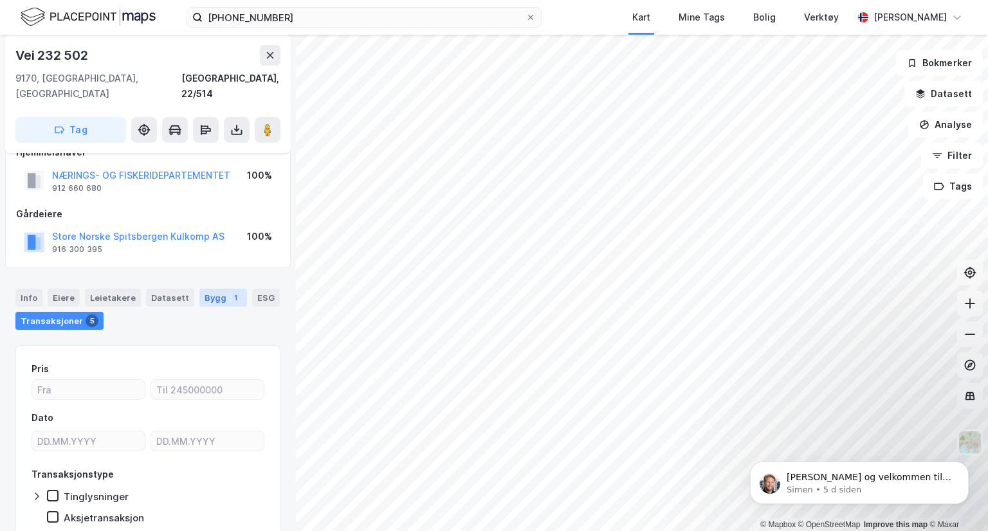
click at [210, 289] on div "Bygg 1" at bounding box center [223, 298] width 48 height 18
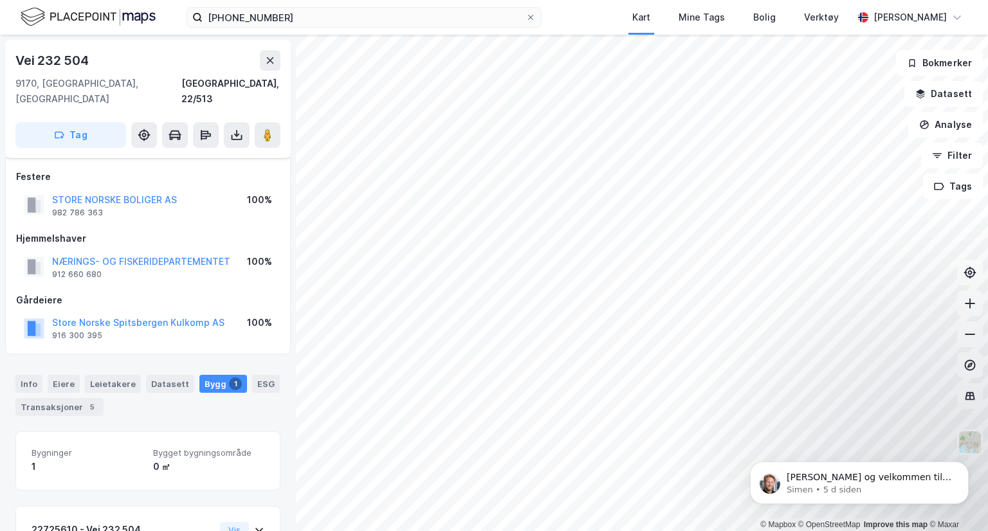
scroll to position [85, 0]
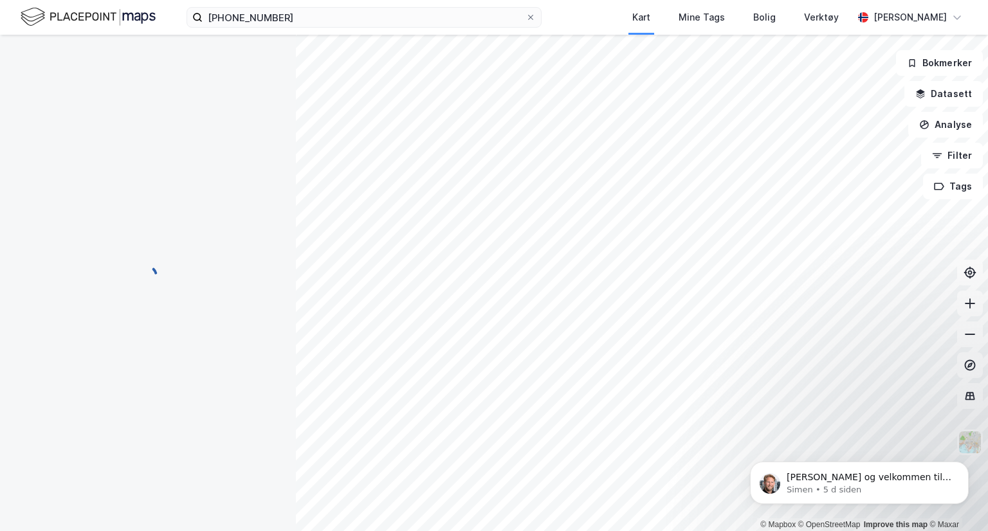
scroll to position [85, 0]
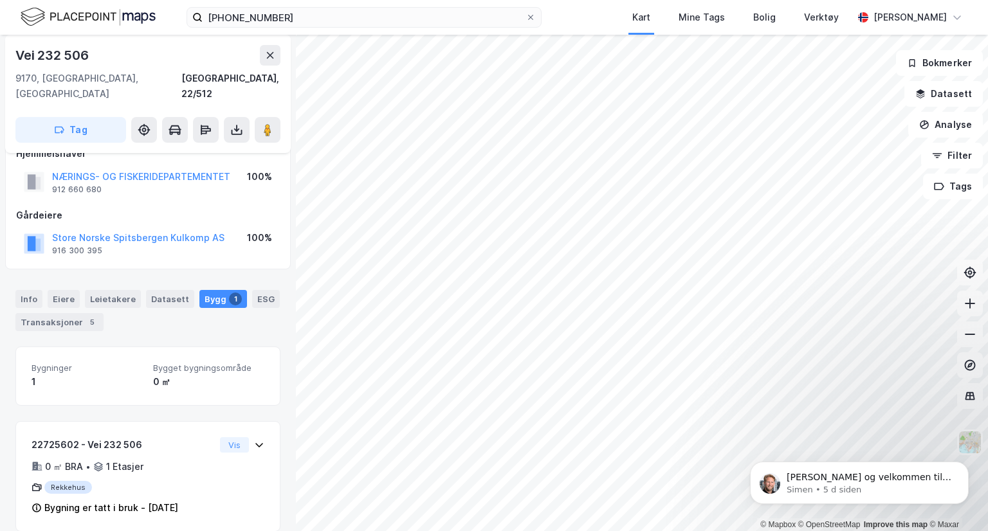
click at [37, 290] on div "Info" at bounding box center [28, 299] width 27 height 18
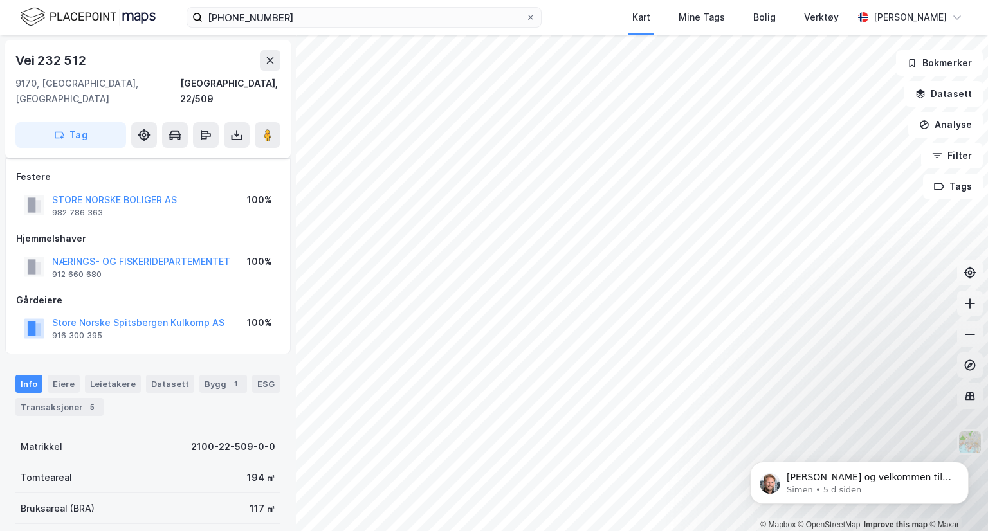
scroll to position [7, 0]
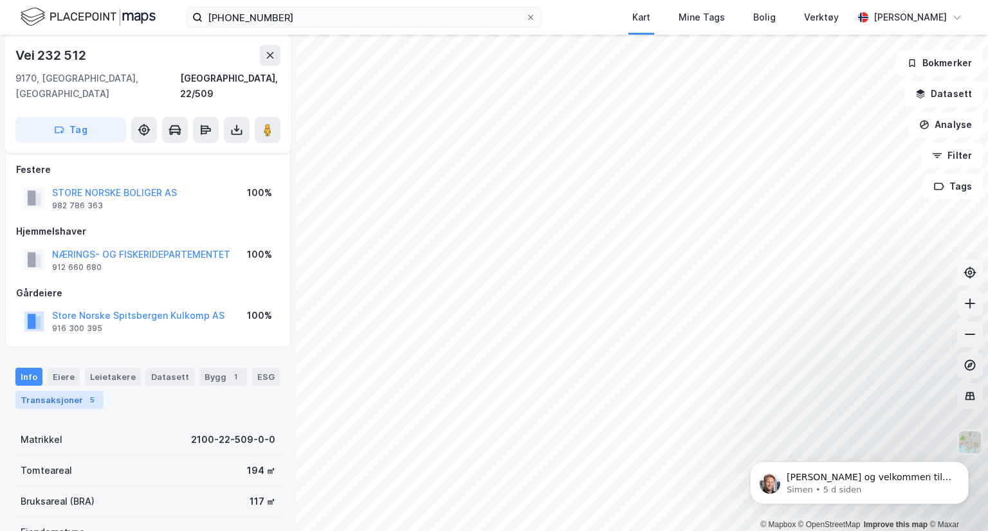
click at [79, 391] on div "Transaksjoner 5" at bounding box center [59, 400] width 88 height 18
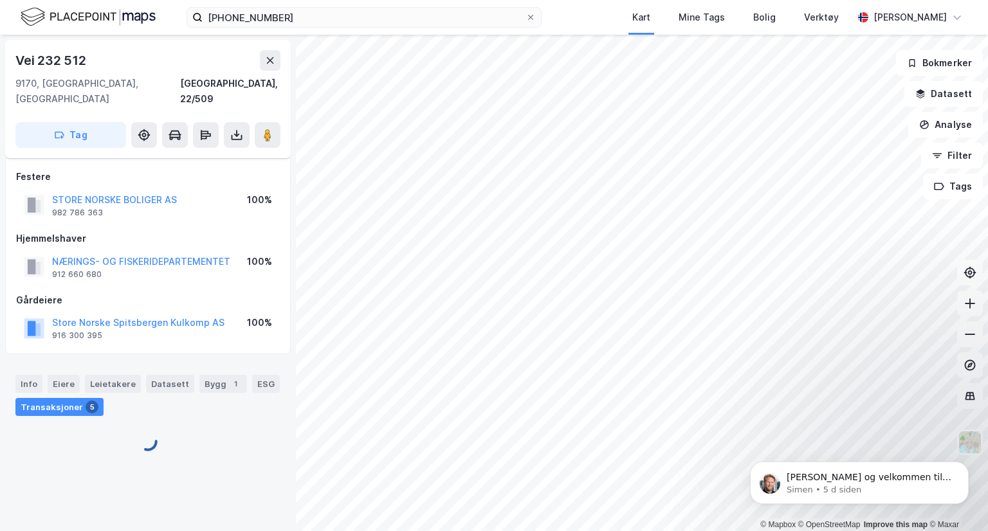
scroll to position [0, 0]
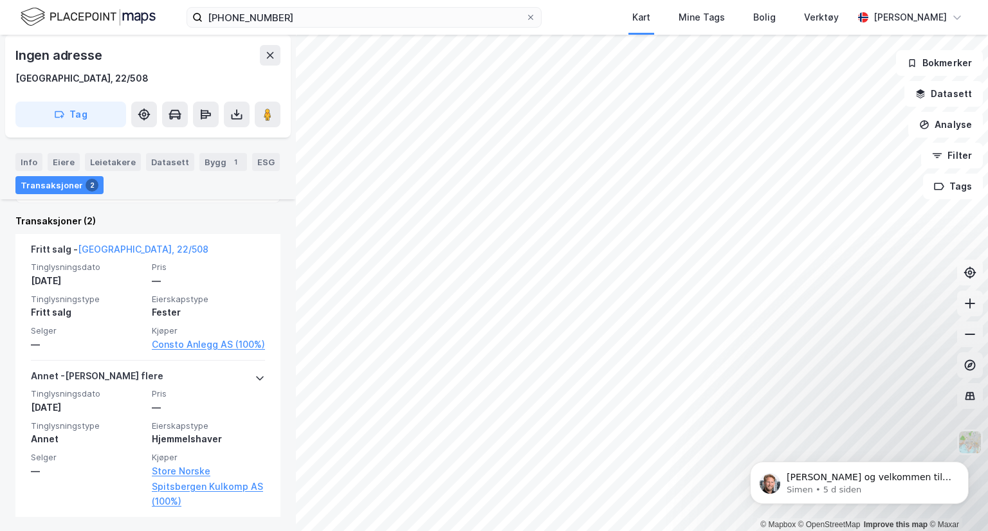
scroll to position [522, 0]
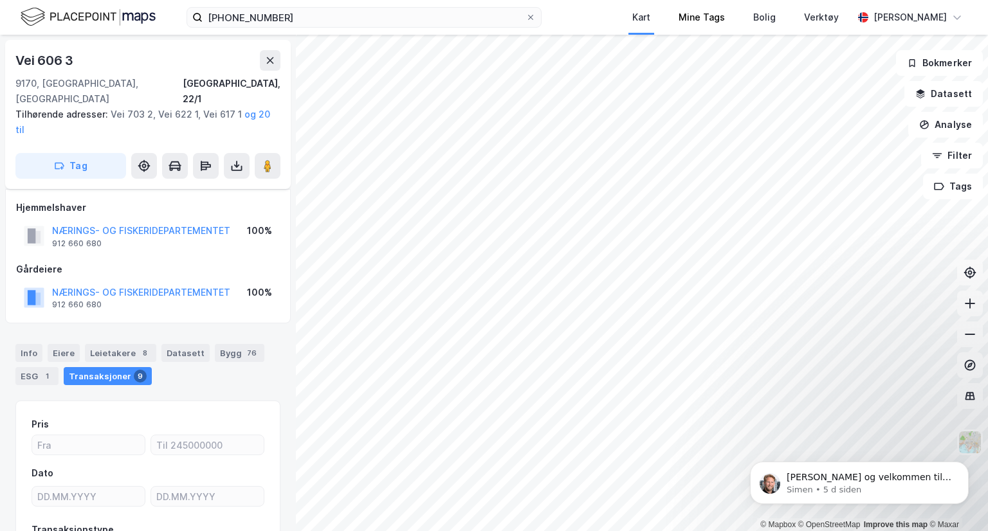
scroll to position [95, 0]
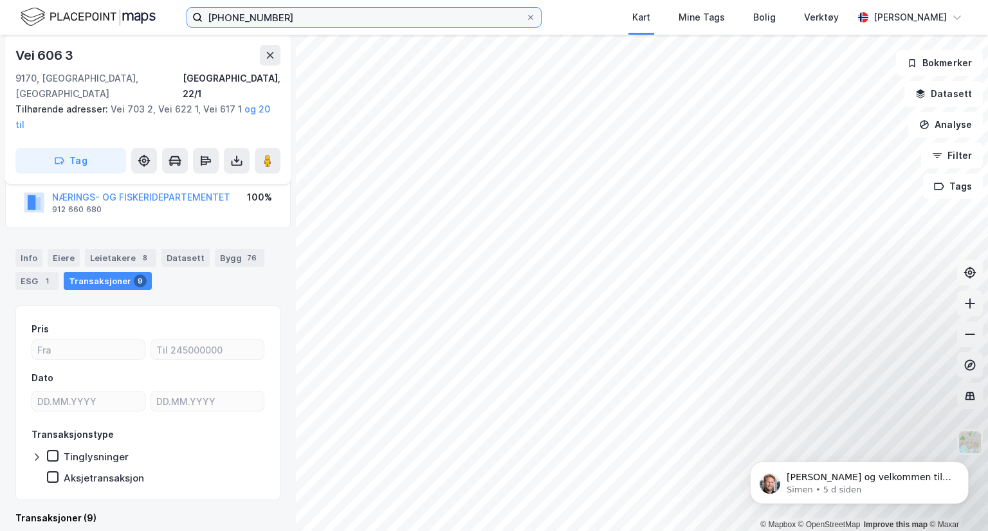
click at [314, 19] on input "[PHONE_NUMBER]" at bounding box center [364, 17] width 323 height 19
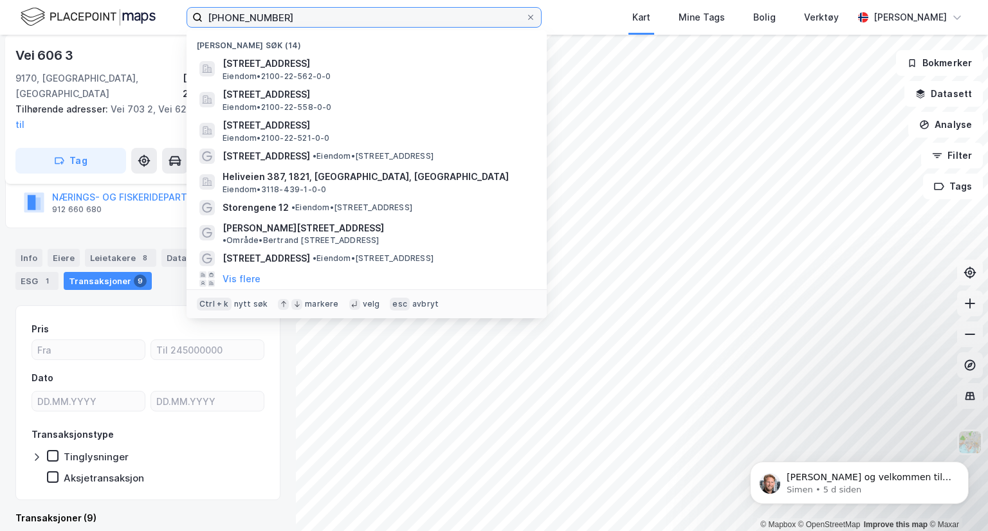
click at [360, 16] on input "[PHONE_NUMBER]" at bounding box center [364, 17] width 323 height 19
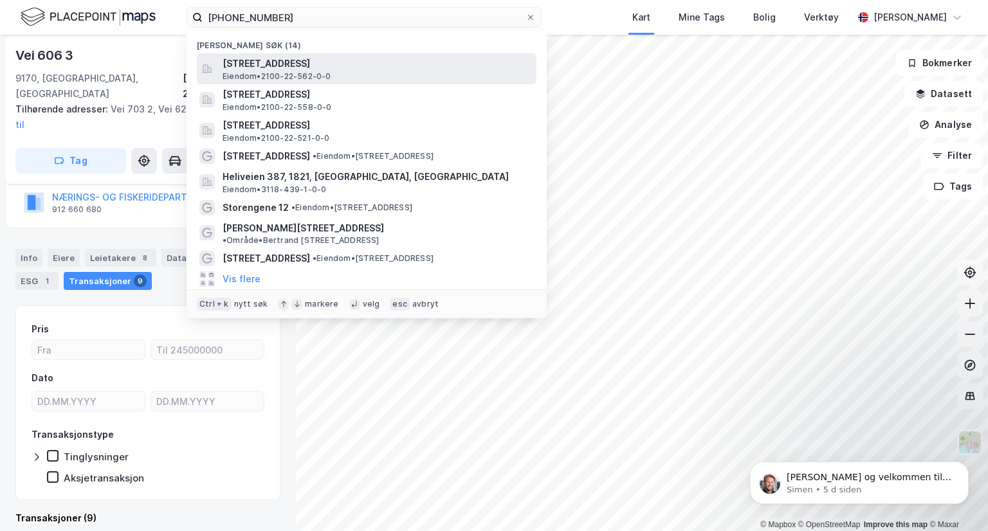
click at [281, 57] on span "[STREET_ADDRESS]" at bounding box center [377, 63] width 309 height 15
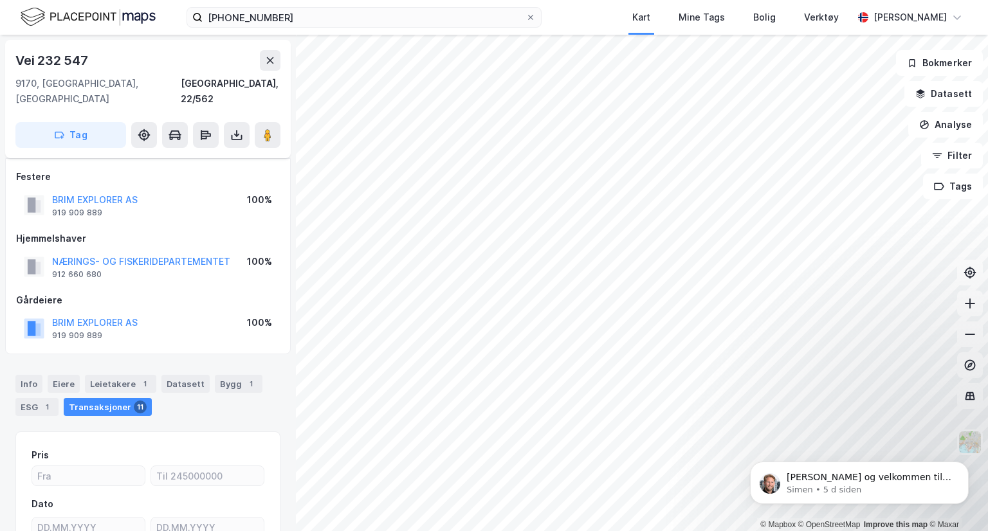
scroll to position [95, 0]
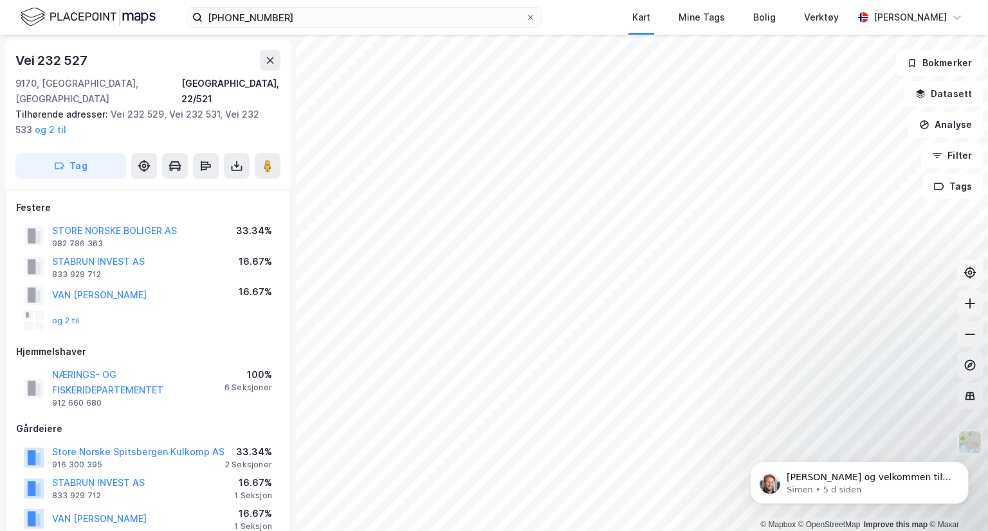
scroll to position [95, 0]
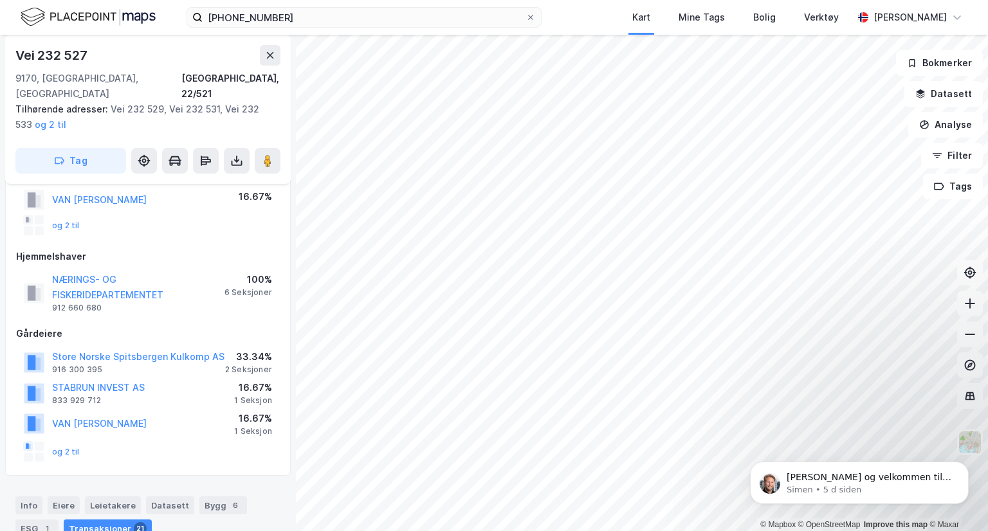
click at [95, 520] on div "Transaksjoner 21" at bounding box center [108, 529] width 88 height 18
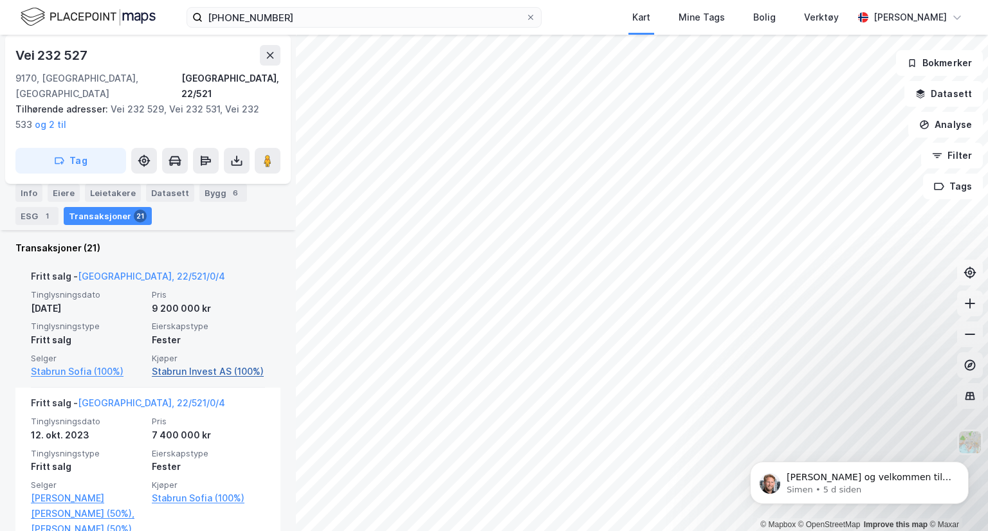
scroll to position [605, 0]
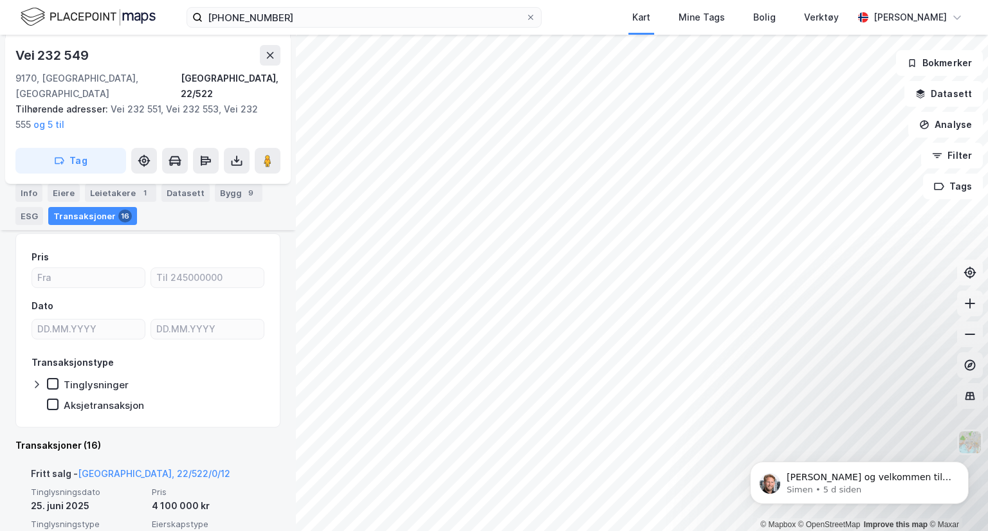
scroll to position [293, 0]
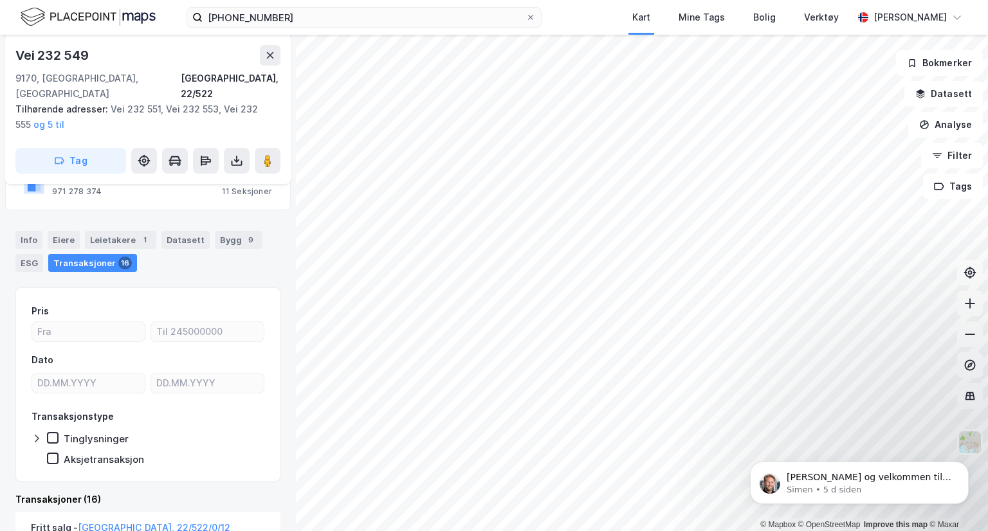
click at [532, 0] on html "[PHONE_NUMBER] Kart Mine Tags [PERSON_NAME] Verktøy Marko Hegrand © Mapbox © Op…" at bounding box center [494, 265] width 988 height 531
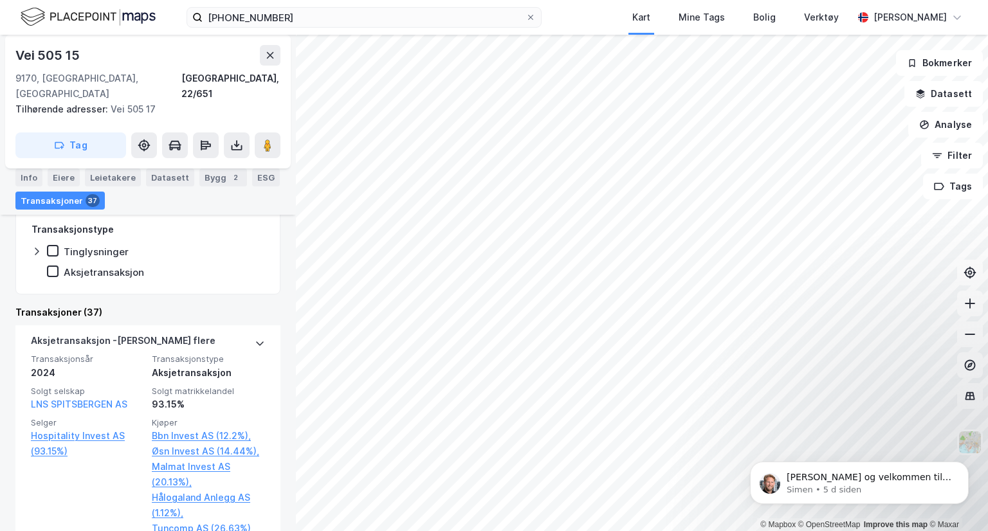
scroll to position [493, 0]
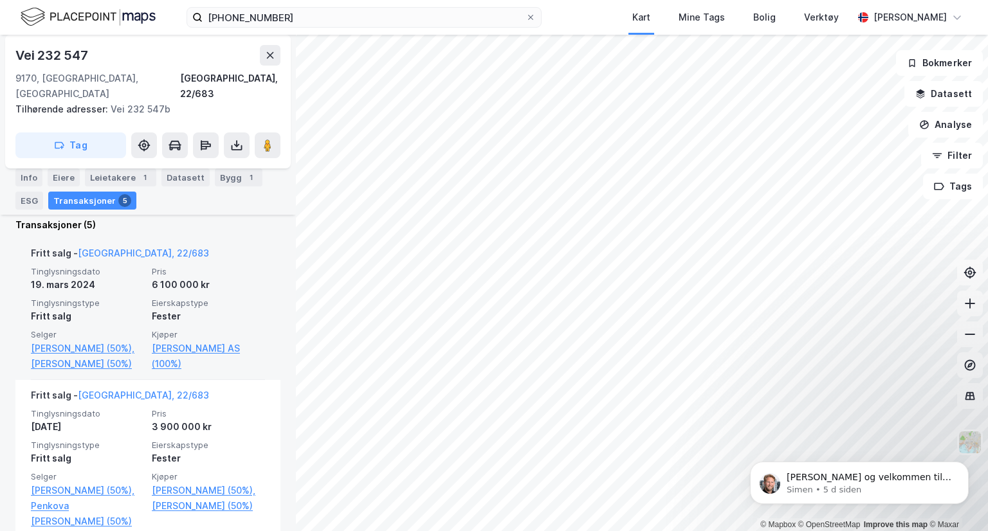
scroll to position [437, 0]
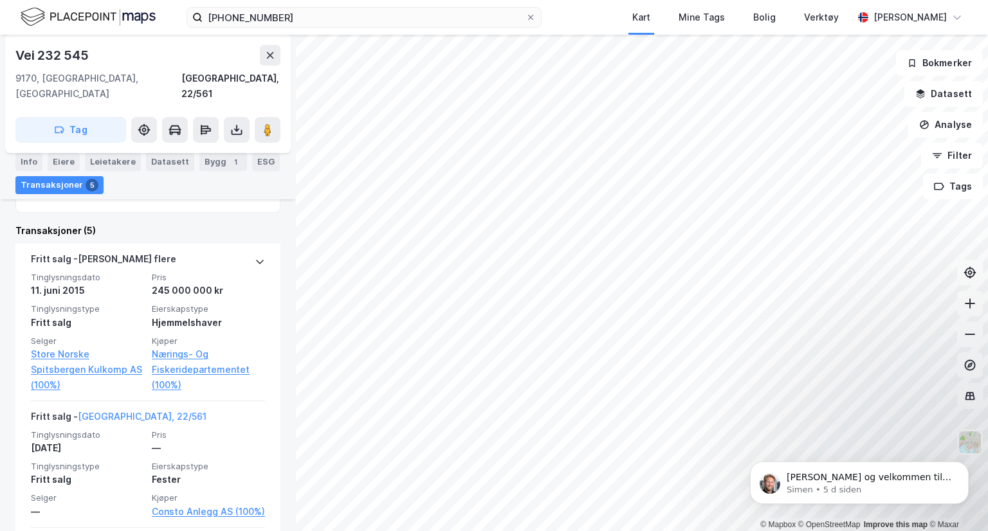
scroll to position [383, 0]
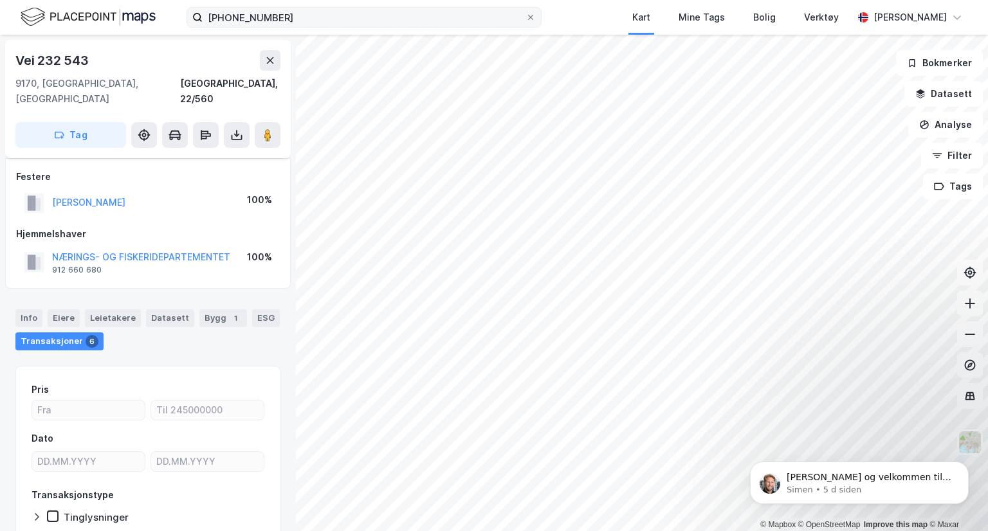
scroll to position [60, 0]
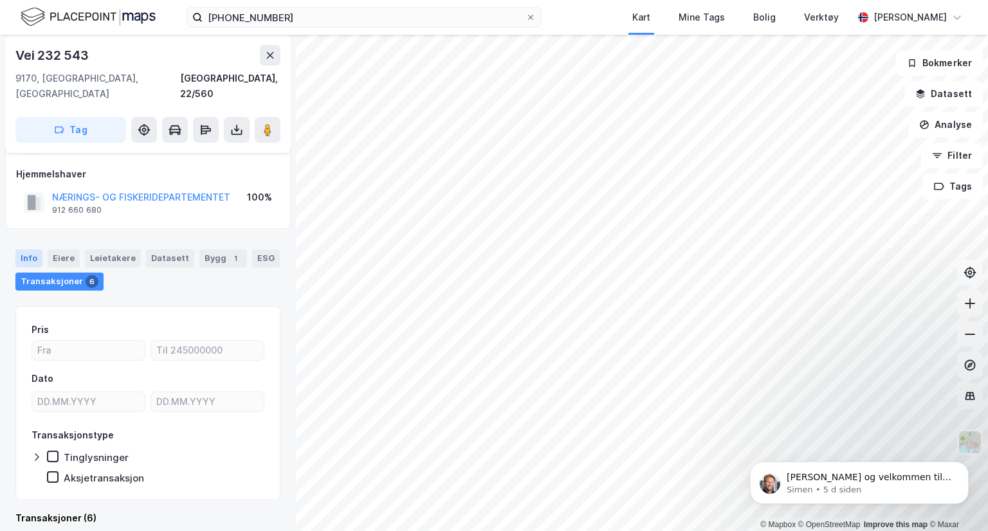
click at [36, 250] on div "Info" at bounding box center [28, 259] width 27 height 18
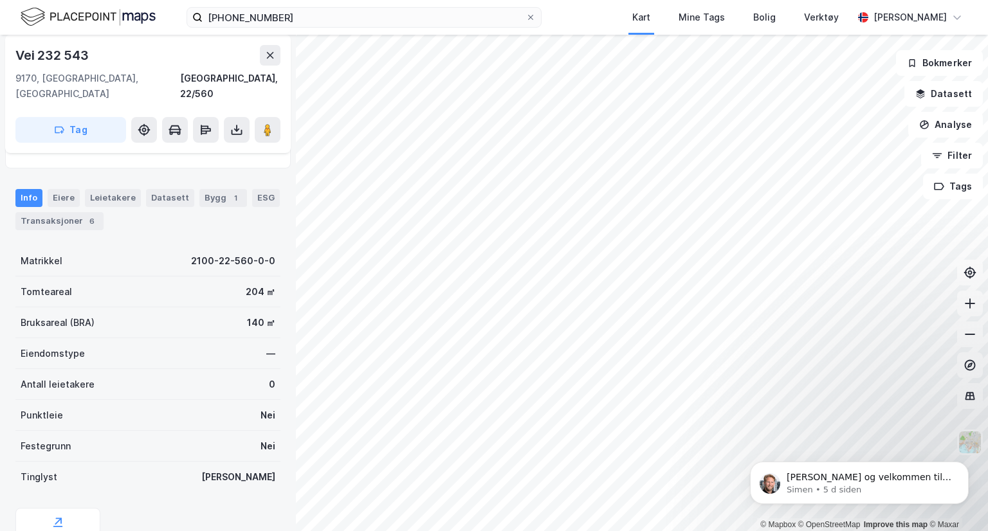
scroll to position [121, 0]
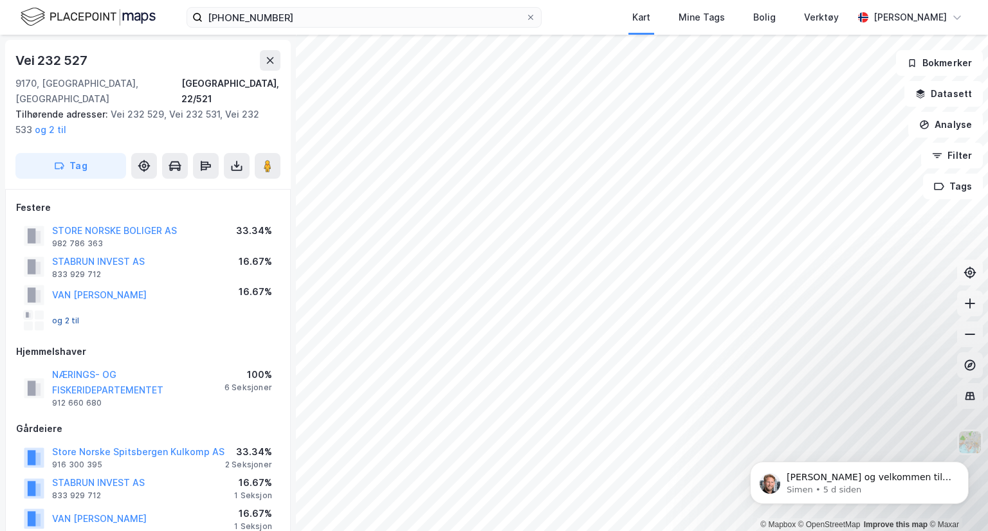
click at [0, 0] on button "og 2 til" at bounding box center [0, 0] width 0 height 0
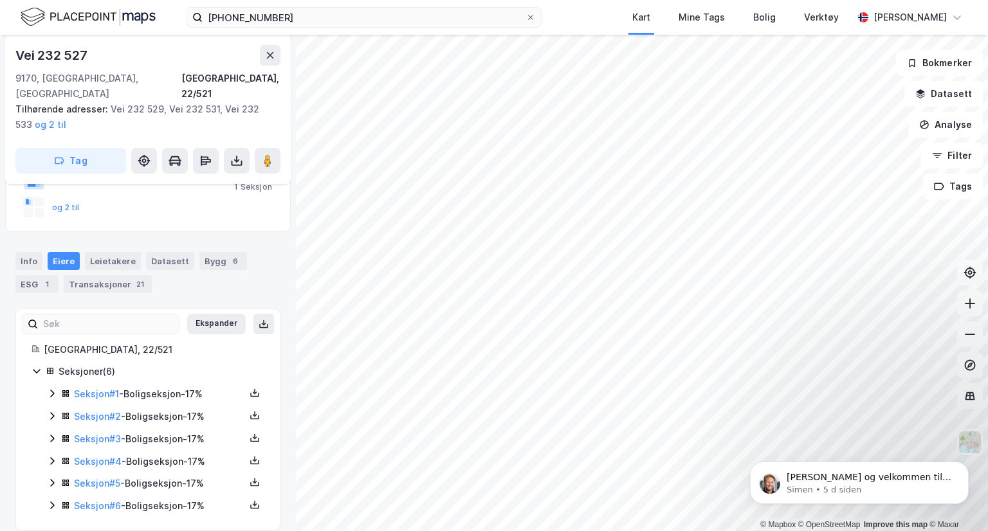
click at [55, 389] on icon at bounding box center [52, 394] width 10 height 10
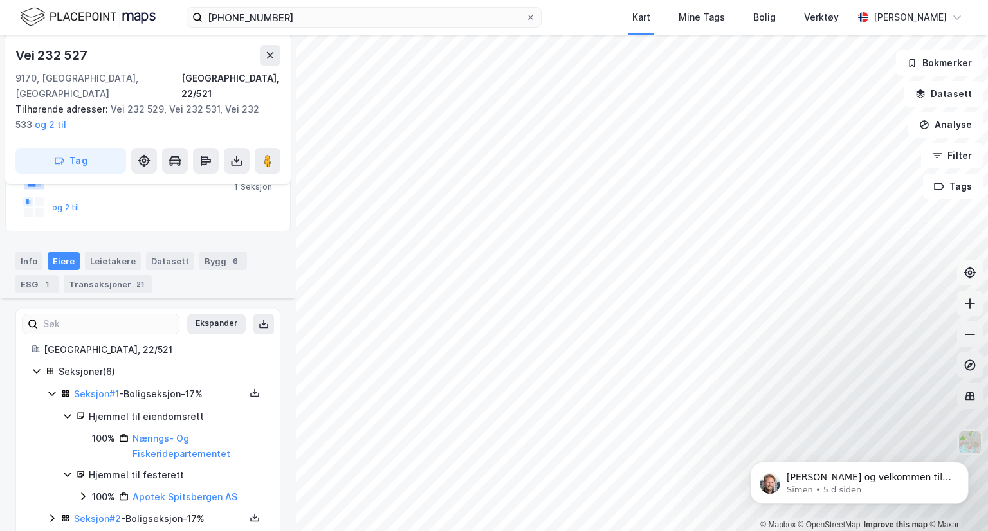
scroll to position [443, 0]
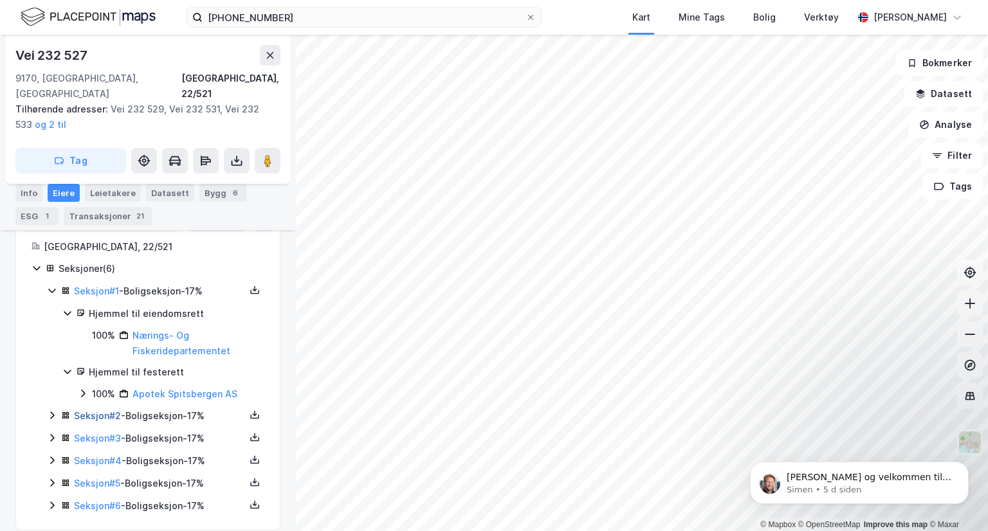
click at [107, 410] on link "Seksjon # 2" at bounding box center [97, 415] width 47 height 11
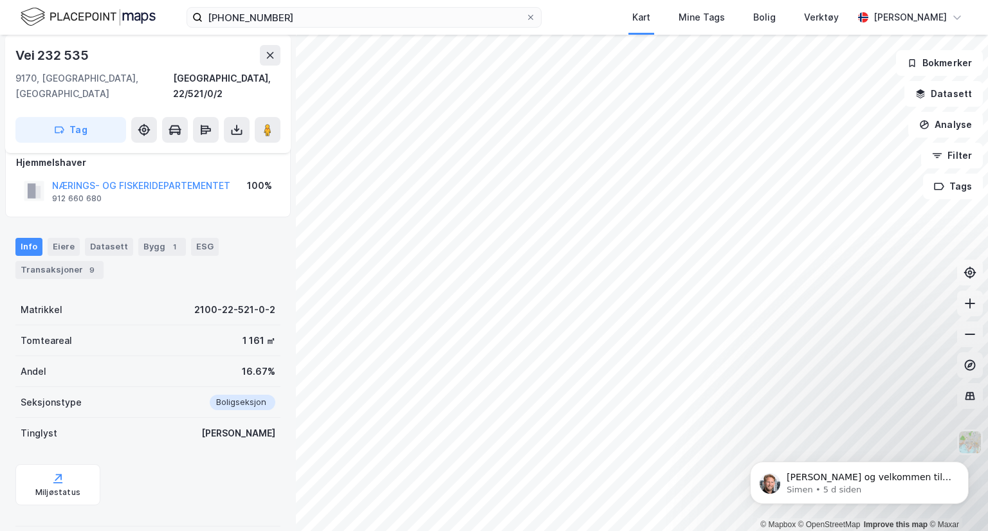
scroll to position [67, 0]
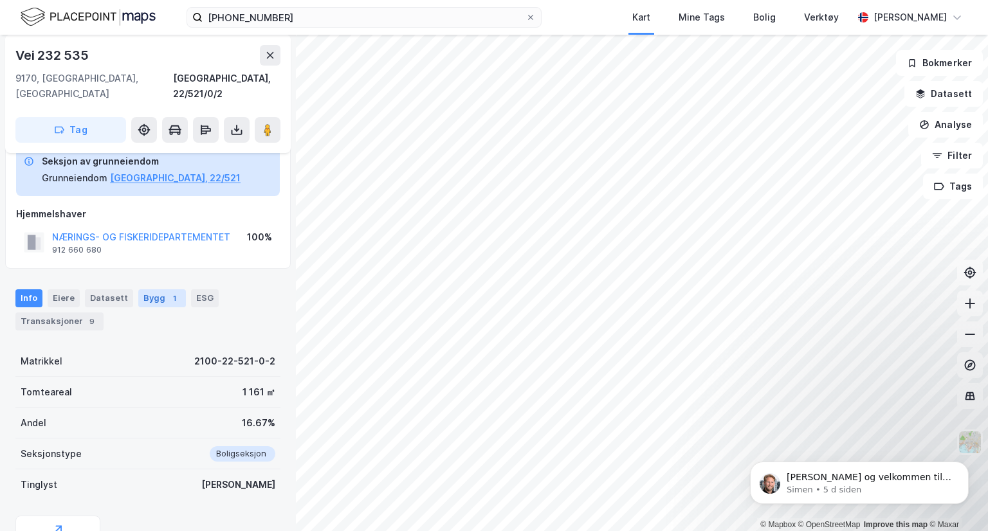
click at [155, 289] on div "Bygg 1" at bounding box center [162, 298] width 48 height 18
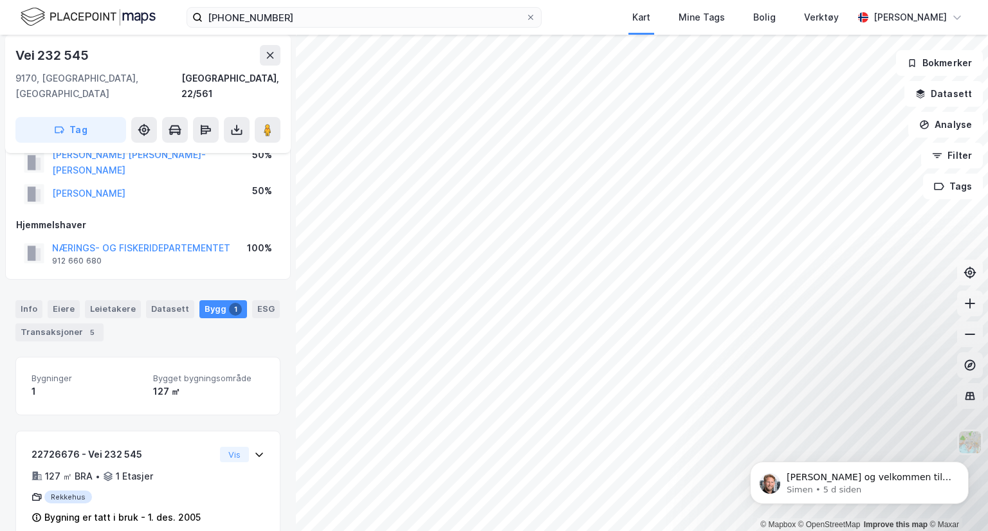
scroll to position [45, 0]
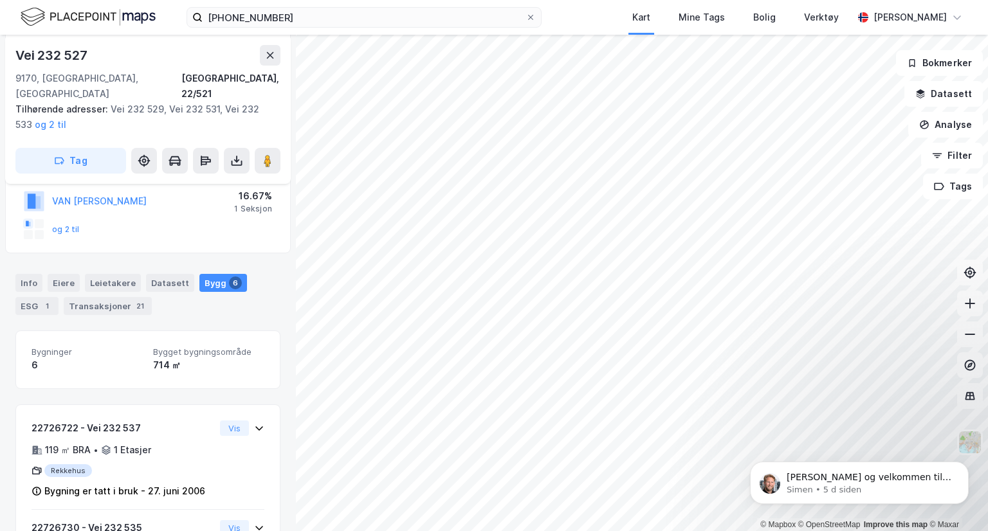
scroll to position [328, 0]
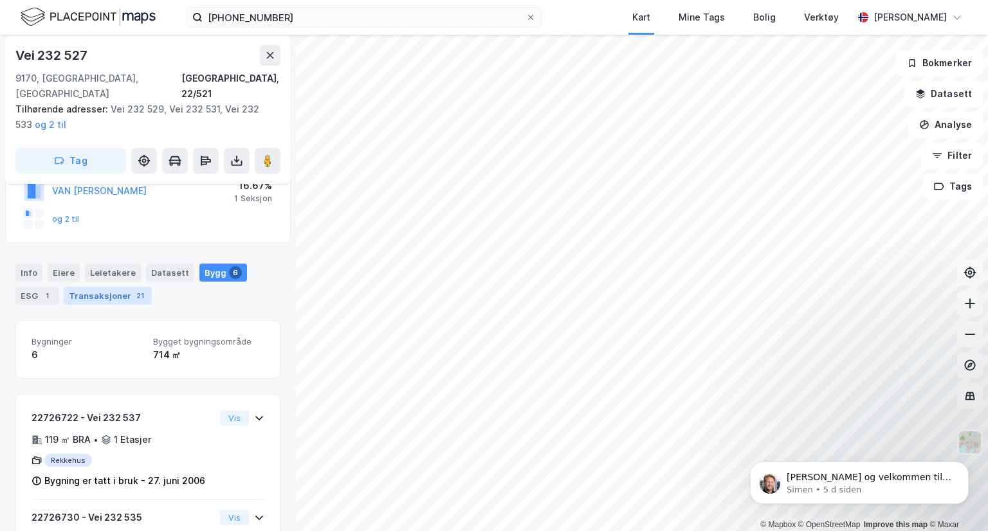
click at [81, 287] on div "Transaksjoner 21" at bounding box center [108, 296] width 88 height 18
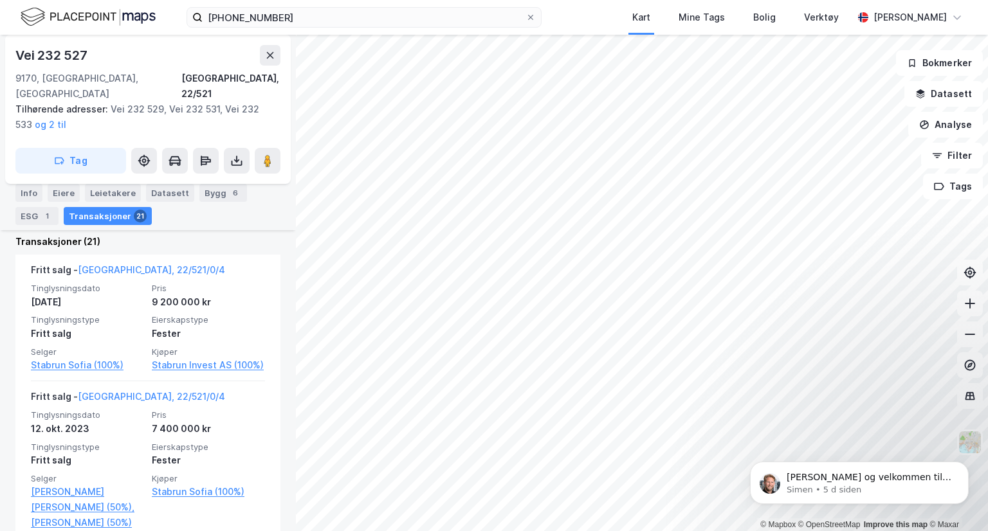
scroll to position [699, 0]
